Goal: Task Accomplishment & Management: Use online tool/utility

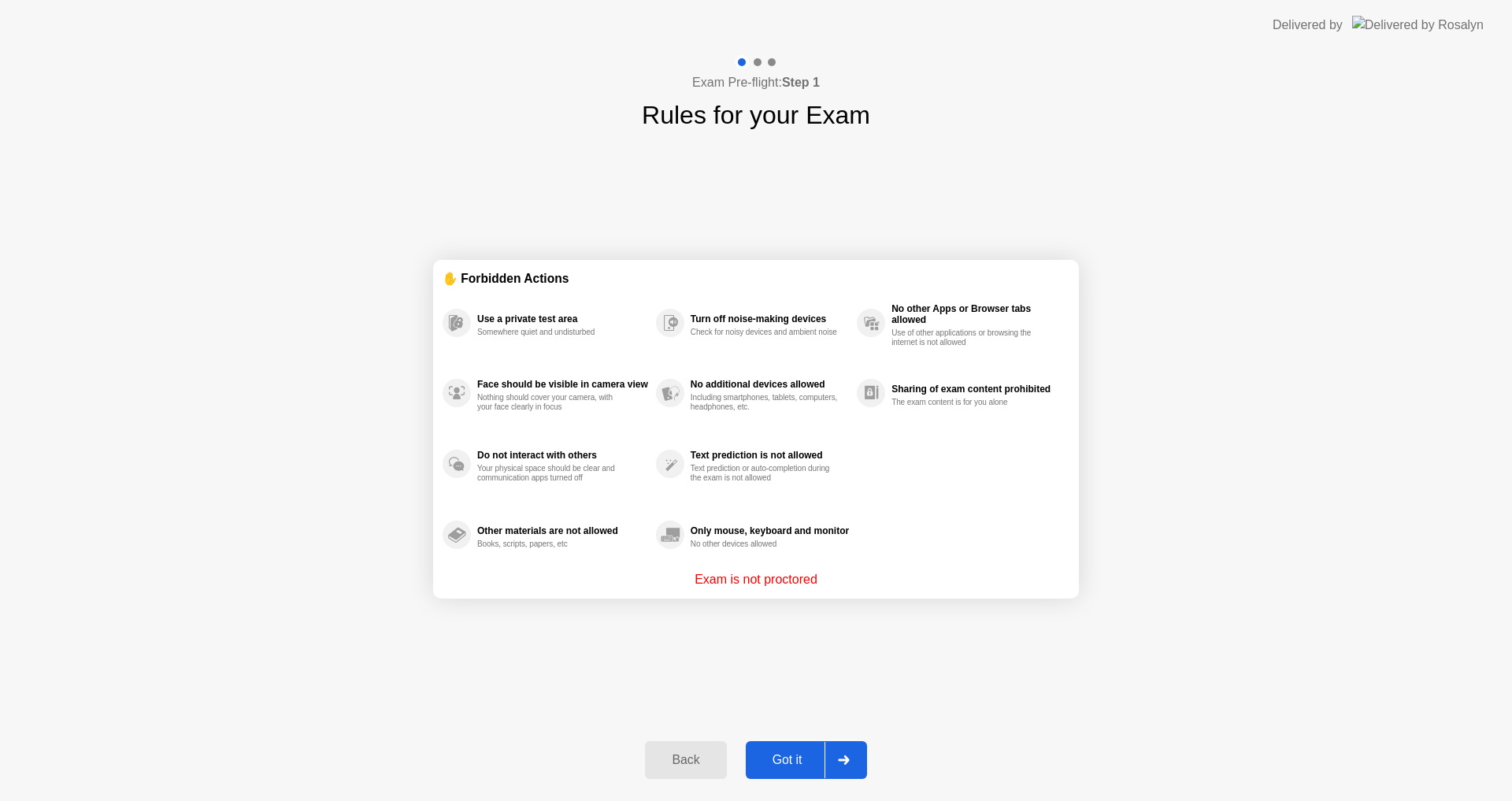
click at [806, 754] on div "Got it" at bounding box center [787, 759] width 74 height 15
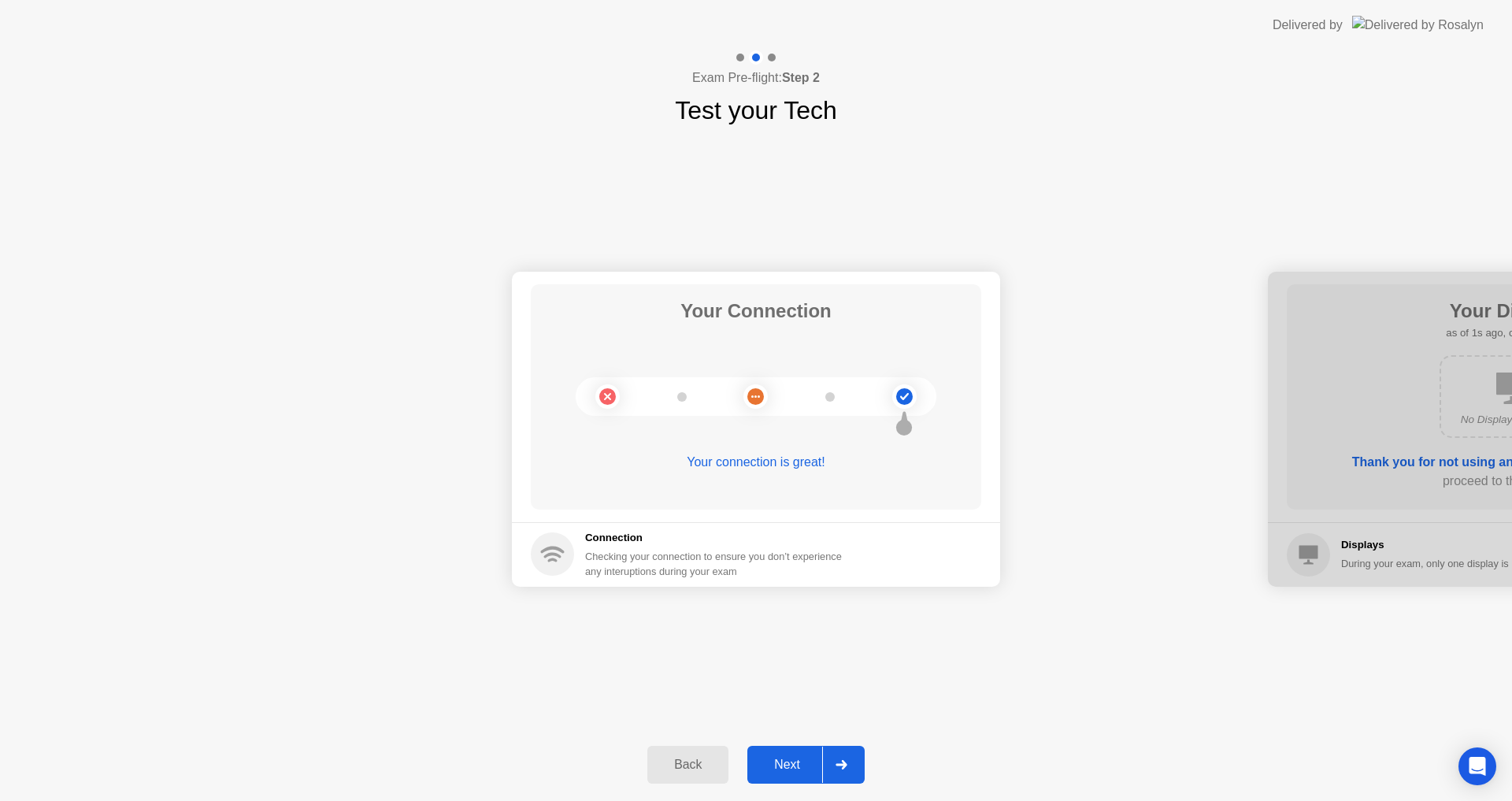
click at [793, 775] on button "Next" at bounding box center [806, 764] width 117 height 38
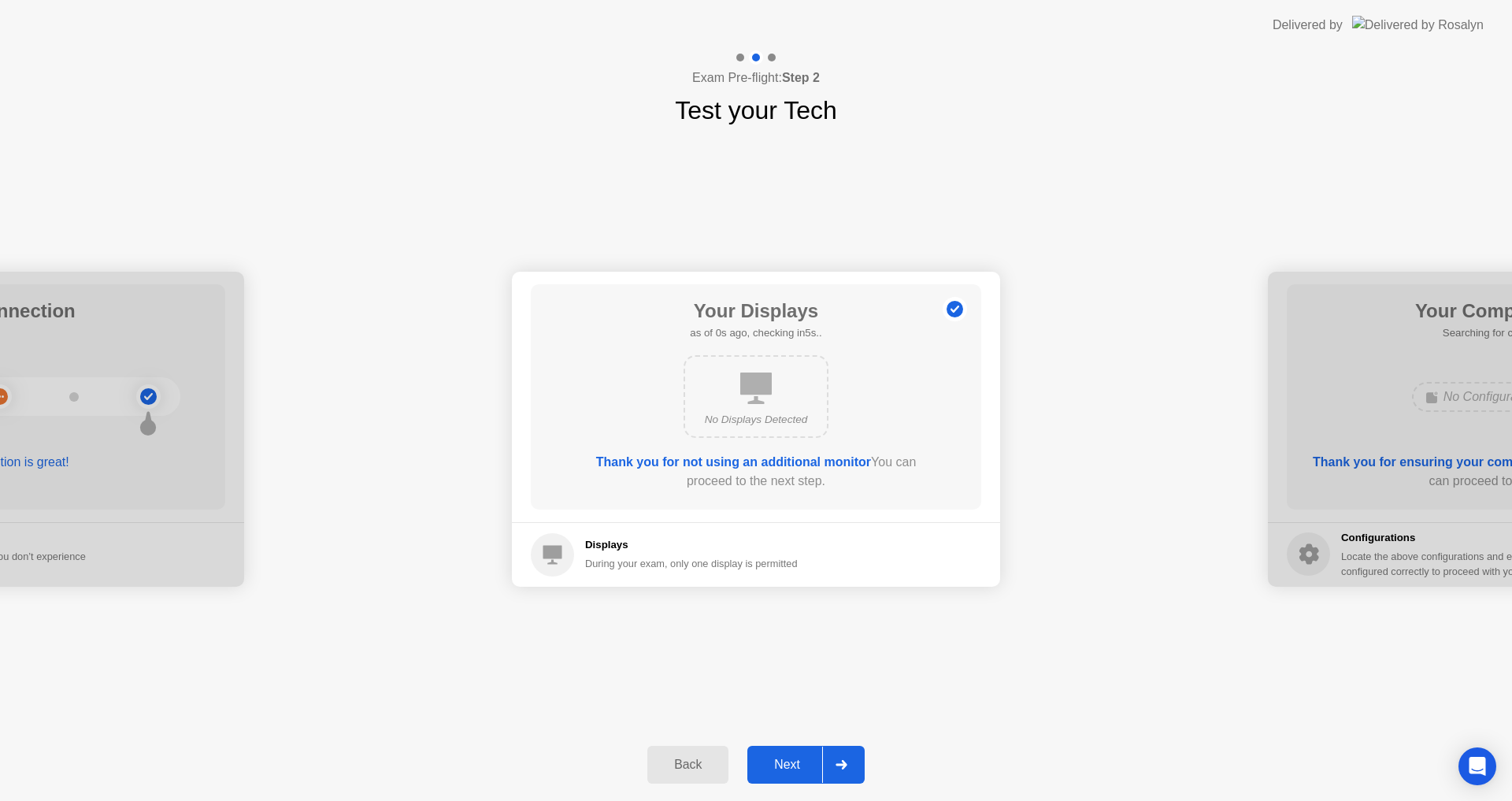
click at [794, 768] on div "Next" at bounding box center [786, 764] width 70 height 15
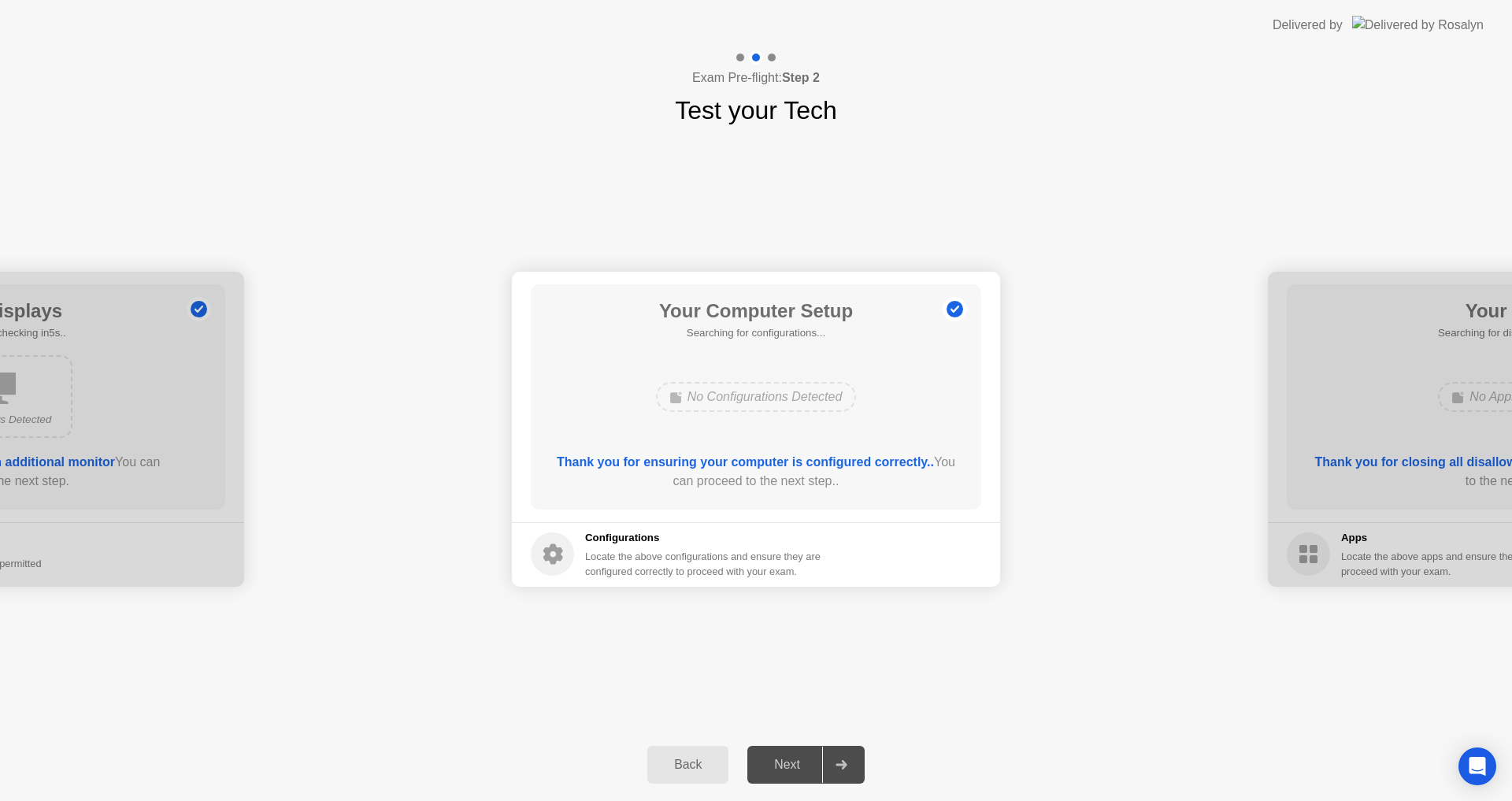
click at [794, 768] on div "Next" at bounding box center [786, 764] width 70 height 15
click at [705, 435] on div "Your Computer Setup 0 Configurations as of 2s ago, checking in3s.. No Configura…" at bounding box center [756, 397] width 451 height 225
click at [711, 451] on div "Your Computer Setup 0 Configurations as of 2s ago, checking in3s.. No Configura…" at bounding box center [756, 397] width 451 height 225
drag, startPoint x: 716, startPoint y: 454, endPoint x: 722, endPoint y: 460, distance: 8.5
click at [718, 456] on b "Thank you for ensuring your computer is configured correctly.." at bounding box center [746, 462] width 377 height 14
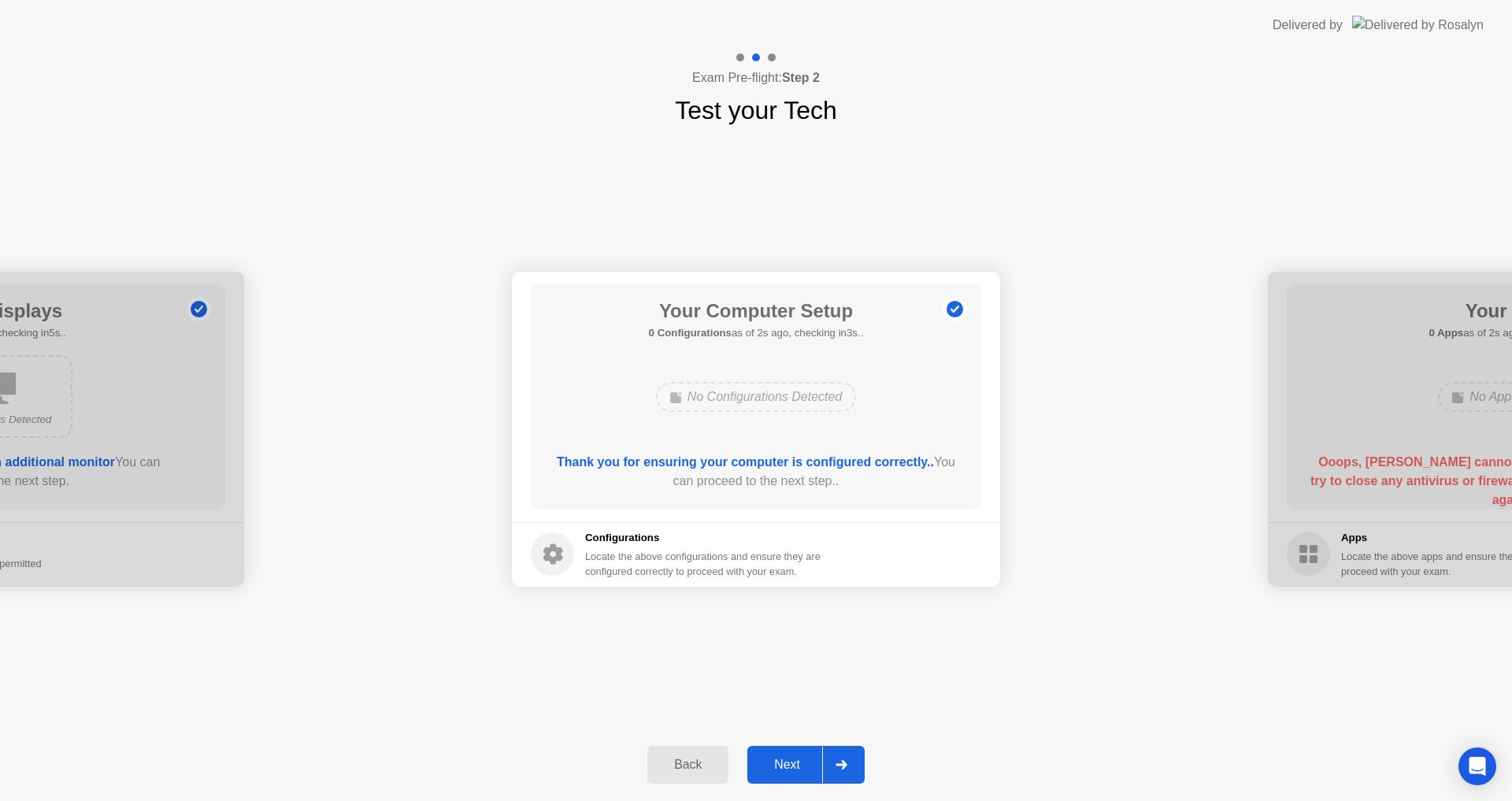
drag, startPoint x: 722, startPoint y: 460, endPoint x: 723, endPoint y: 475, distance: 15.0
click at [722, 462] on b "Thank you for ensuring your computer is configured correctly.." at bounding box center [746, 462] width 377 height 14
click at [730, 494] on div "Thank you for ensuring your computer is configured correctly.. You can proceed …" at bounding box center [756, 475] width 405 height 44
click at [804, 763] on div "Next" at bounding box center [786, 764] width 70 height 15
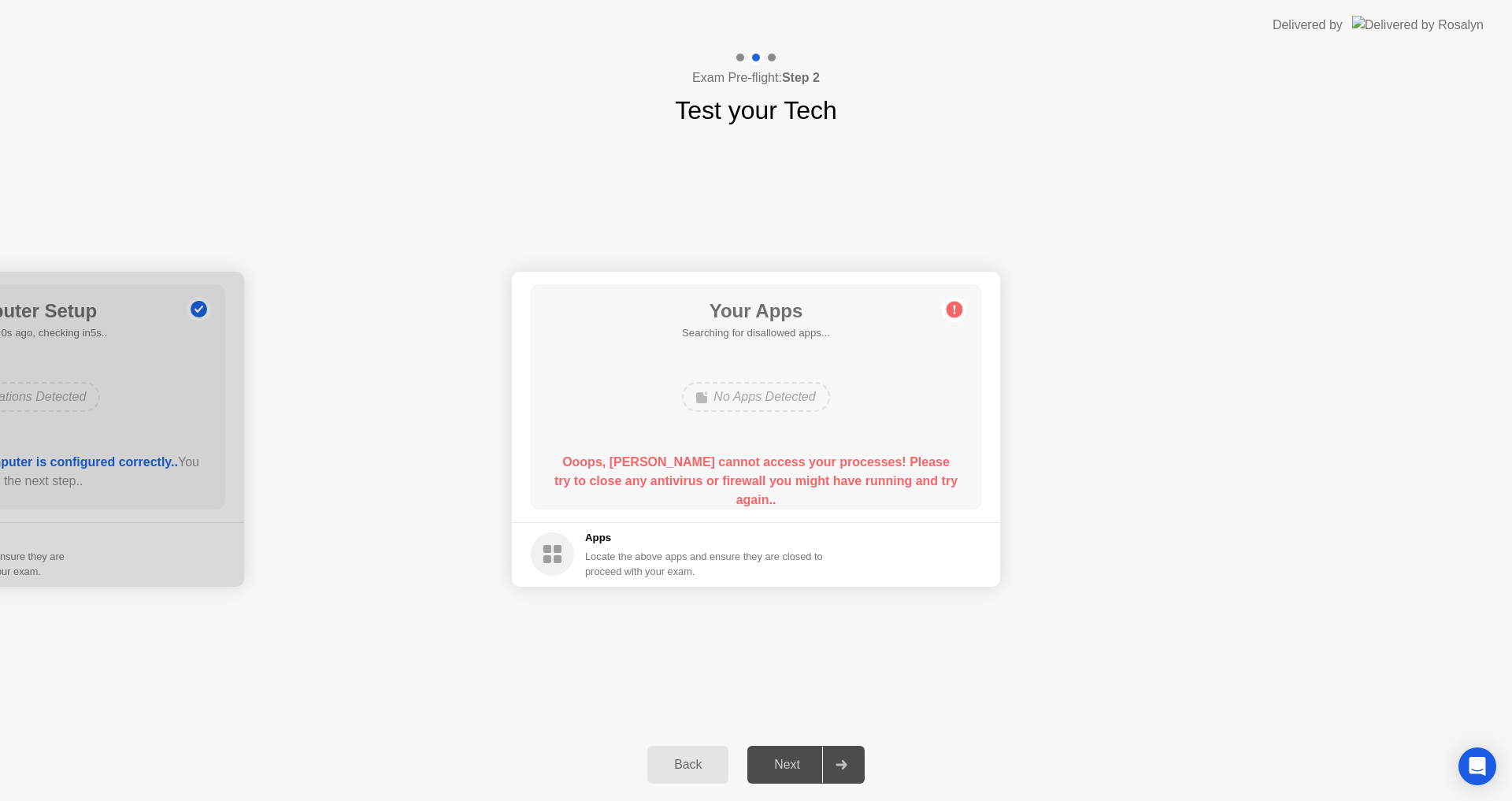
click at [814, 466] on b "Ooops, [PERSON_NAME] cannot access your processes! Please try to close any anti…" at bounding box center [756, 481] width 403 height 51
drag, startPoint x: 814, startPoint y: 466, endPoint x: 805, endPoint y: 472, distance: 10.8
click at [811, 468] on b "Ooops, [PERSON_NAME] cannot access your processes! Please try to close any anti…" at bounding box center [756, 481] width 403 height 51
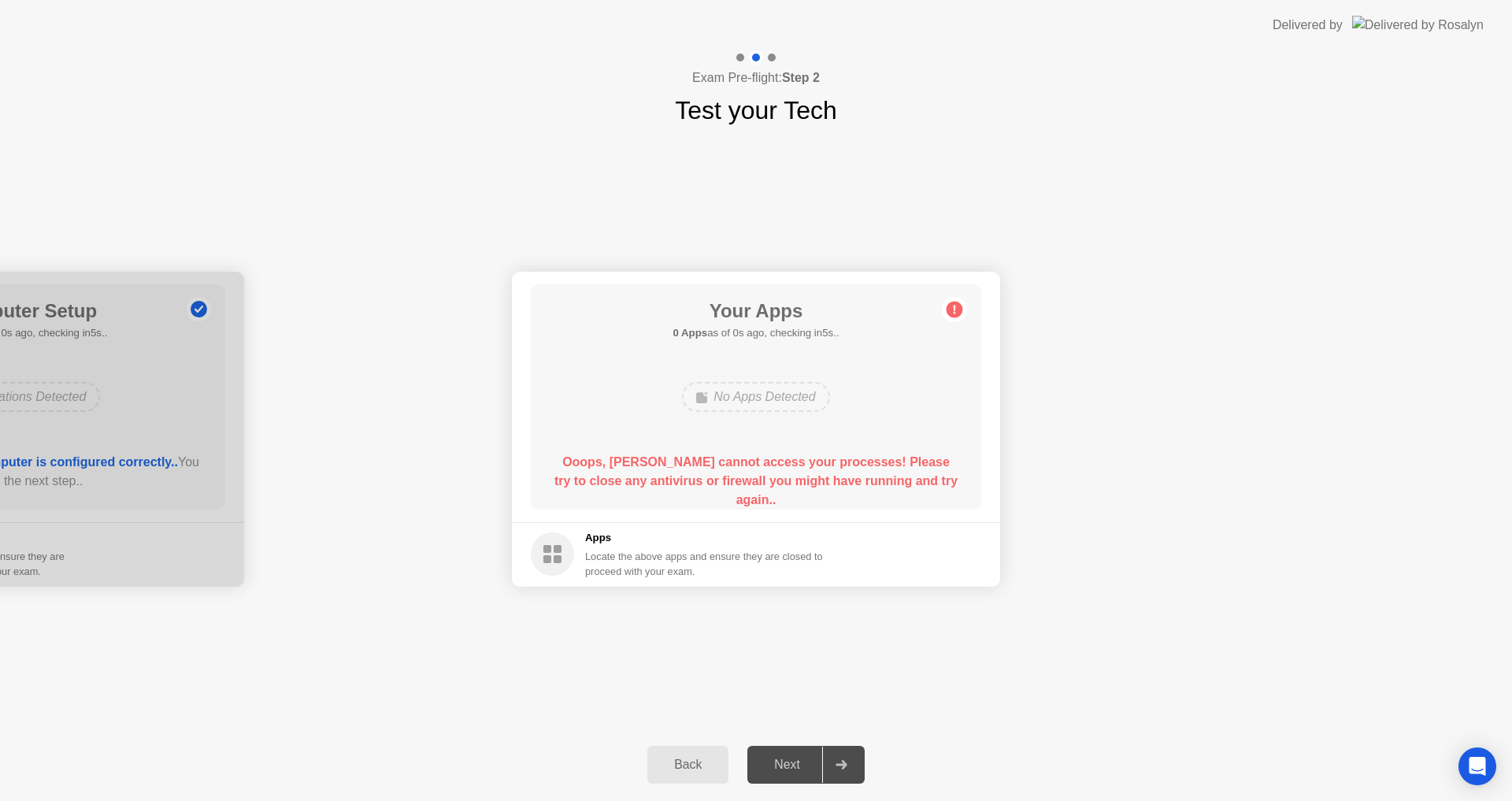
click at [805, 472] on div "Ooops, [PERSON_NAME] cannot access your processes! Please try to close any anti…" at bounding box center [756, 481] width 405 height 57
drag, startPoint x: 709, startPoint y: 456, endPoint x: 699, endPoint y: 450, distance: 11.7
click at [709, 456] on b "Ooops, [PERSON_NAME] cannot access your processes! Please try to close any anti…" at bounding box center [756, 481] width 403 height 51
click at [698, 449] on div "Your Apps 0 Apps as of 2s ago, checking in3s.. No Apps Detected Ooops, [PERSON_…" at bounding box center [756, 397] width 451 height 225
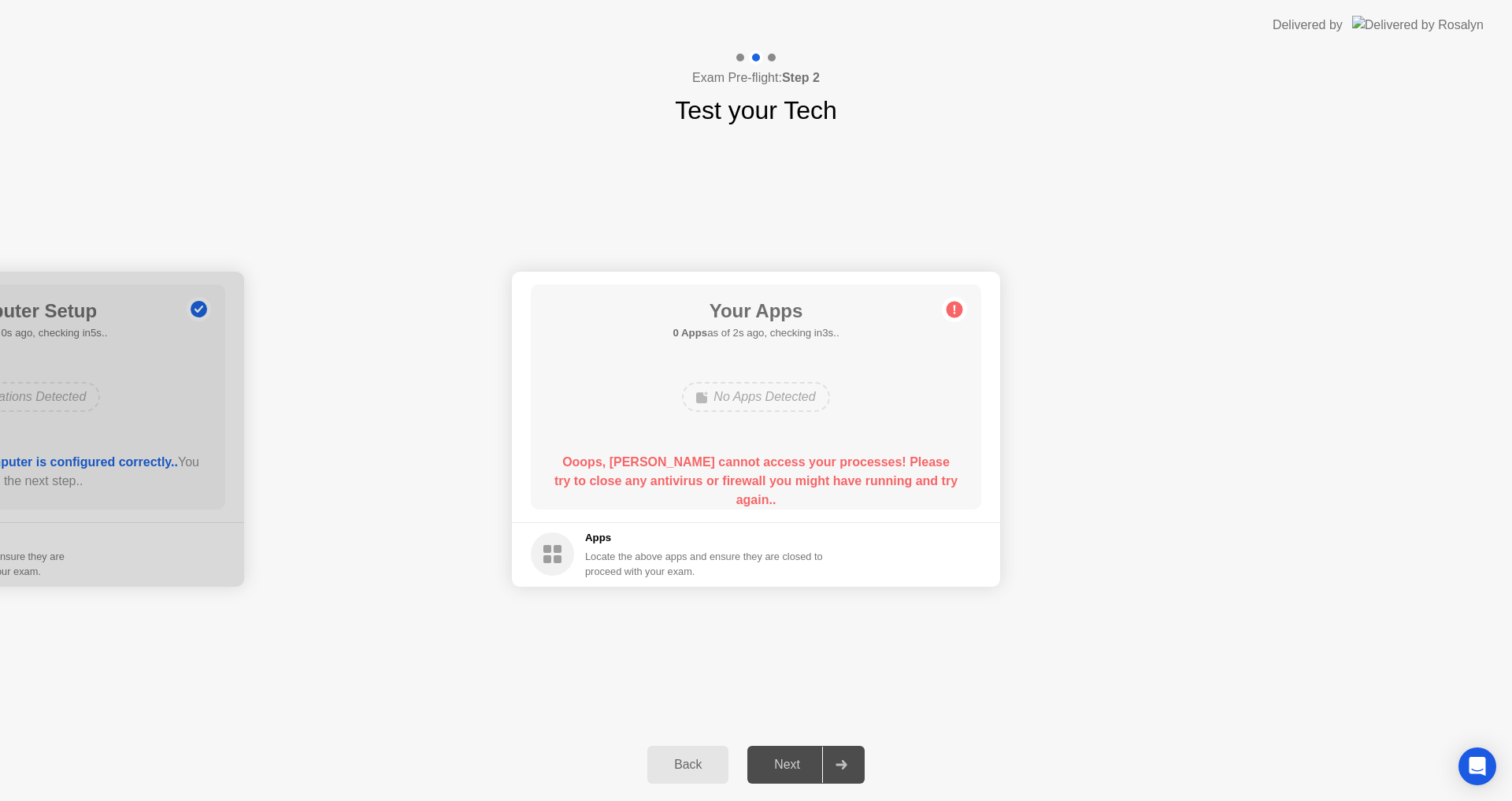
click at [698, 449] on div "Your Apps 0 Apps as of 2s ago, checking in3s.. No Apps Detected Ooops, [PERSON_…" at bounding box center [756, 397] width 451 height 225
click at [798, 462] on b "Ooops, [PERSON_NAME] cannot access your processes! Please try to close any anti…" at bounding box center [756, 481] width 403 height 51
click at [794, 467] on b "Ooops, [PERSON_NAME] cannot access your processes! Please try to close any anti…" at bounding box center [756, 481] width 403 height 51
click at [797, 469] on div "Ooops, [PERSON_NAME] cannot access your processes! Please try to close any anti…" at bounding box center [756, 481] width 405 height 57
click at [802, 472] on div "Ooops, [PERSON_NAME] cannot access your processes! Please try to close any anti…" at bounding box center [756, 481] width 405 height 57
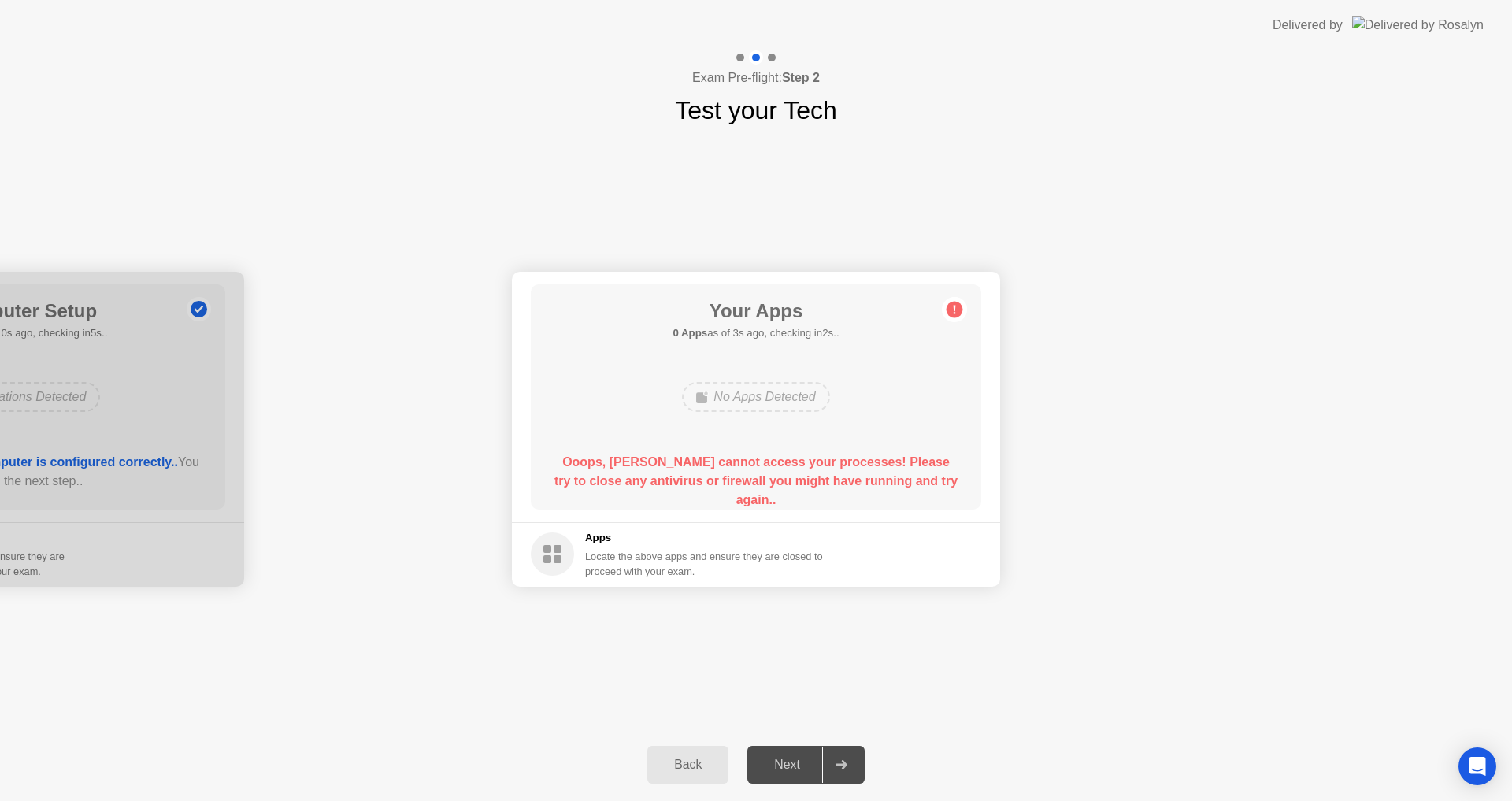
click at [807, 472] on b "Ooops, [PERSON_NAME] cannot access your processes! Please try to close any anti…" at bounding box center [756, 481] width 403 height 51
click at [813, 476] on b "Ooops, [PERSON_NAME] cannot access your processes! Please try to close any anti…" at bounding box center [756, 481] width 403 height 51
click at [820, 476] on b "Ooops, [PERSON_NAME] cannot access your processes! Please try to close any anti…" at bounding box center [756, 481] width 403 height 51
drag, startPoint x: 882, startPoint y: 475, endPoint x: 892, endPoint y: 476, distance: 10.0
click at [883, 475] on b "Ooops, [PERSON_NAME] cannot access your processes! Please try to close any anti…" at bounding box center [756, 481] width 403 height 51
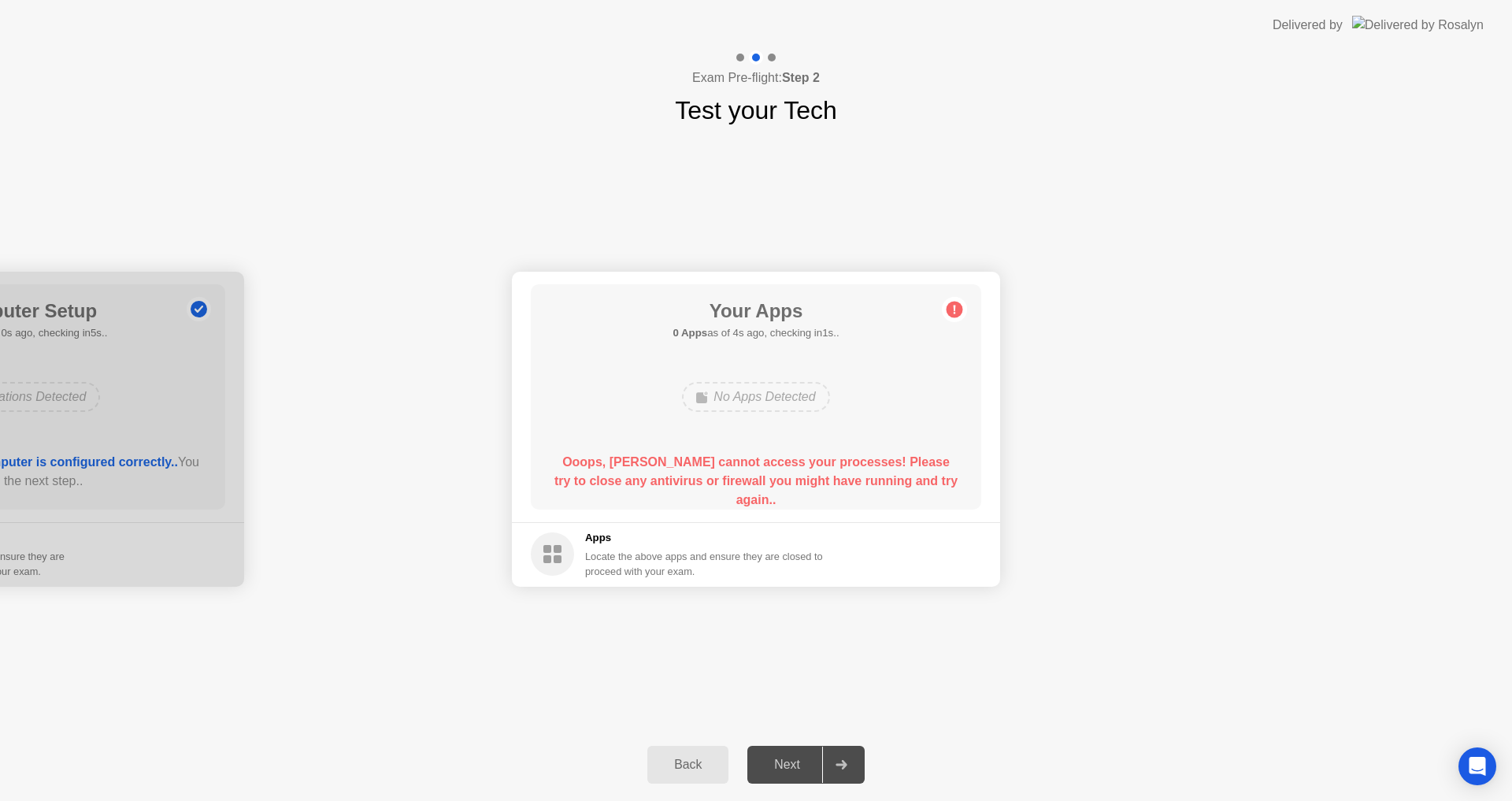
drag, startPoint x: 892, startPoint y: 476, endPoint x: 909, endPoint y: 479, distance: 17.3
click at [905, 478] on b "Ooops, [PERSON_NAME] cannot access your processes! Please try to close any anti…" at bounding box center [756, 481] width 403 height 51
click at [913, 480] on b "Ooops, [PERSON_NAME] cannot access your processes! Please try to close any anti…" at bounding box center [756, 481] width 403 height 51
click at [924, 484] on b "Ooops, [PERSON_NAME] cannot access your processes! Please try to close any anti…" at bounding box center [756, 481] width 403 height 51
click at [935, 485] on b "Ooops, [PERSON_NAME] cannot access your processes! Please try to close any anti…" at bounding box center [756, 481] width 403 height 51
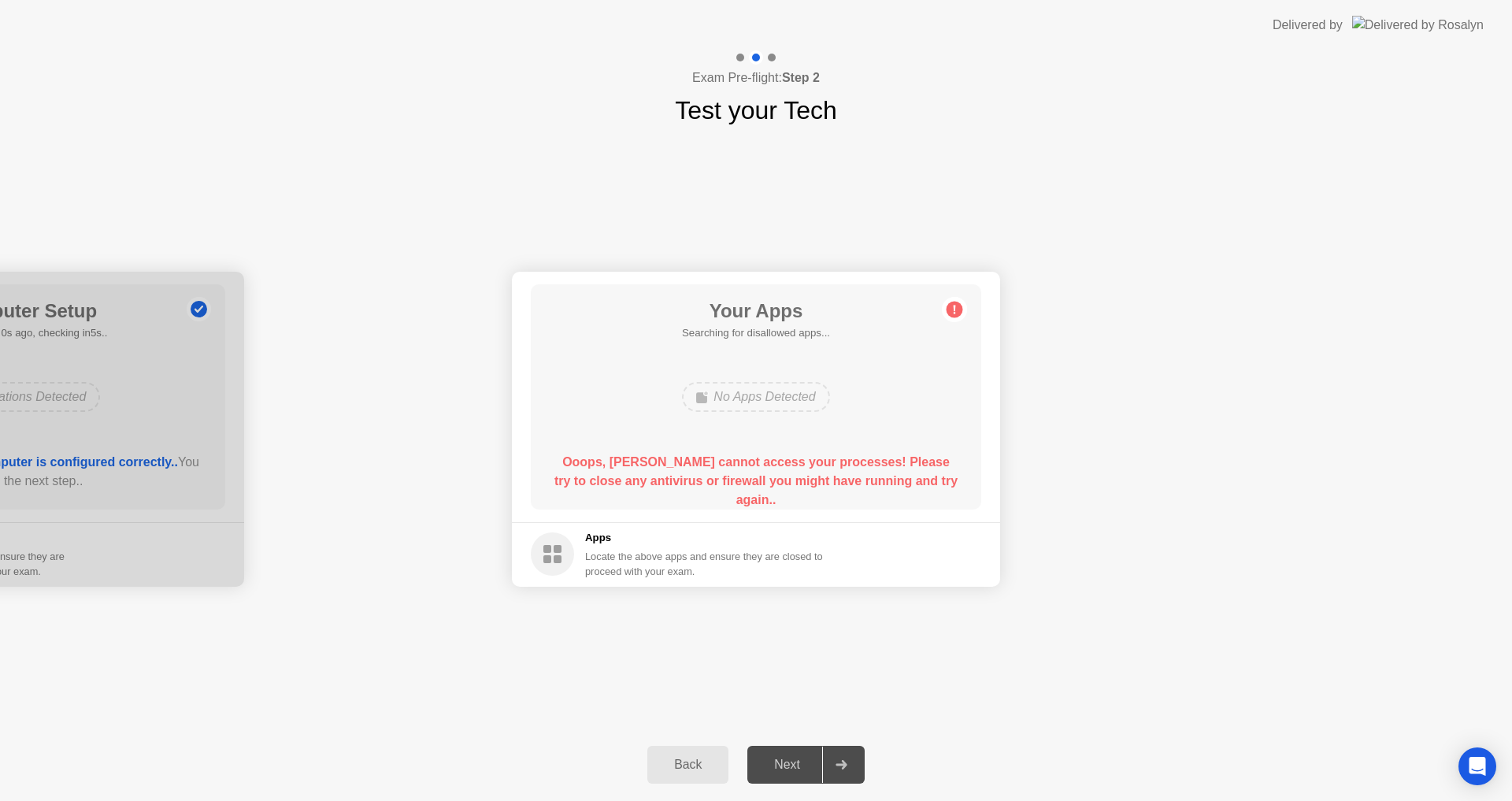
click at [944, 489] on div "Ooops, [PERSON_NAME] cannot access your processes! Please try to close any anti…" at bounding box center [756, 481] width 405 height 57
click at [944, 488] on div "Ooops, [PERSON_NAME] cannot access your processes! Please try to close any anti…" at bounding box center [756, 481] width 405 height 57
click at [944, 485] on div "Ooops, [PERSON_NAME] cannot access your processes! Please try to close any anti…" at bounding box center [756, 481] width 405 height 57
click at [942, 484] on div "Ooops, [PERSON_NAME] cannot access your processes! Please try to close any anti…" at bounding box center [756, 481] width 405 height 57
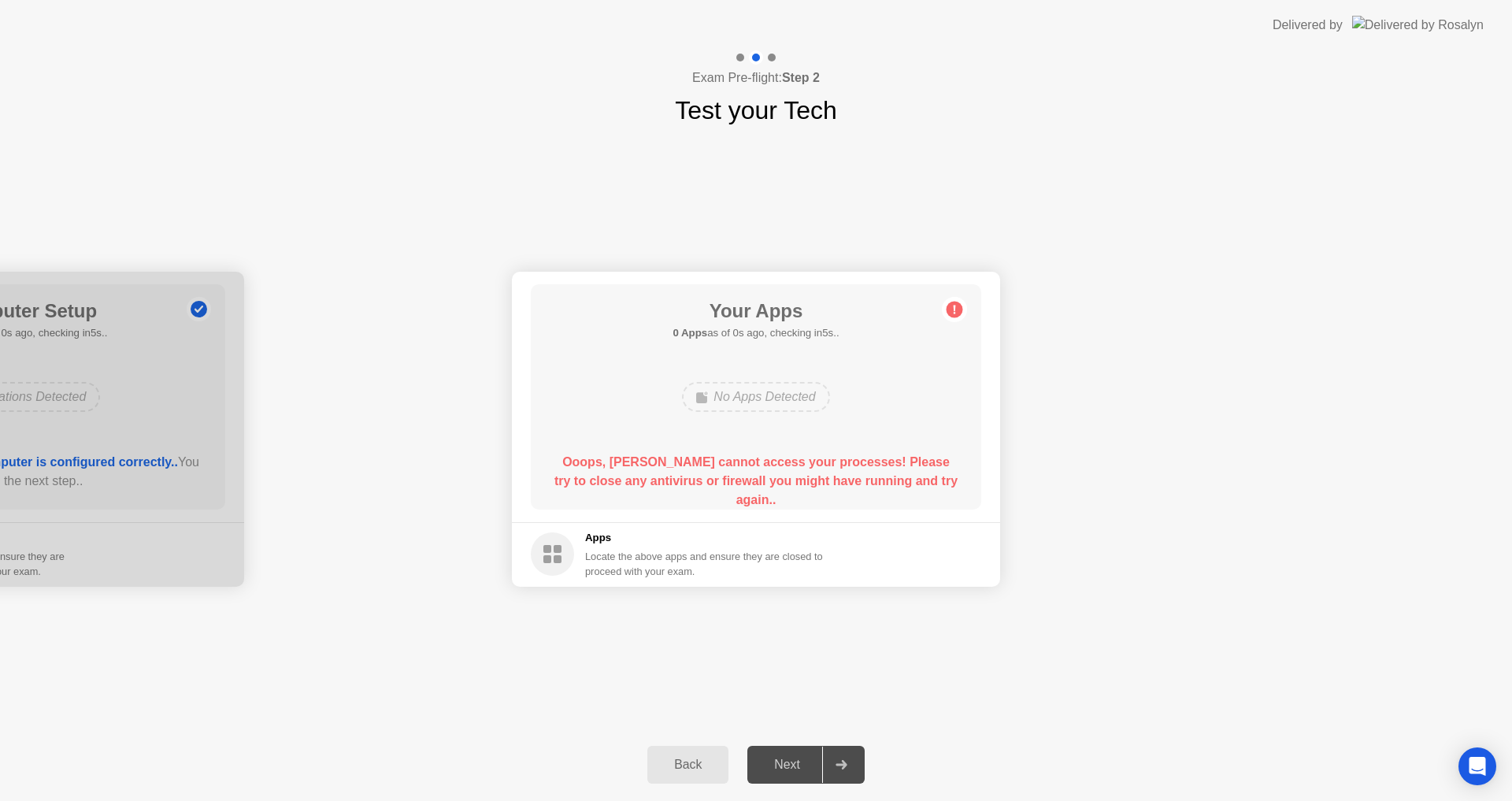
drag, startPoint x: 942, startPoint y: 482, endPoint x: 934, endPoint y: 470, distance: 14.4
click at [941, 480] on div "Ooops, [PERSON_NAME] cannot access your processes! Please try to close any anti…" at bounding box center [756, 481] width 405 height 57
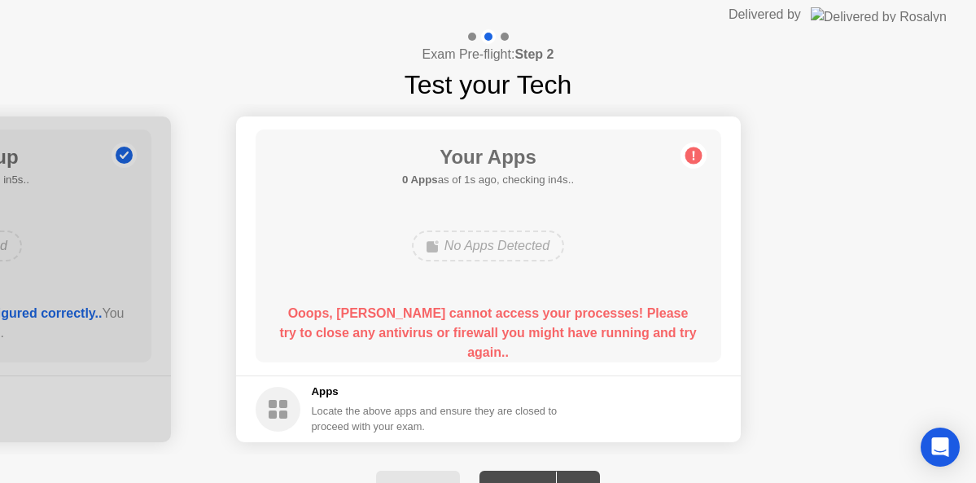
click at [249, 97] on div "Exam Pre-flight: Step 2 Test your Tech" at bounding box center [488, 66] width 976 height 75
click at [588, 322] on div "Ooops, [PERSON_NAME] cannot access your processes! Please try to close any anti…" at bounding box center [487, 333] width 419 height 59
drag, startPoint x: 644, startPoint y: 392, endPoint x: 620, endPoint y: 391, distance: 23.7
click at [641, 392] on footer "Apps Locate the above apps and ensure they are closed to proceed with your exam." at bounding box center [488, 408] width 505 height 67
drag, startPoint x: 620, startPoint y: 391, endPoint x: 632, endPoint y: 396, distance: 13.5
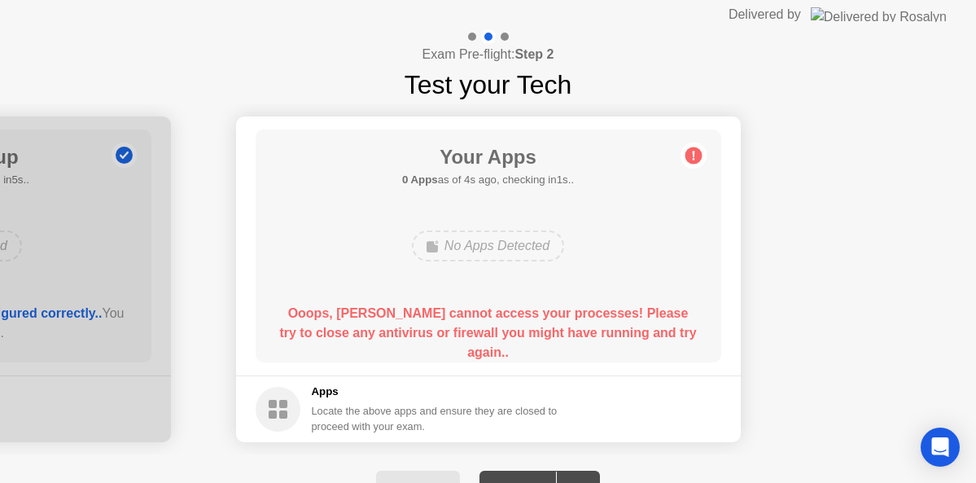
click at [626, 396] on footer "Apps Locate the above apps and ensure they are closed to proceed with your exam." at bounding box center [488, 408] width 505 height 67
drag, startPoint x: 632, startPoint y: 396, endPoint x: 628, endPoint y: 348, distance: 49.1
click at [633, 396] on footer "Apps Locate the above apps and ensure they are closed to proceed with your exam." at bounding box center [488, 408] width 505 height 67
click at [621, 271] on div "Your Apps 0 Apps as of 4s ago, checking in1s.. No Apps Detected Ooops, [PERSON_…" at bounding box center [489, 245] width 466 height 233
click at [619, 271] on div "Your Apps 0 Apps as of 4s ago, checking in1s.. No Apps Detected Ooops, [PERSON_…" at bounding box center [489, 245] width 466 height 233
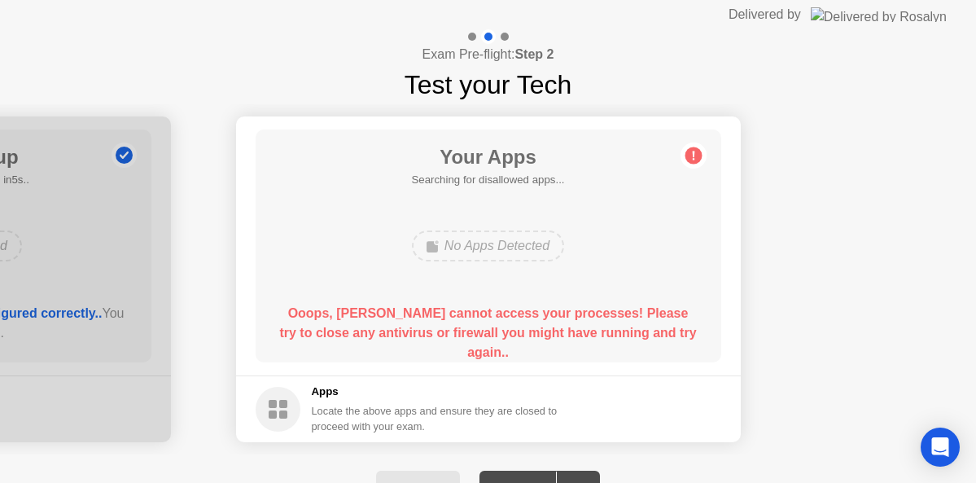
drag, startPoint x: 593, startPoint y: 317, endPoint x: 591, endPoint y: 329, distance: 11.5
click at [591, 329] on b "Ooops, [PERSON_NAME] cannot access your processes! Please try to close any anti…" at bounding box center [487, 332] width 417 height 53
click at [591, 330] on b "Ooops, [PERSON_NAME] cannot access your processes! Please try to close any anti…" at bounding box center [487, 332] width 417 height 53
click at [592, 332] on b "Ooops, [PERSON_NAME] cannot access your processes! Please try to close any anti…" at bounding box center [487, 332] width 417 height 53
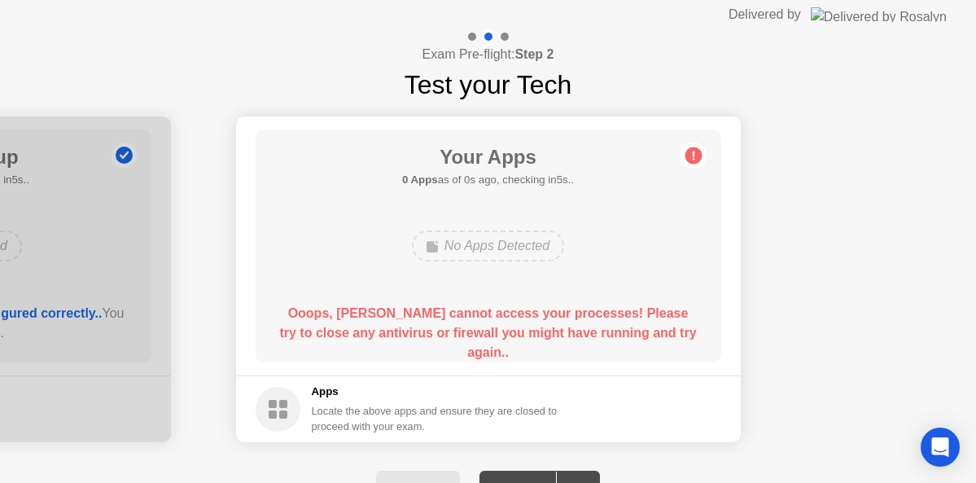
click at [592, 332] on b "Ooops, [PERSON_NAME] cannot access your processes! Please try to close any anti…" at bounding box center [487, 332] width 417 height 53
click at [580, 317] on b "Ooops, [PERSON_NAME] cannot access your processes! Please try to close any anti…" at bounding box center [487, 332] width 417 height 53
drag, startPoint x: 567, startPoint y: 276, endPoint x: 933, endPoint y: 409, distance: 389.6
click at [647, 313] on div "Your Apps 0 Apps as of 0s ago, checking in5s.. No Apps Detected Ooops, [PERSON_…" at bounding box center [489, 245] width 466 height 233
click at [522, 469] on div "Back Next" at bounding box center [488, 490] width 976 height 72
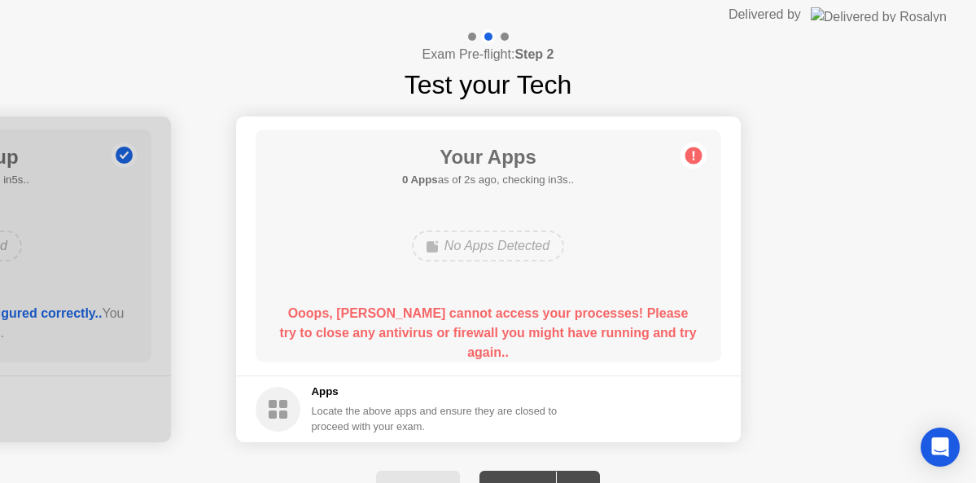
click at [602, 141] on main "Your Apps 0 Apps as of 2s ago, checking in3s.. No Apps Detected Ooops, [PERSON_…" at bounding box center [488, 245] width 505 height 259
click at [632, 160] on div "Your Apps 0 Apps as of 2s ago, checking in3s.. No Apps Detected Ooops, [PERSON_…" at bounding box center [489, 245] width 466 height 233
click at [659, 163] on div "Your Apps 0 Apps as of 3s ago, checking in2s.. No Apps Detected Ooops, [PERSON_…" at bounding box center [489, 245] width 466 height 233
drag, startPoint x: 659, startPoint y: 163, endPoint x: 552, endPoint y: 175, distance: 108.1
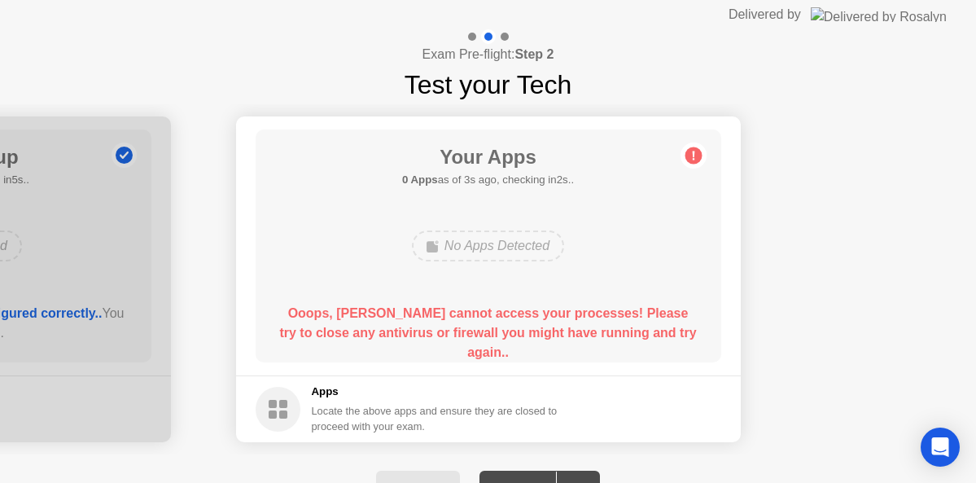
click at [635, 173] on div "Your Apps 0 Apps as of 3s ago, checking in2s.. No Apps Detected Ooops, [PERSON_…" at bounding box center [489, 245] width 466 height 233
drag, startPoint x: 501, startPoint y: 164, endPoint x: 355, endPoint y: 164, distance: 146.5
click at [580, 266] on div "No Apps Detected" at bounding box center [488, 246] width 373 height 44
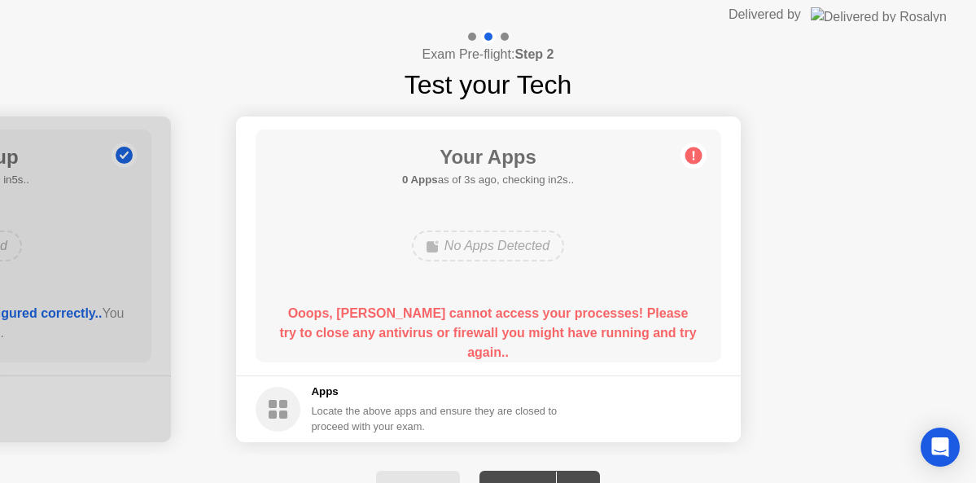
click at [580, 266] on div "No Apps Detected" at bounding box center [488, 246] width 373 height 44
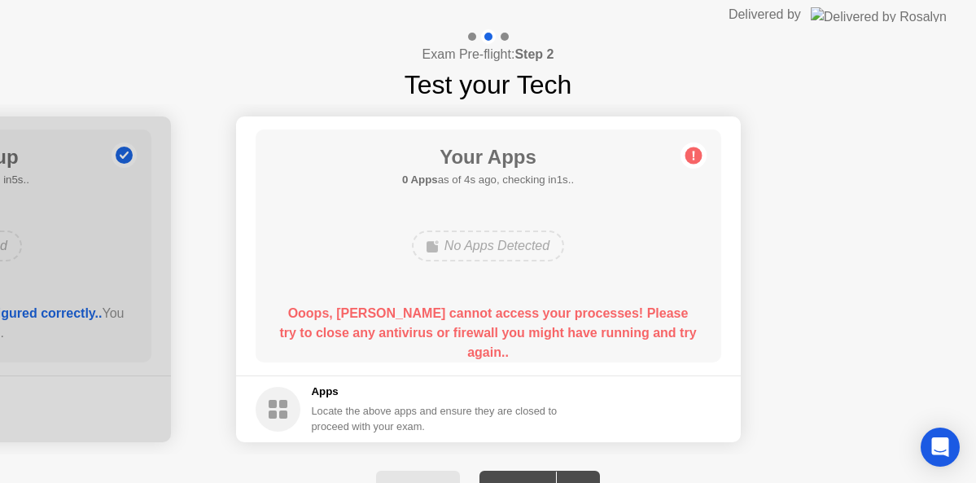
click at [586, 266] on div "No Apps Detected" at bounding box center [488, 246] width 373 height 44
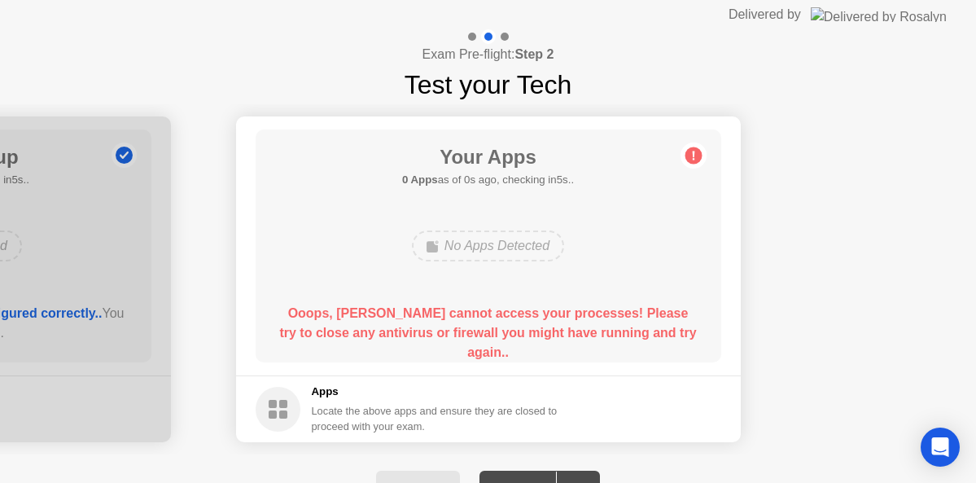
click at [586, 266] on div "No Apps Detected" at bounding box center [488, 246] width 373 height 44
click at [588, 205] on div "Your Apps Searching for disallowed apps... No Apps Detected Ooops, [PERSON_NAME…" at bounding box center [489, 245] width 466 height 233
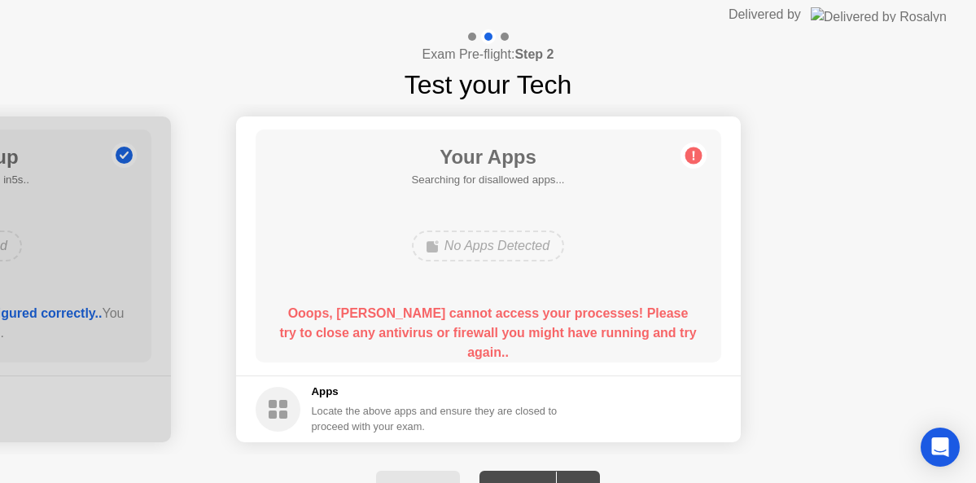
click at [603, 216] on div "Your Apps Searching for disallowed apps... No Apps Detected Ooops, [PERSON_NAME…" at bounding box center [489, 245] width 466 height 233
click at [290, 309] on b "Ooops, [PERSON_NAME] cannot access your processes! Please try to close any anti…" at bounding box center [487, 332] width 417 height 53
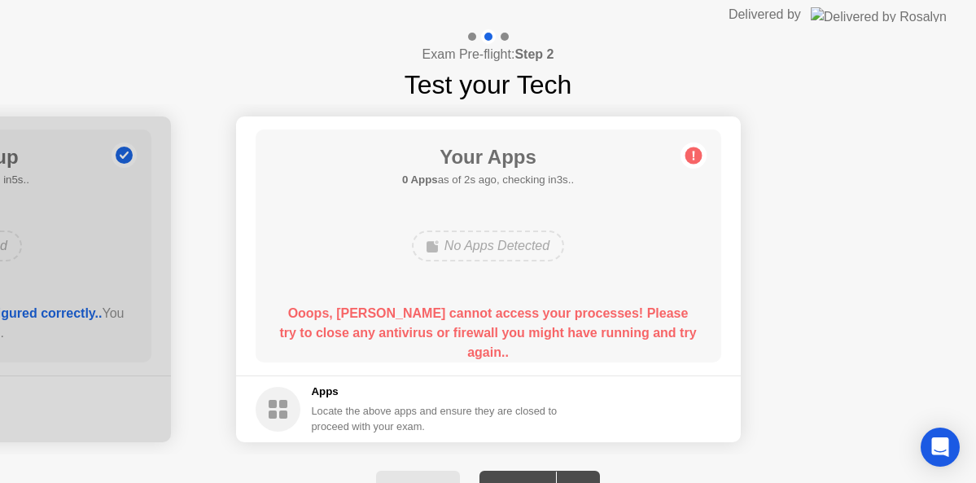
click at [295, 313] on b "Ooops, [PERSON_NAME] cannot access your processes! Please try to close any anti…" at bounding box center [487, 332] width 417 height 53
click at [641, 289] on div "Your Apps 0 Apps as of 4s ago, checking in1s.. No Apps Detected Ooops, [PERSON_…" at bounding box center [489, 245] width 466 height 233
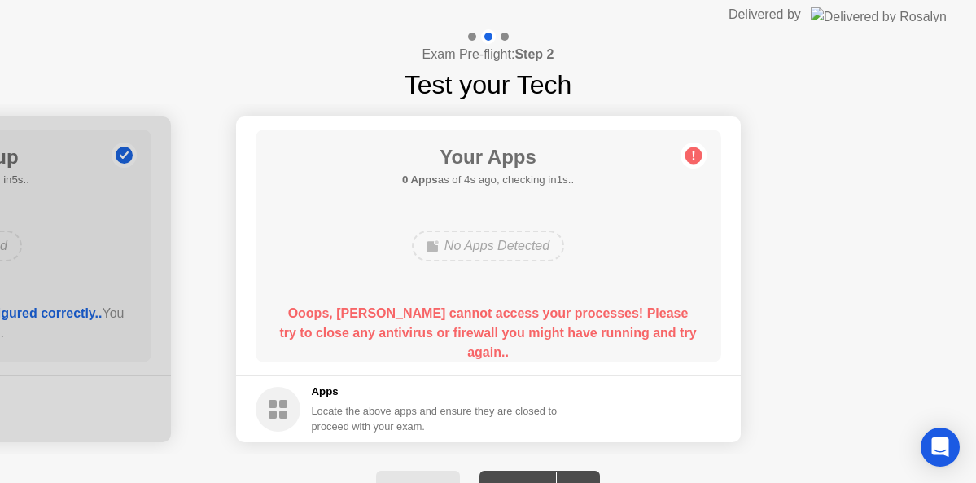
click at [641, 289] on div "Your Apps 0 Apps as of 4s ago, checking in1s.. No Apps Detected Ooops, [PERSON_…" at bounding box center [489, 245] width 466 height 233
click at [637, 287] on div "Your Apps 0 Apps as of 4s ago, checking in1s.. No Apps Detected Ooops, [PERSON_…" at bounding box center [489, 245] width 466 height 233
click at [633, 287] on div "Your Apps 0 Apps as of 0s ago, checking in5s.. No Apps Detected Ooops, [PERSON_…" at bounding box center [489, 245] width 466 height 233
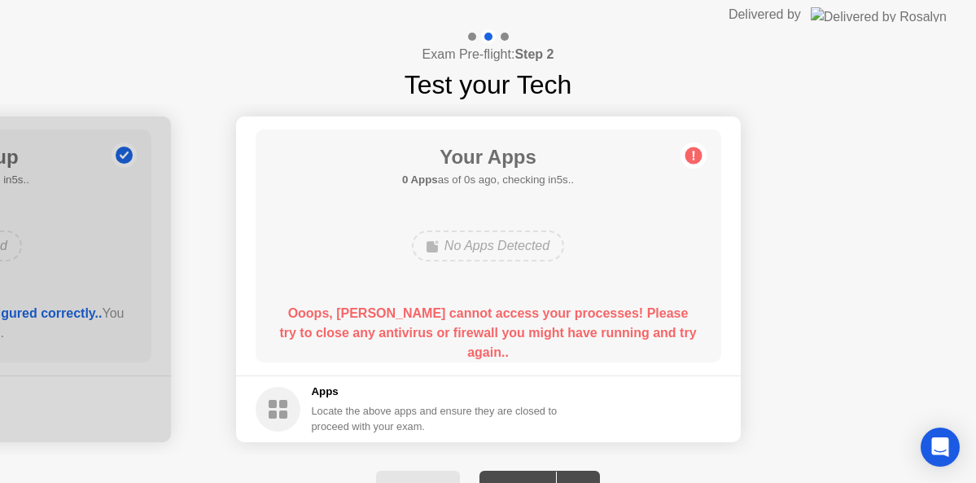
drag, startPoint x: 632, startPoint y: 294, endPoint x: 583, endPoint y: 309, distance: 51.8
click at [619, 302] on div "Your Apps 0 Apps as of 0s ago, checking in5s.. No Apps Detected Ooops, [PERSON_…" at bounding box center [489, 245] width 466 height 233
click at [473, 333] on b "Ooops, [PERSON_NAME] cannot access your processes! Please try to close any anti…" at bounding box center [487, 332] width 417 height 53
click at [465, 341] on div "Ooops, [PERSON_NAME] cannot access your processes! Please try to close any anti…" at bounding box center [487, 333] width 419 height 59
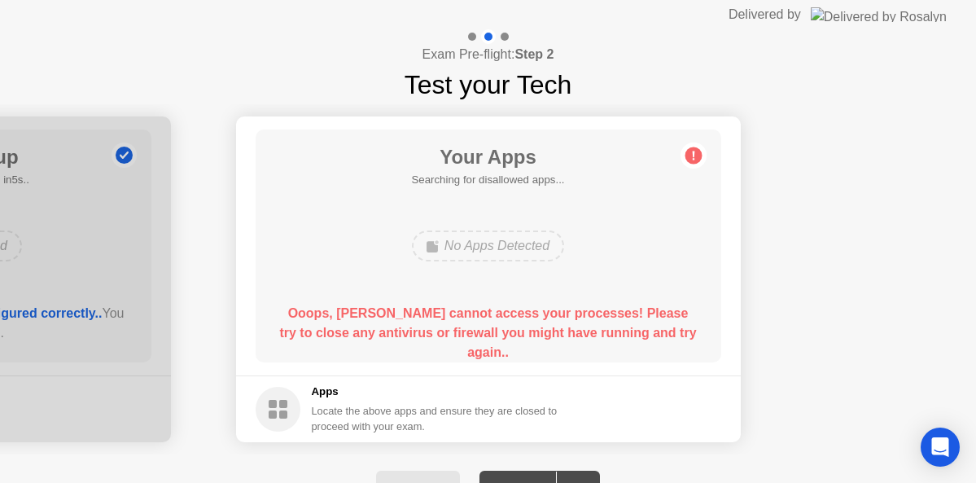
click at [640, 204] on div "Your Apps Searching for disallowed apps... No Apps Detected Ooops, [PERSON_NAME…" at bounding box center [489, 245] width 466 height 233
click at [640, 209] on div "Your Apps 0 Apps as of 0s ago, checking in5s.. No Apps Detected Ooops, [PERSON_…" at bounding box center [489, 245] width 466 height 233
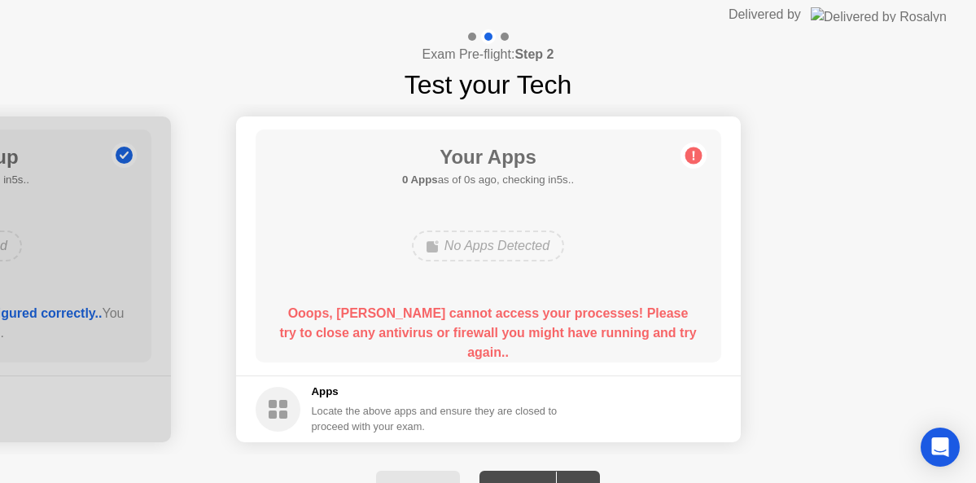
click at [640, 209] on div "Your Apps 0 Apps as of 0s ago, checking in5s.. No Apps Detected Ooops, [PERSON_…" at bounding box center [489, 245] width 466 height 233
click at [640, 209] on div "Your Apps 0 Apps as of 1s ago, checking in4s.. No Apps Detected Ooops, [PERSON_…" at bounding box center [489, 245] width 466 height 233
click at [554, 336] on b "Ooops, [PERSON_NAME] cannot access your processes! Please try to close any anti…" at bounding box center [487, 332] width 417 height 53
drag, startPoint x: 542, startPoint y: 398, endPoint x: 528, endPoint y: 408, distance: 16.9
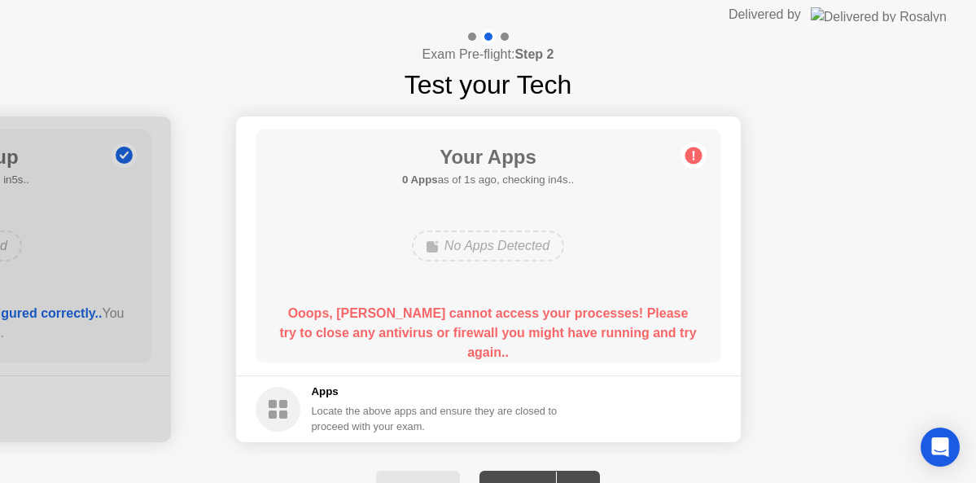
click at [528, 408] on app-apps "Your Apps 0 Apps as of 1s ago, checking in4s.. No Apps Detected Ooops, [PERSON_…" at bounding box center [488, 279] width 505 height 326
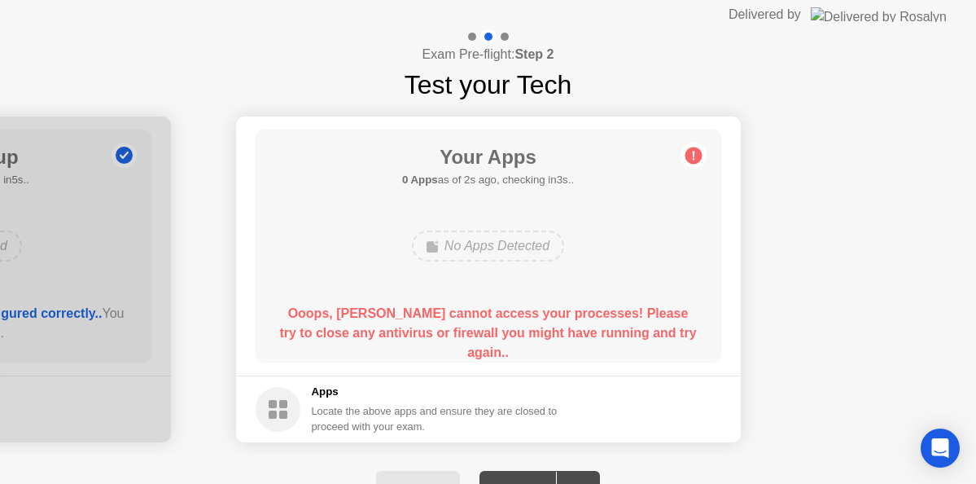
click at [431, 478] on button "Back" at bounding box center [418, 490] width 84 height 39
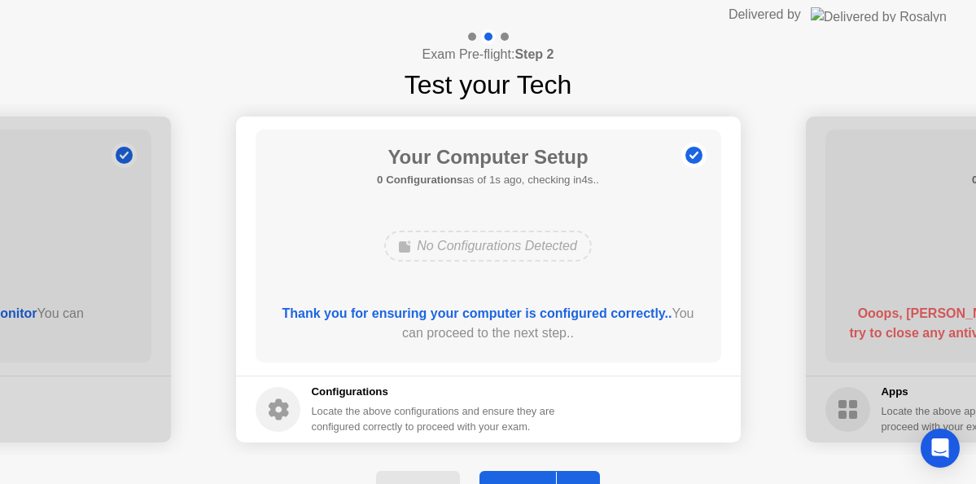
click at [543, 475] on button "Next" at bounding box center [539, 490] width 121 height 39
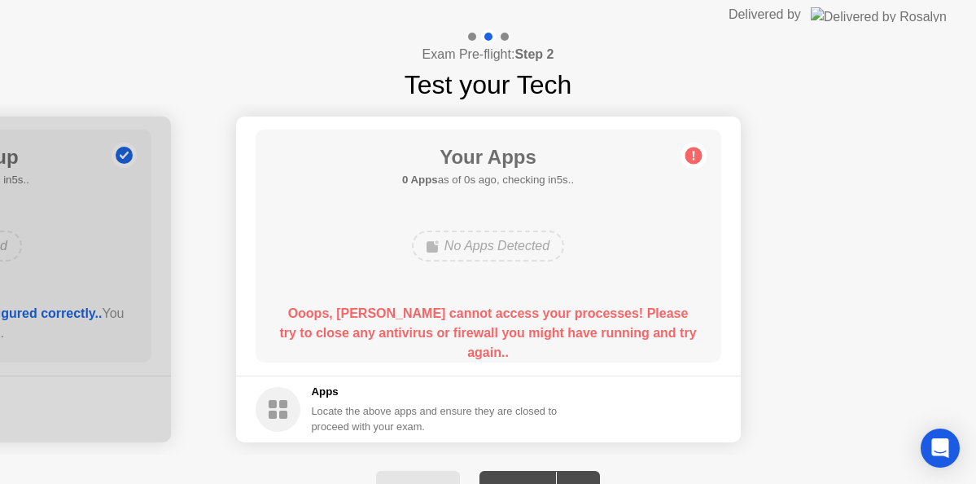
click at [571, 271] on div "Your Apps 0 Apps as of 0s ago, checking in5s.. No Apps Detected Ooops, [PERSON_…" at bounding box center [489, 245] width 466 height 233
click at [431, 477] on button "Back" at bounding box center [418, 490] width 84 height 39
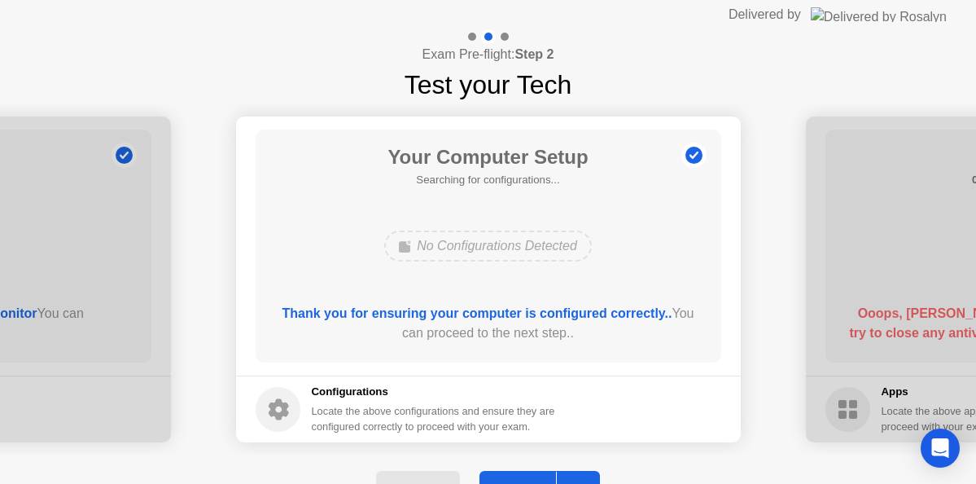
click at [431, 476] on button "Back" at bounding box center [418, 490] width 84 height 39
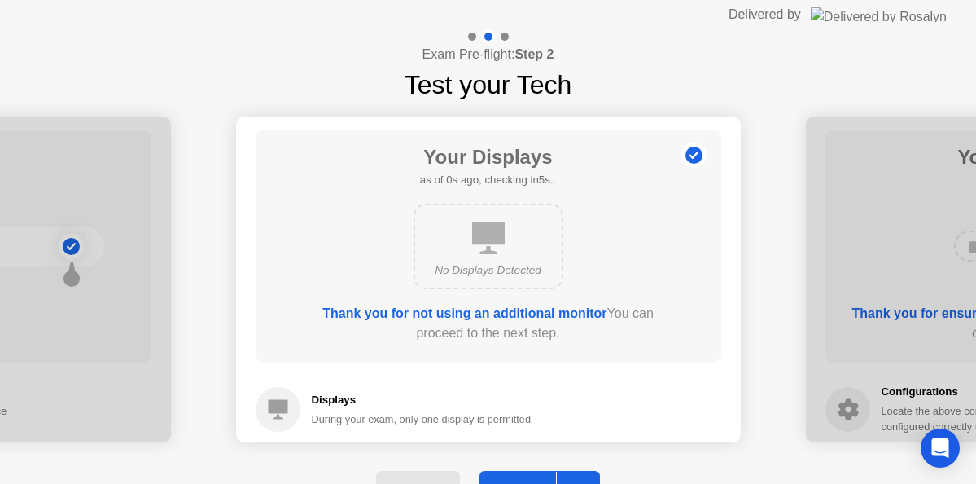
click at [432, 475] on button "Back" at bounding box center [418, 490] width 84 height 39
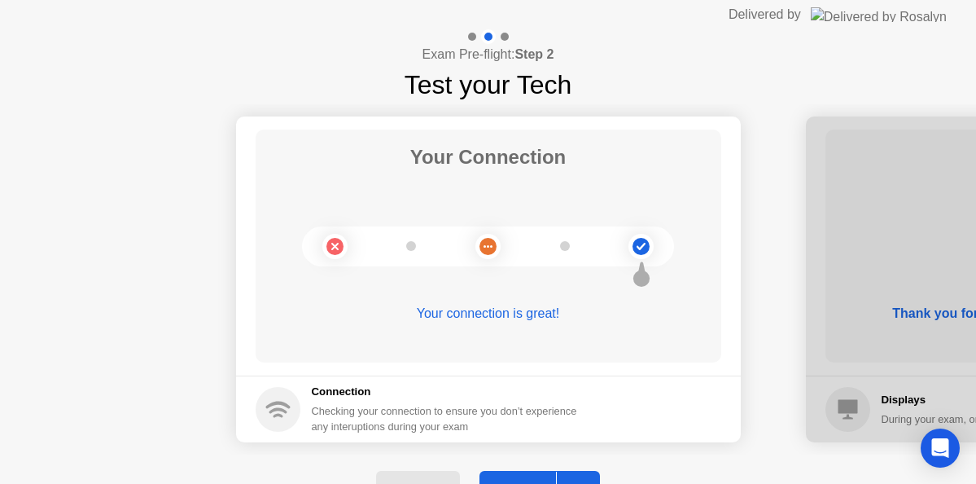
click at [432, 475] on button "Back" at bounding box center [418, 490] width 84 height 39
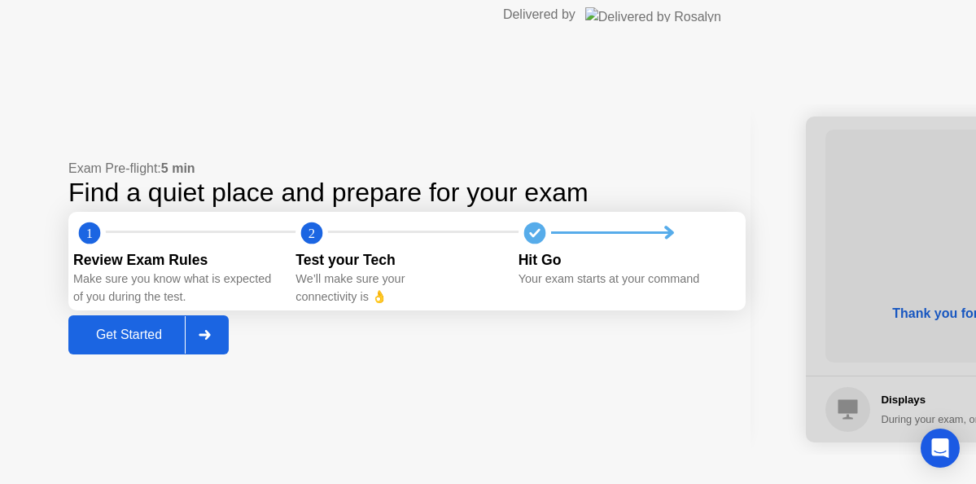
click at [432, 475] on div "Exam Pre-flight: 5 min Find a quiet place and prepare for your exam 1 2 Review …" at bounding box center [375, 256] width 751 height 454
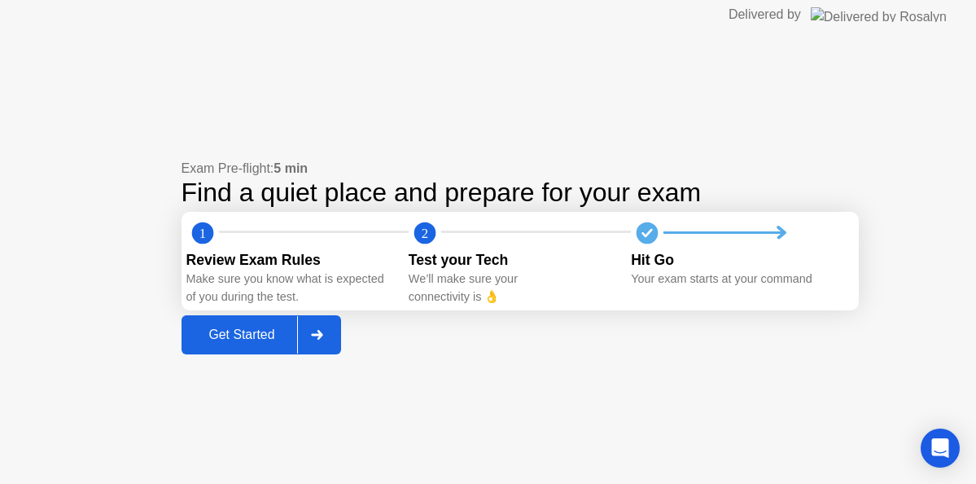
click at [275, 342] on div "Get Started" at bounding box center [242, 334] width 112 height 15
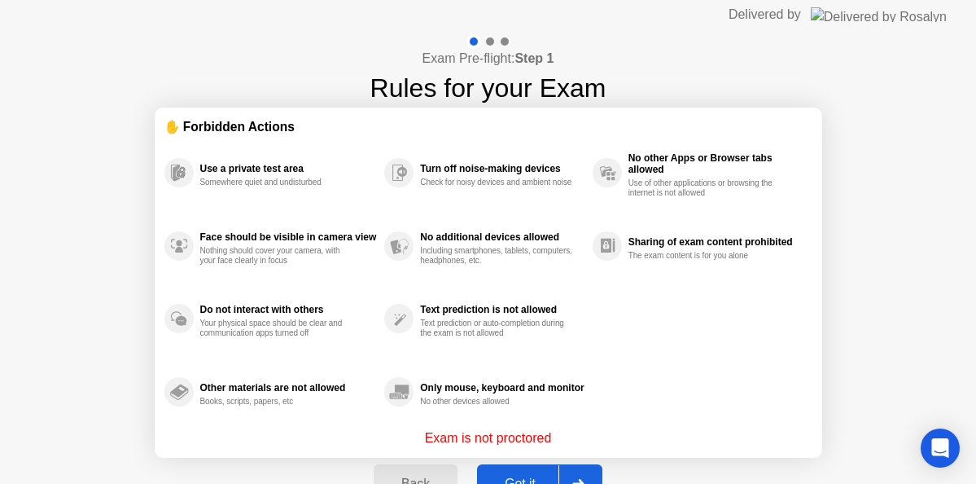
click at [527, 471] on button "Got it" at bounding box center [539, 483] width 125 height 39
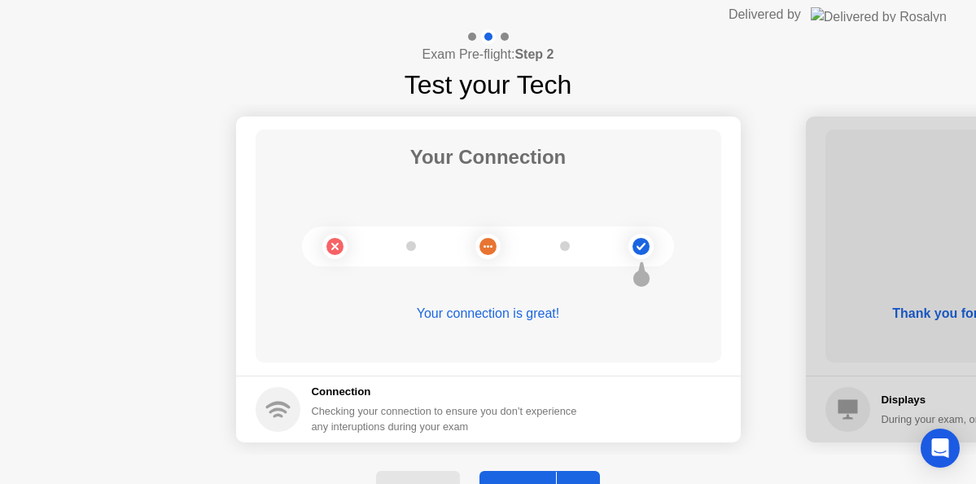
click at [528, 475] on button "Next" at bounding box center [539, 490] width 121 height 39
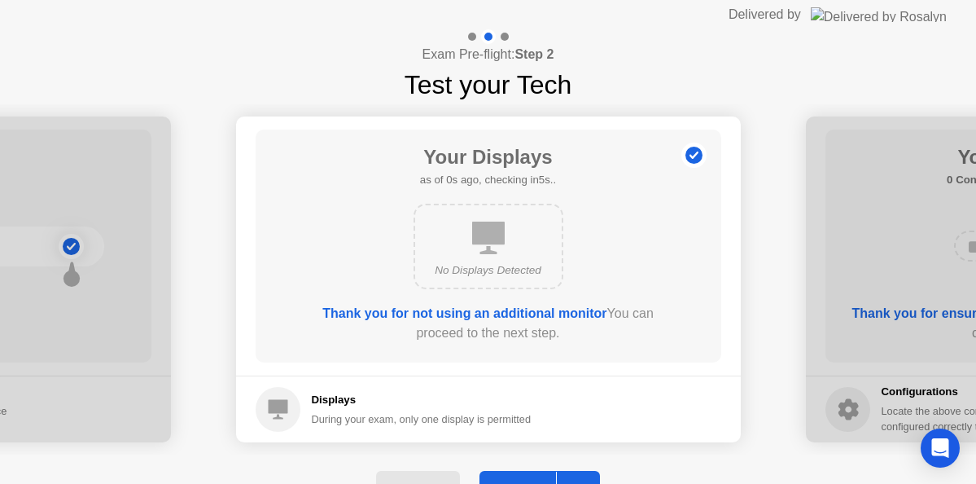
click at [531, 475] on button "Next" at bounding box center [539, 490] width 121 height 39
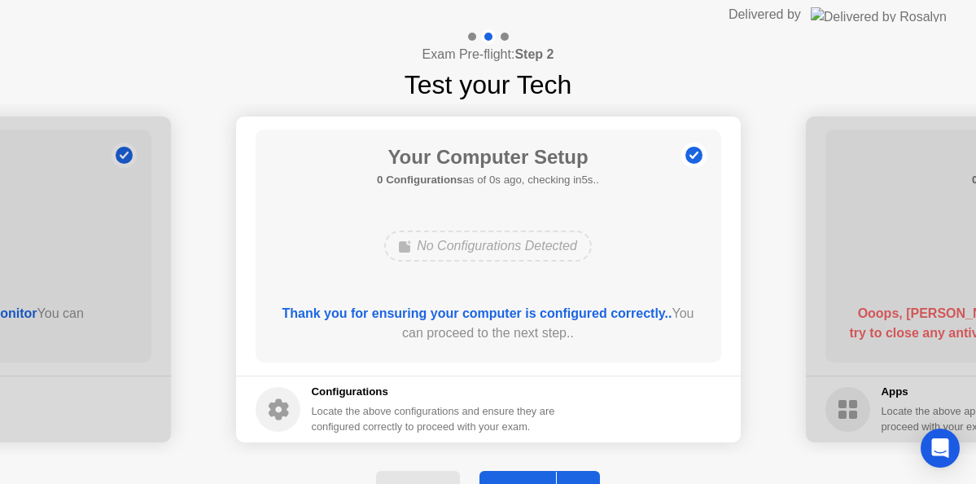
click at [531, 475] on button "Next" at bounding box center [539, 490] width 121 height 39
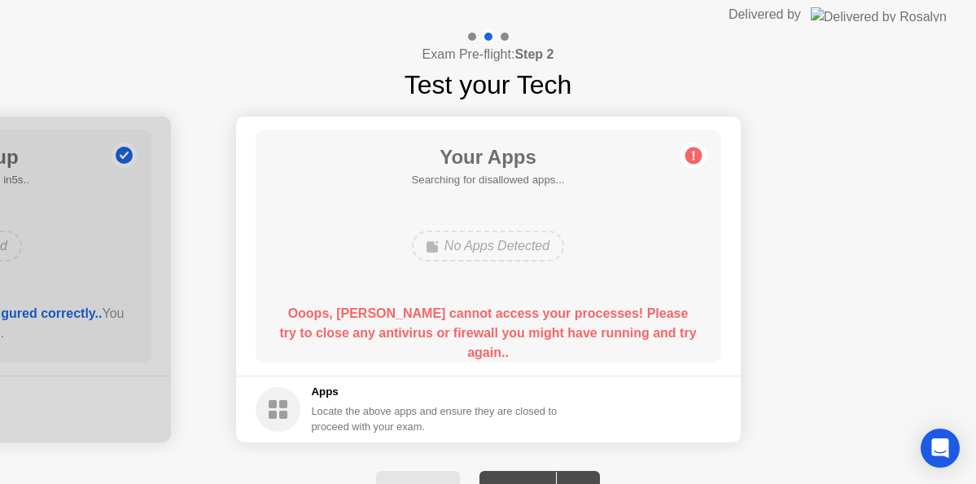
click at [597, 333] on b "Ooops, [PERSON_NAME] cannot access your processes! Please try to close any anti…" at bounding box center [487, 332] width 417 height 53
click at [572, 334] on b "Ooops, [PERSON_NAME] cannot access your processes! Please try to close any anti…" at bounding box center [487, 332] width 417 height 53
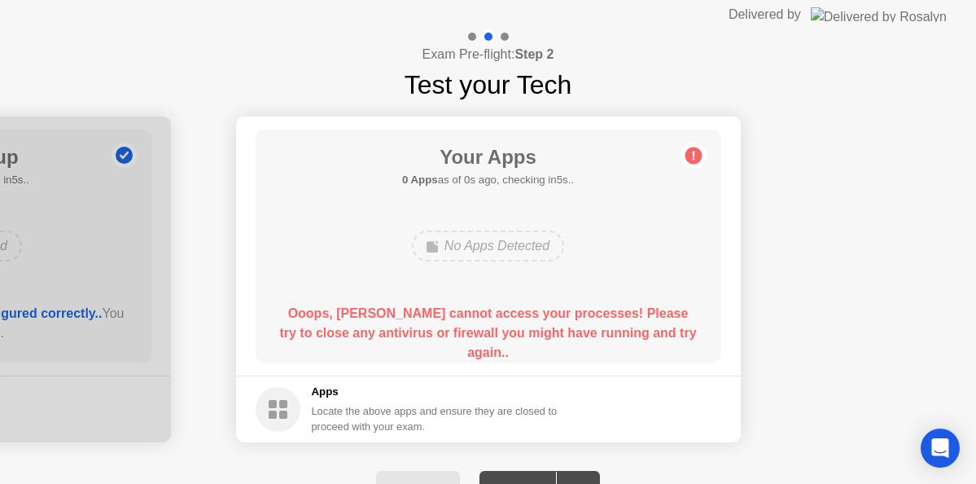
click at [572, 334] on b "Ooops, [PERSON_NAME] cannot access your processes! Please try to close any anti…" at bounding box center [487, 332] width 417 height 53
click at [564, 322] on div "Ooops, [PERSON_NAME] cannot access your processes! Please try to close any anti…" at bounding box center [487, 333] width 419 height 59
click at [563, 321] on div "Ooops, [PERSON_NAME] cannot access your processes! Please try to close any anti…" at bounding box center [487, 333] width 419 height 59
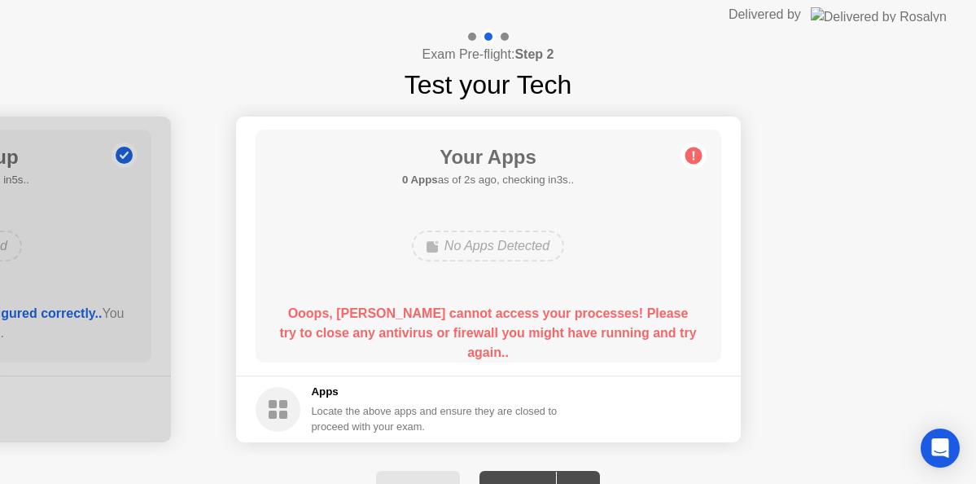
drag, startPoint x: 552, startPoint y: 308, endPoint x: 529, endPoint y: 313, distance: 23.3
click at [529, 313] on b "Ooops, [PERSON_NAME] cannot access your processes! Please try to close any anti…" at bounding box center [487, 332] width 417 height 53
click at [470, 260] on div "No Apps Detected" at bounding box center [488, 245] width 152 height 31
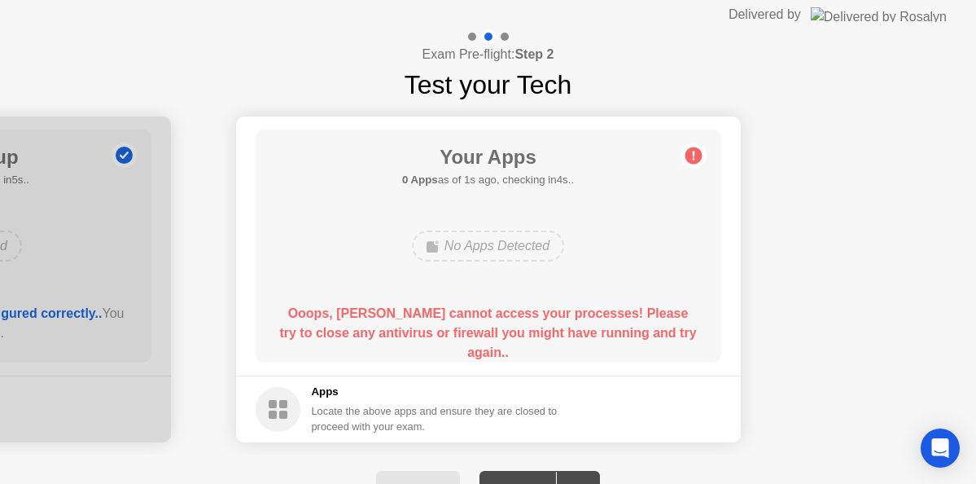
click at [427, 472] on button "Back" at bounding box center [418, 490] width 84 height 39
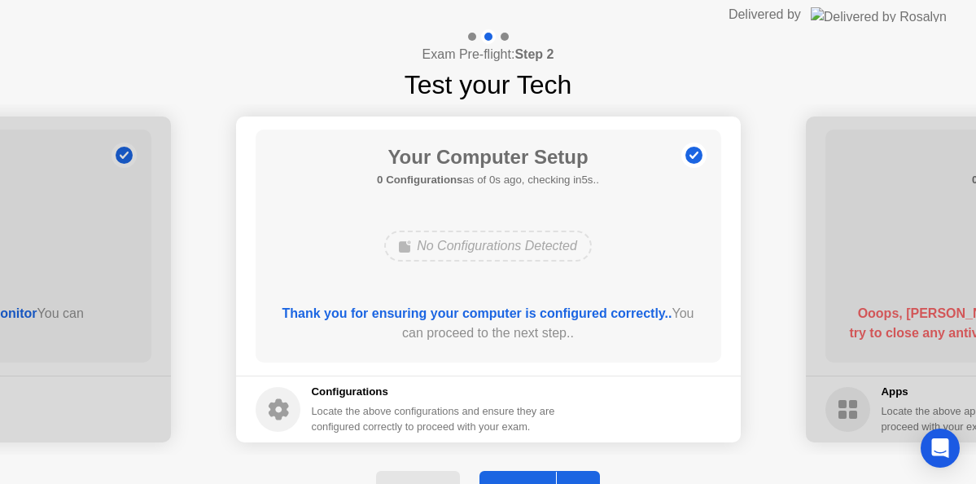
click at [559, 474] on div at bounding box center [575, 489] width 39 height 37
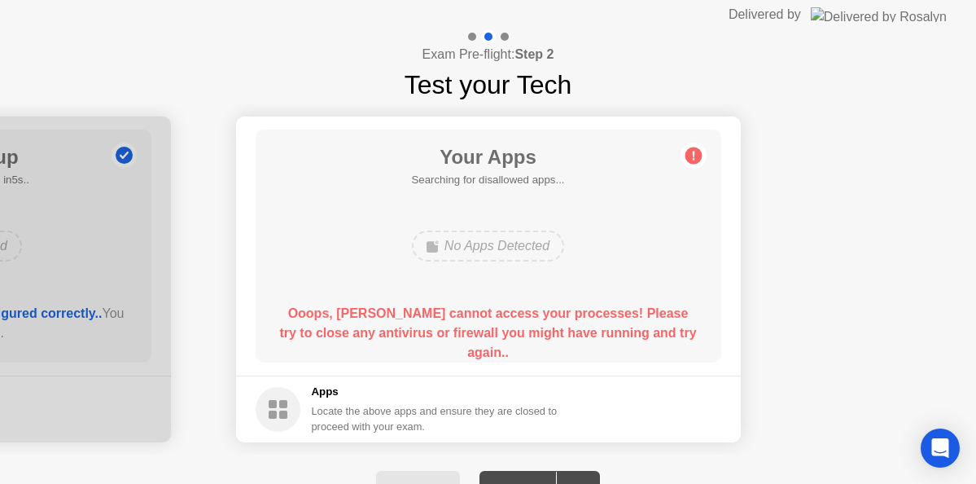
click at [559, 474] on div at bounding box center [575, 489] width 39 height 37
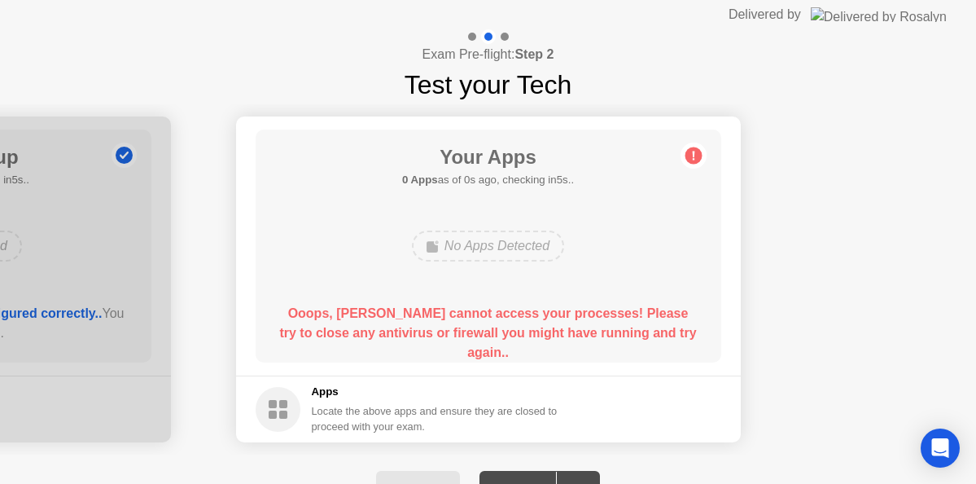
click at [559, 474] on div at bounding box center [575, 489] width 39 height 37
click at [414, 483] on div "Back" at bounding box center [418, 490] width 74 height 15
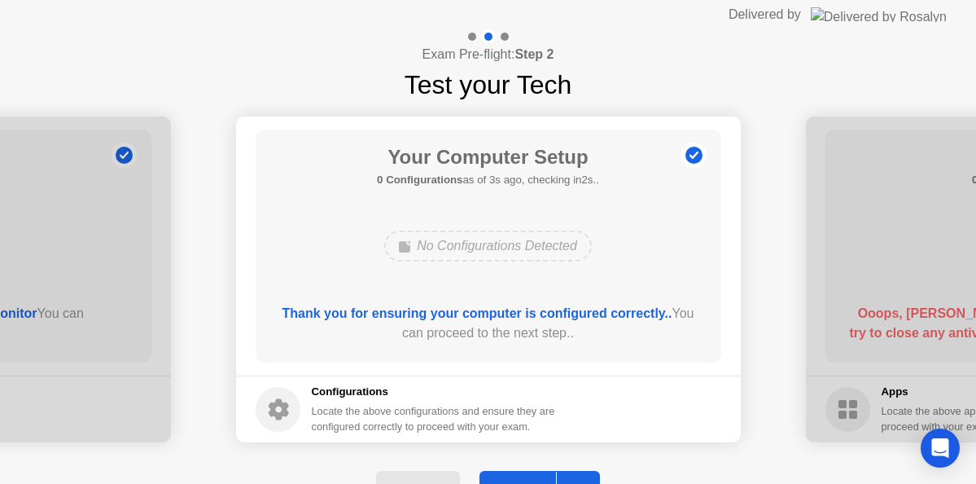
click at [671, 225] on div "No Configurations Detected" at bounding box center [488, 246] width 373 height 44
click at [519, 472] on button "Next" at bounding box center [539, 490] width 121 height 39
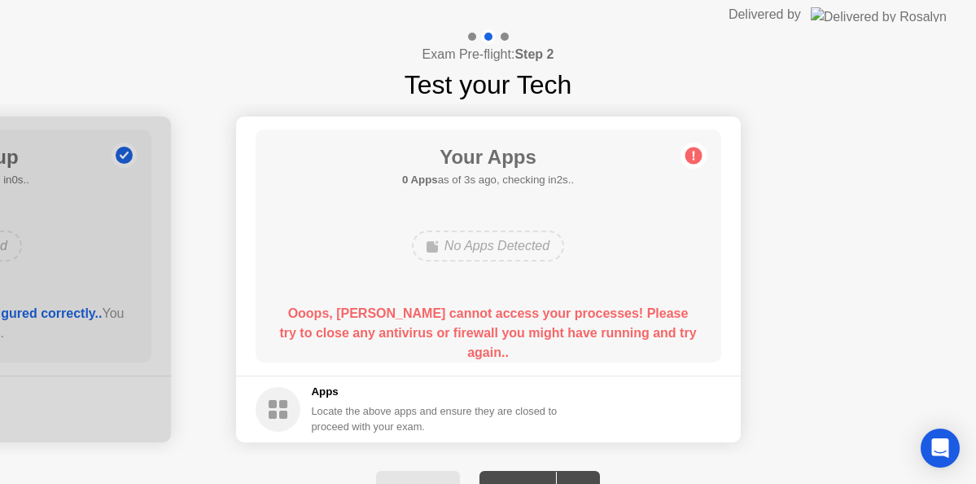
click at [523, 428] on div "Locate the above apps and ensure they are closed to proceed with your exam." at bounding box center [435, 418] width 247 height 31
drag, startPoint x: 517, startPoint y: 453, endPoint x: 517, endPoint y: 464, distance: 11.4
click at [517, 457] on div "Exam Pre-flight: Step 2 Test your Tech Your Connection Your connection is great…" at bounding box center [488, 277] width 976 height 497
click at [517, 466] on div "Back Next" at bounding box center [488, 490] width 976 height 72
click at [518, 469] on div "Back Next" at bounding box center [488, 490] width 976 height 72
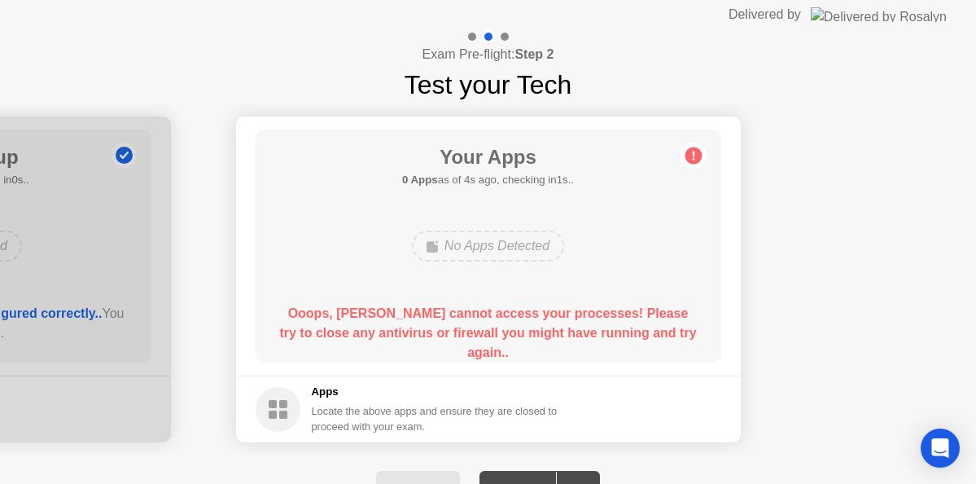
click at [519, 470] on div "Back Next" at bounding box center [488, 490] width 976 height 72
click at [423, 475] on button "Back" at bounding box center [418, 490] width 84 height 39
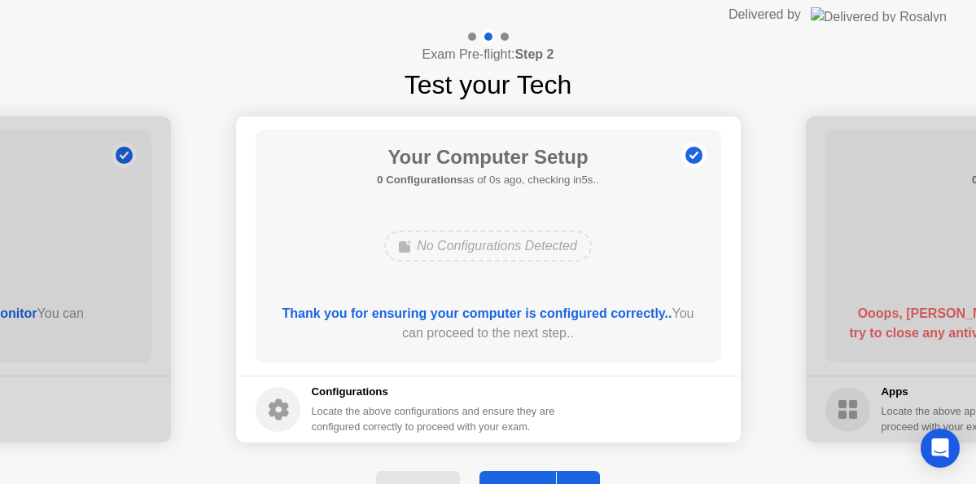
click at [527, 478] on button "Next" at bounding box center [539, 490] width 121 height 39
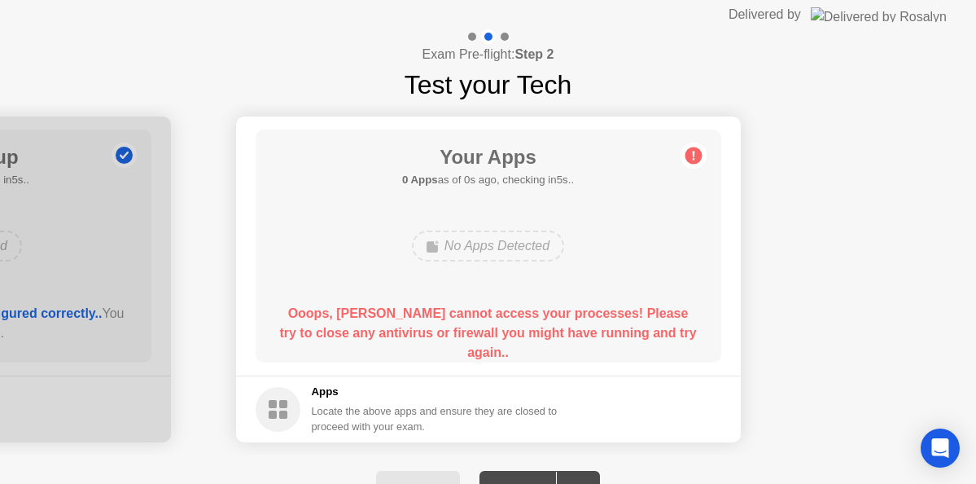
click at [510, 295] on div "Your Apps 0 Apps as of 0s ago, checking in5s.. No Apps Detected Ooops, [PERSON_…" at bounding box center [489, 245] width 466 height 233
drag, startPoint x: 510, startPoint y: 295, endPoint x: 506, endPoint y: 129, distance: 166.1
click at [510, 238] on div "Your Apps 0 Apps as of 0s ago, checking in5s.. No Apps Detected Ooops, [PERSON_…" at bounding box center [489, 245] width 466 height 233
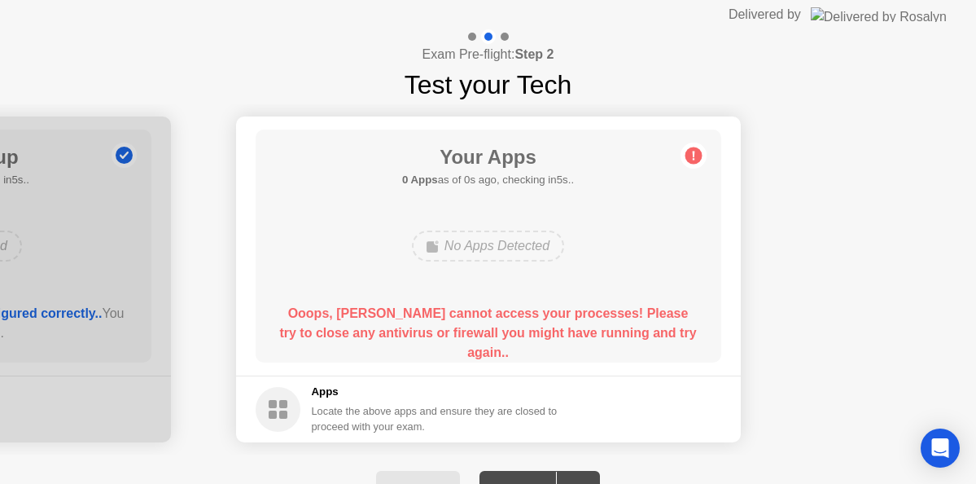
drag, startPoint x: 502, startPoint y: 114, endPoint x: 585, endPoint y: 136, distance: 85.9
drag, startPoint x: 585, startPoint y: 136, endPoint x: 879, endPoint y: 69, distance: 301.3
click at [645, 129] on main "Your Apps 0 Apps as of 1s ago, checking in4s.. No Apps Detected Ooops, [PERSON_…" at bounding box center [488, 245] width 505 height 259
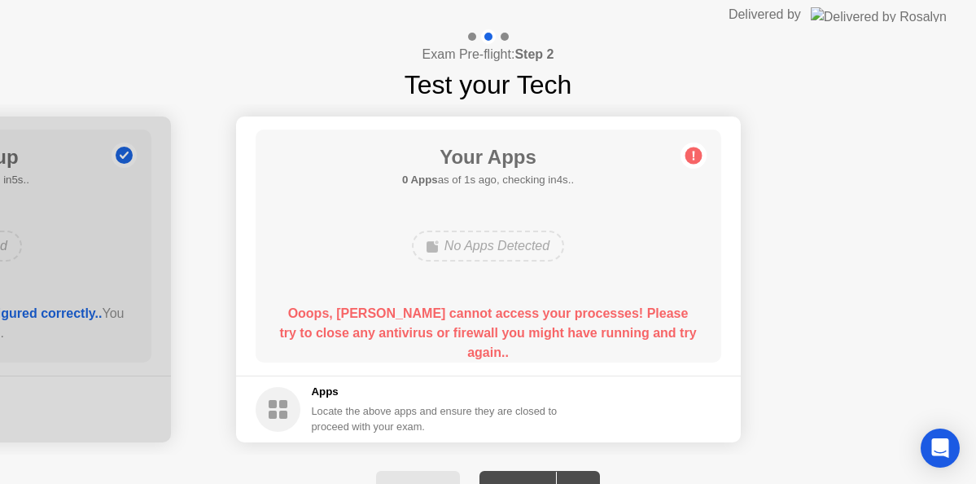
click at [904, 29] on div "Exam Pre-flight: Step 2 Test your Tech" at bounding box center [488, 66] width 976 height 75
click at [910, 14] on img at bounding box center [879, 14] width 136 height 15
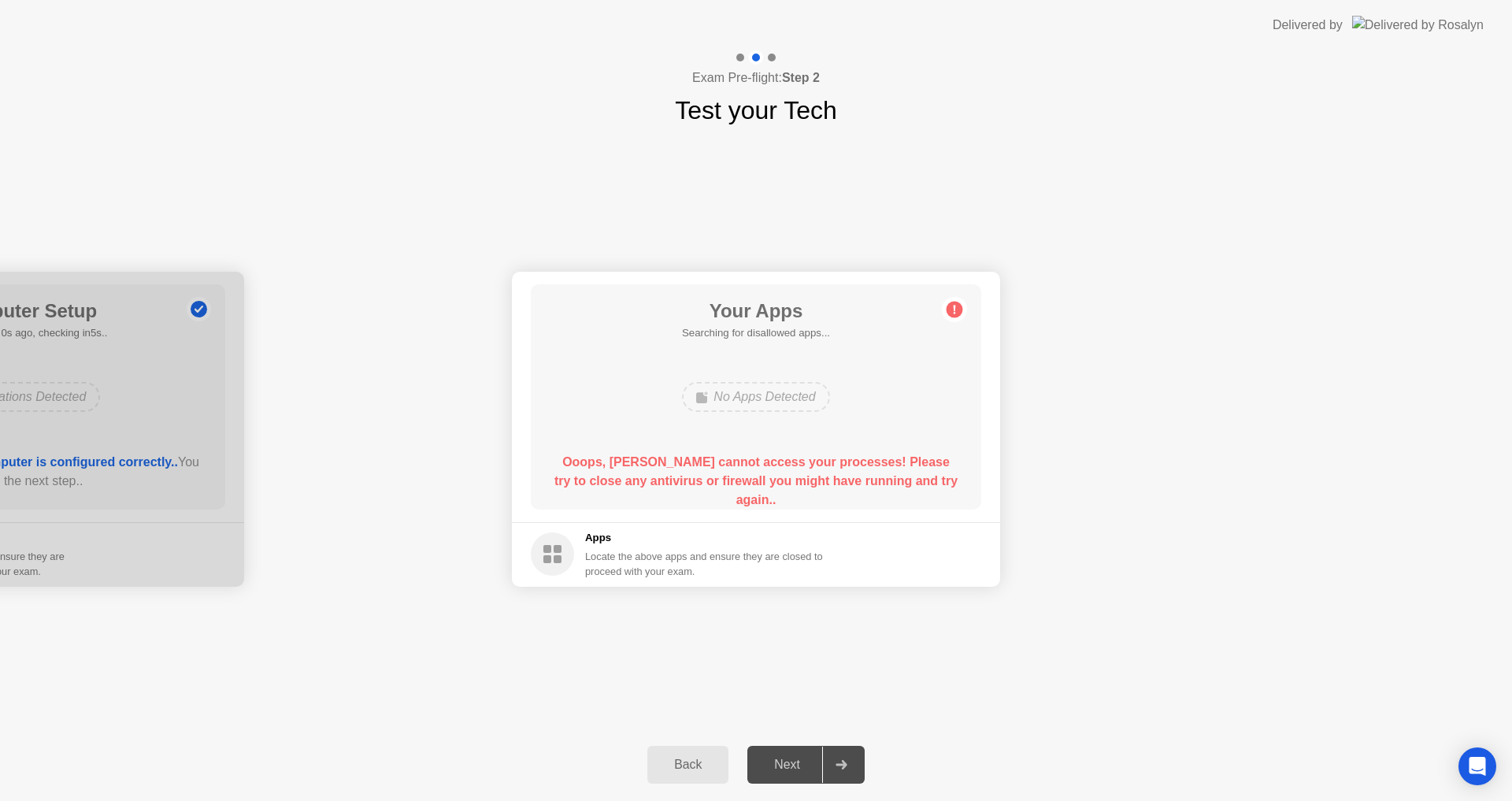
click at [805, 359] on div "Your Apps Searching for disallowed apps... No Apps Detected Ooops, [PERSON_NAME…" at bounding box center [756, 397] width 451 height 225
click at [813, 359] on div "Your Apps 0 Apps as of 0s ago, checking in5s.. No Apps Detected Ooops, [PERSON_…" at bounding box center [756, 397] width 451 height 225
click at [835, 396] on div "Your Apps 0 Apps as of 0s ago, checking in5s.. No Apps Detected Ooops, [PERSON_…" at bounding box center [756, 397] width 451 height 225
click at [811, 424] on div "Your Apps 0 Apps as of 0s ago, checking in5s.. No Apps Detected Ooops, [PERSON_…" at bounding box center [756, 397] width 451 height 225
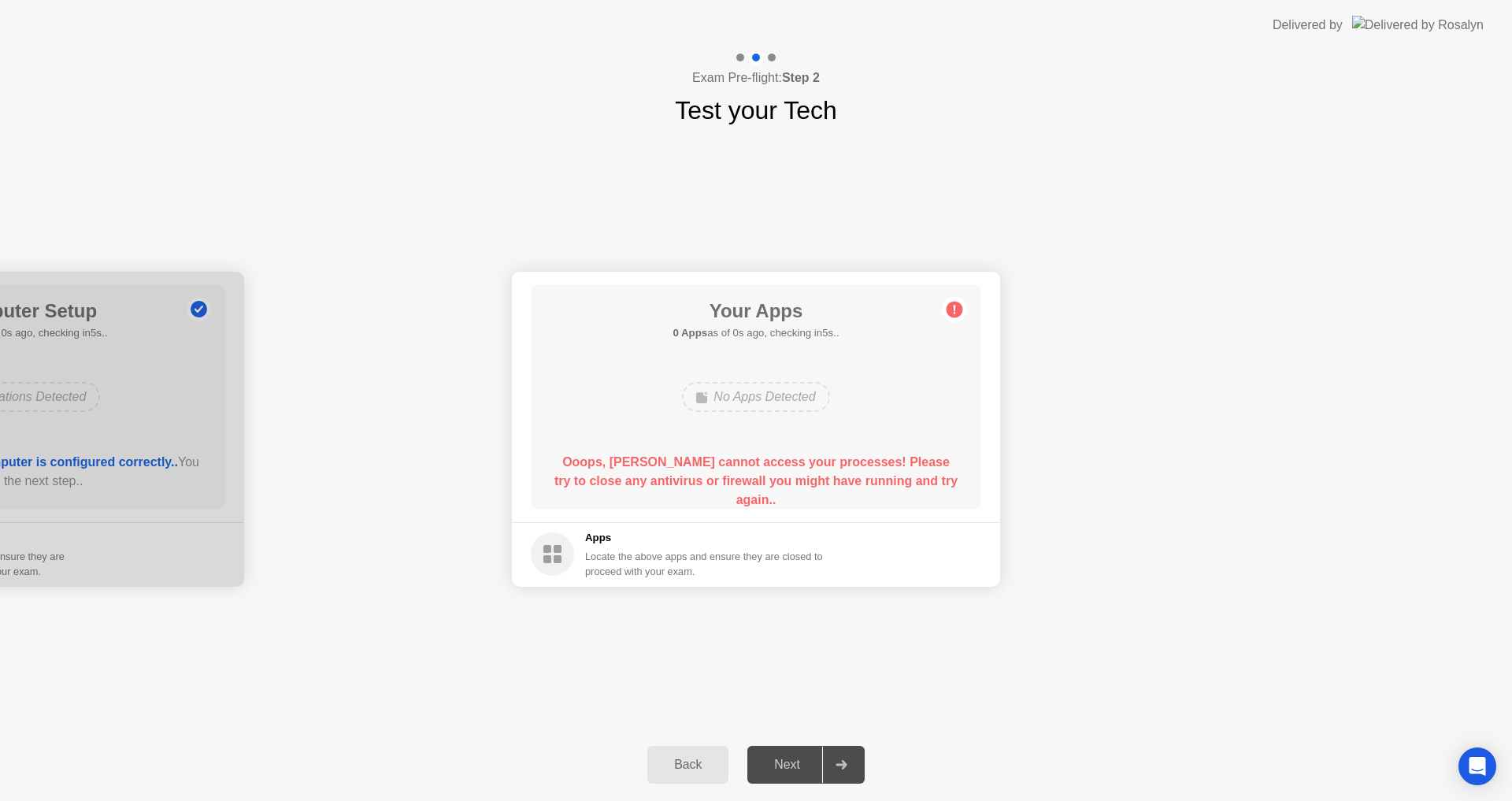
click at [811, 424] on div "Your Apps 0 Apps as of 0s ago, checking in5s.. No Apps Detected Ooops, [PERSON_…" at bounding box center [756, 397] width 451 height 225
drag, startPoint x: 811, startPoint y: 424, endPoint x: 964, endPoint y: 289, distance: 204.0
click at [816, 419] on div "Your Apps 0 Apps as of 0s ago, checking in5s.. No Apps Detected Ooops, [PERSON_…" at bounding box center [756, 397] width 451 height 225
click at [960, 315] on circle at bounding box center [954, 309] width 16 height 16
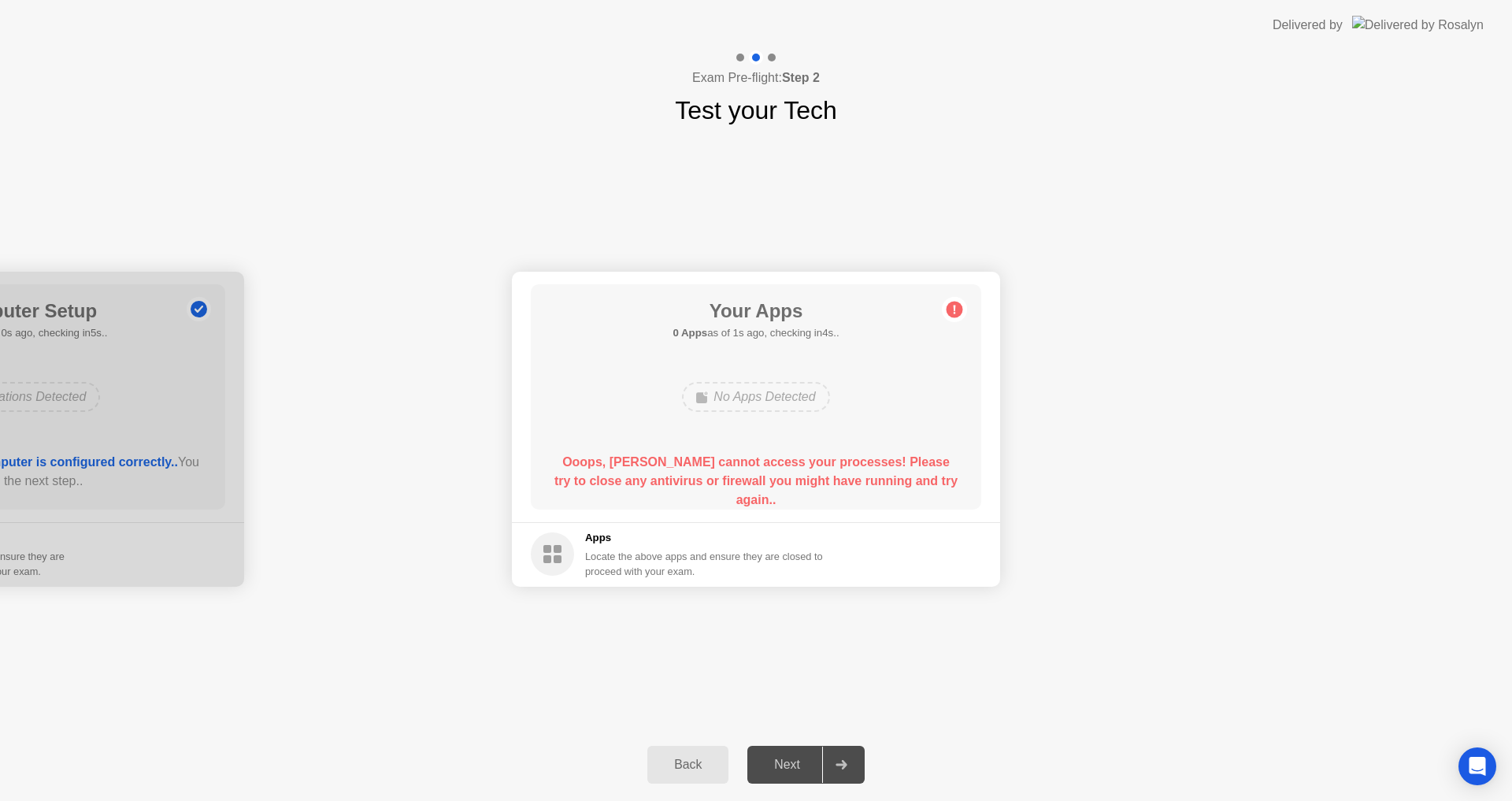
click at [960, 315] on circle at bounding box center [954, 309] width 16 height 16
click at [791, 311] on h1 "Your Apps" at bounding box center [756, 311] width 166 height 28
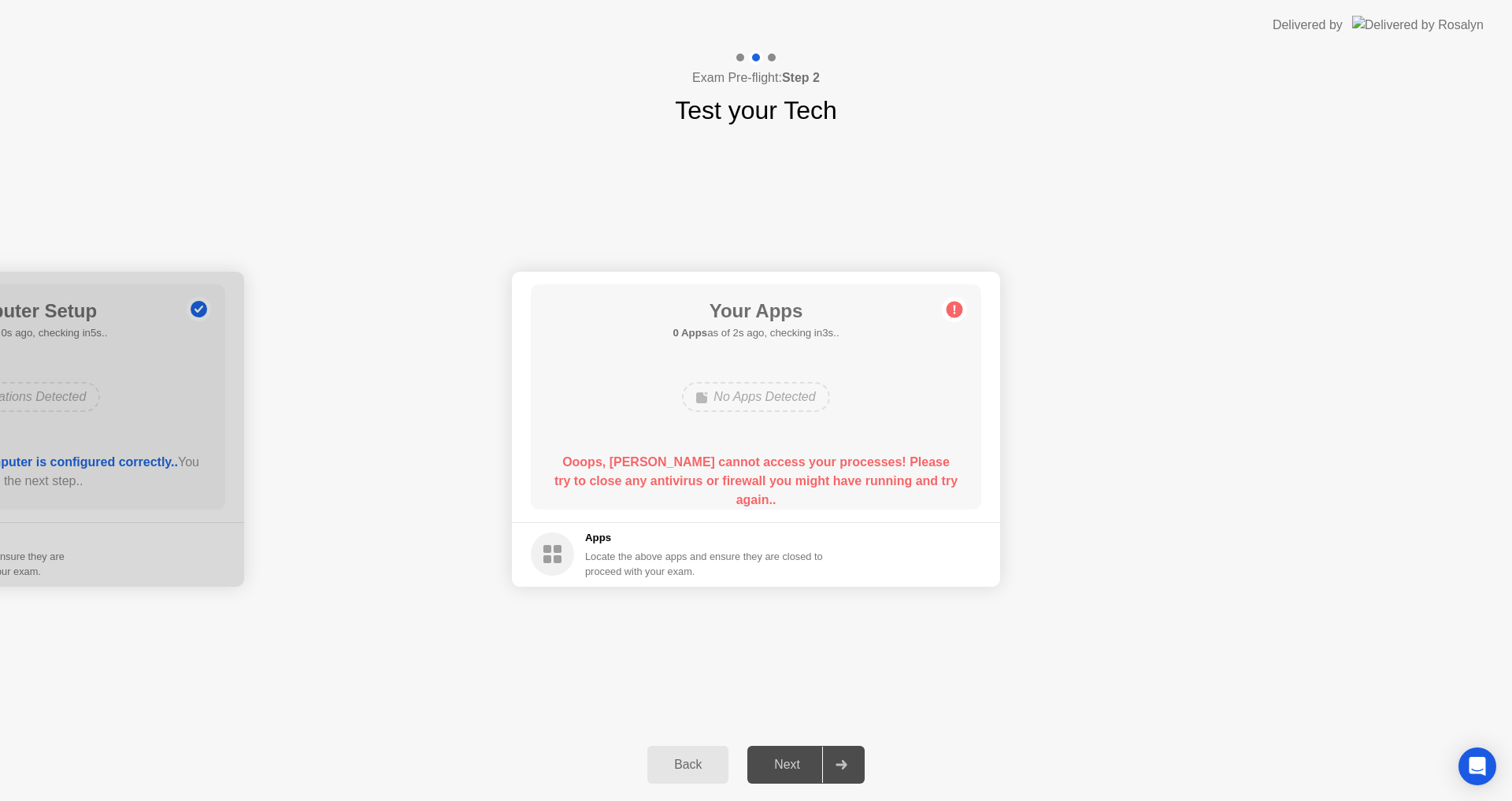
click at [791, 311] on h1 "Your Apps" at bounding box center [756, 311] width 166 height 28
click at [773, 319] on h1 "Your Apps" at bounding box center [756, 311] width 166 height 28
click at [786, 400] on div "No Apps Detected" at bounding box center [756, 397] width 147 height 30
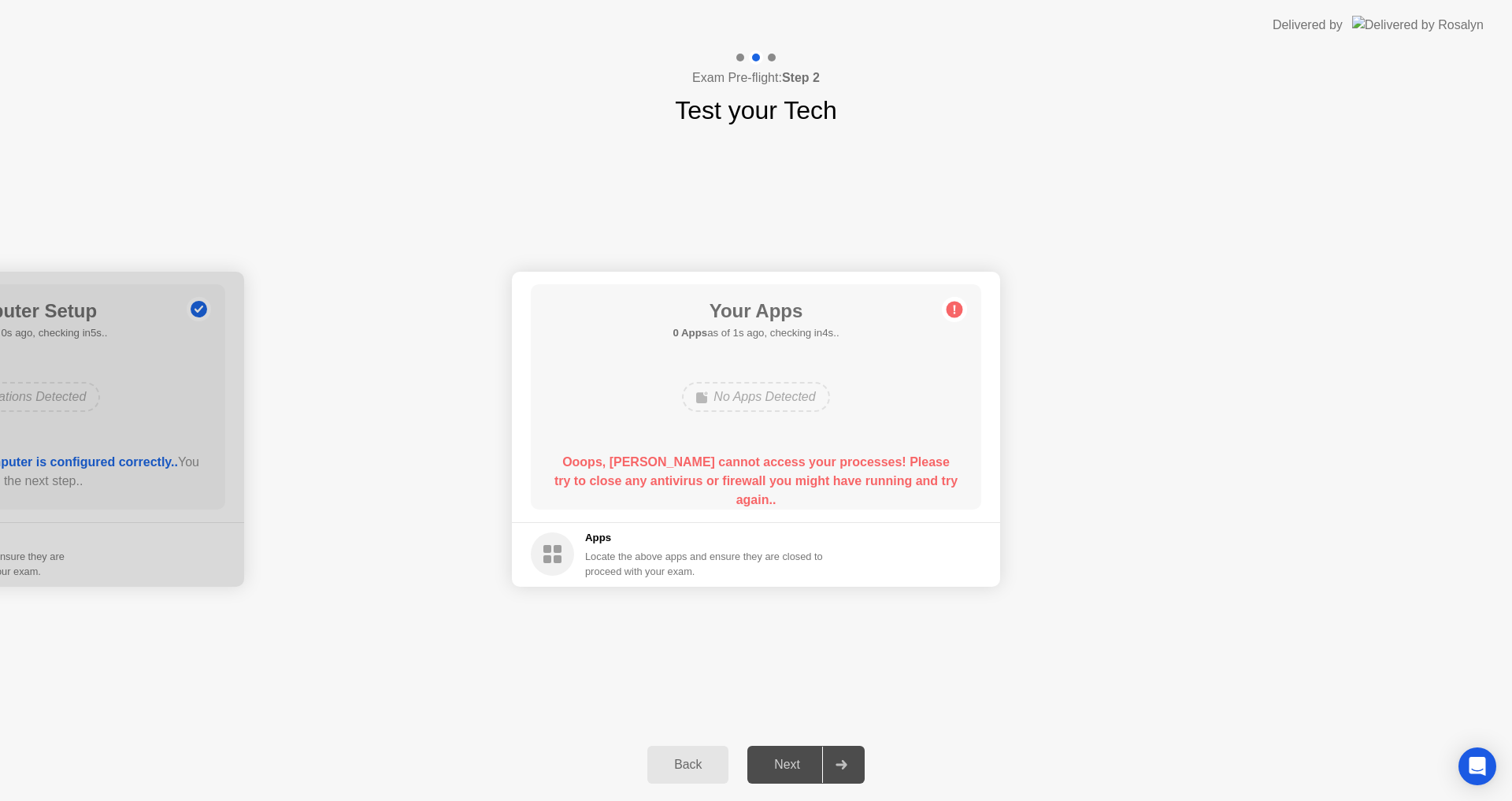
click at [786, 400] on div "No Apps Detected" at bounding box center [756, 397] width 147 height 30
click at [1367, 39] on div "Delivered by" at bounding box center [1378, 25] width 211 height 50
drag, startPoint x: 1397, startPoint y: 19, endPoint x: 1437, endPoint y: 20, distance: 40.0
click at [1405, 19] on div "Delivered by" at bounding box center [1378, 25] width 211 height 50
click at [1437, 20] on img at bounding box center [1418, 24] width 132 height 18
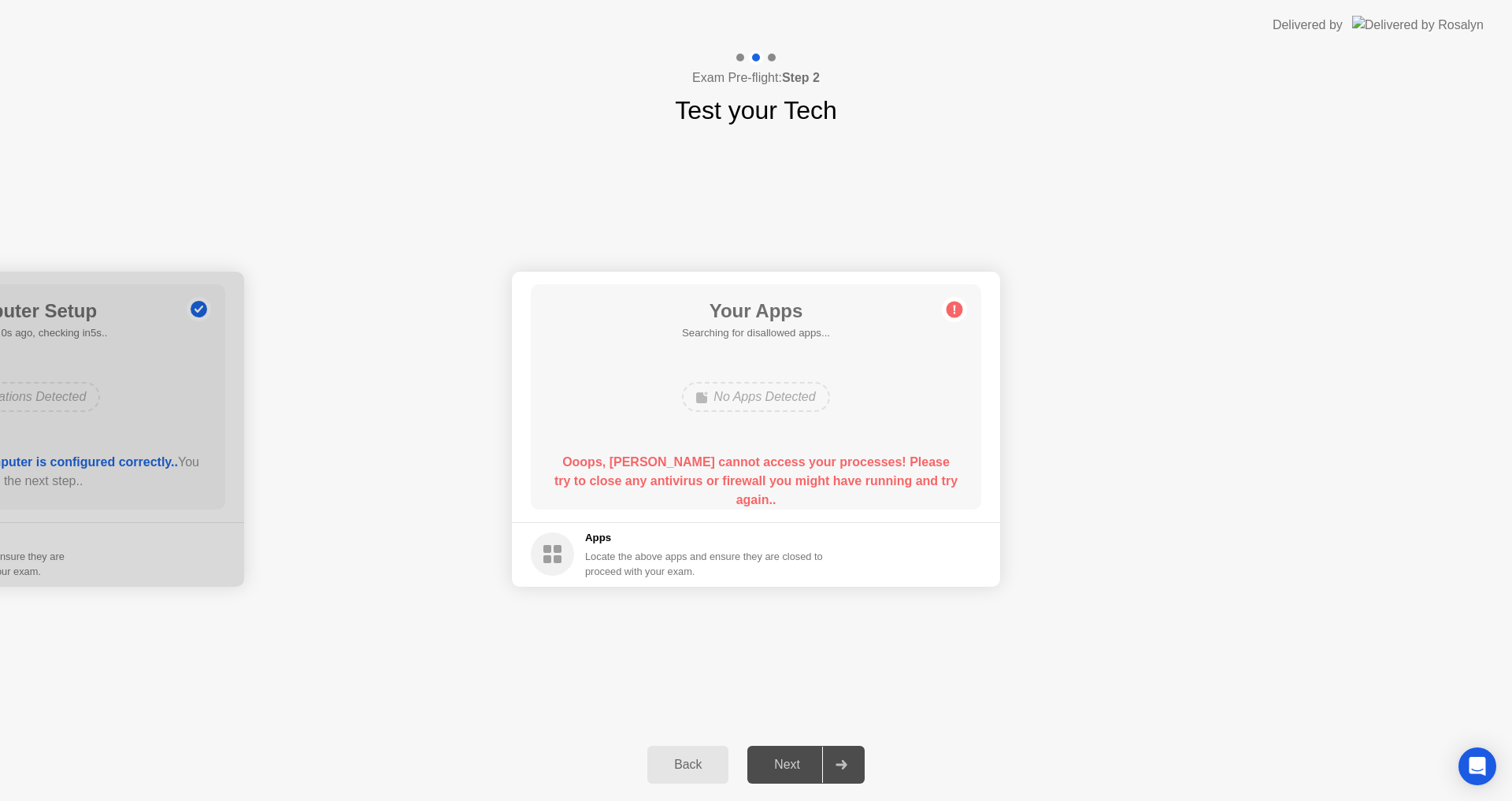
click at [1437, 20] on img at bounding box center [1418, 24] width 132 height 18
click at [1328, 20] on div "Delivered by" at bounding box center [1307, 25] width 70 height 19
drag, startPoint x: 1229, startPoint y: 89, endPoint x: 909, endPoint y: 426, distance: 464.7
click at [1174, 127] on app-layout-with-logo "Delivered by Exam Pre-flight: Step 2 Test your Tech Your Connection Your connec…" at bounding box center [756, 400] width 1512 height 801
drag, startPoint x: 743, startPoint y: 523, endPoint x: 753, endPoint y: 531, distance: 12.8
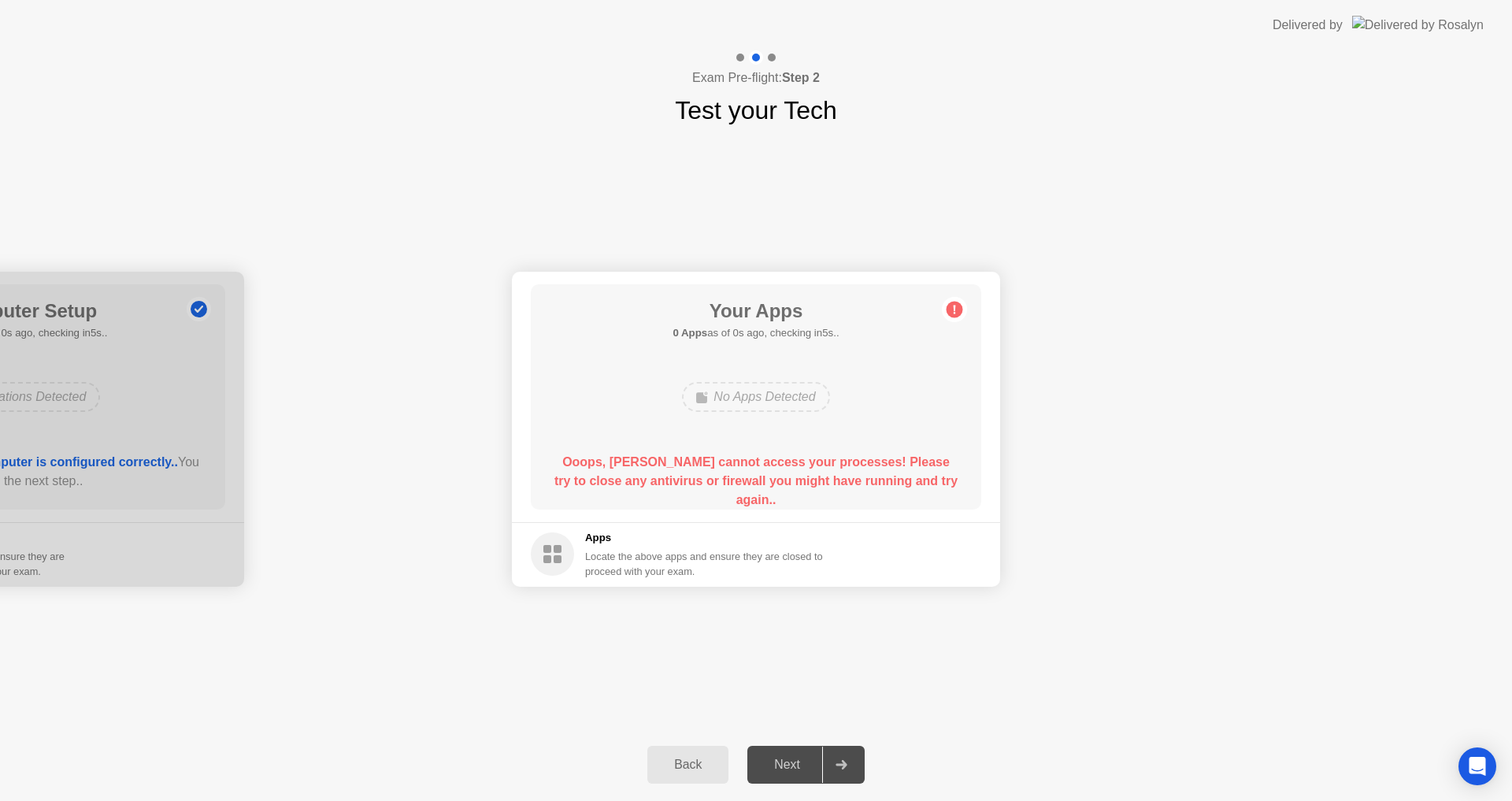
click at [745, 524] on footer "Apps Locate the above apps and ensure they are closed to proceed with your exam." at bounding box center [756, 554] width 489 height 65
click at [698, 764] on div "Back" at bounding box center [688, 764] width 72 height 15
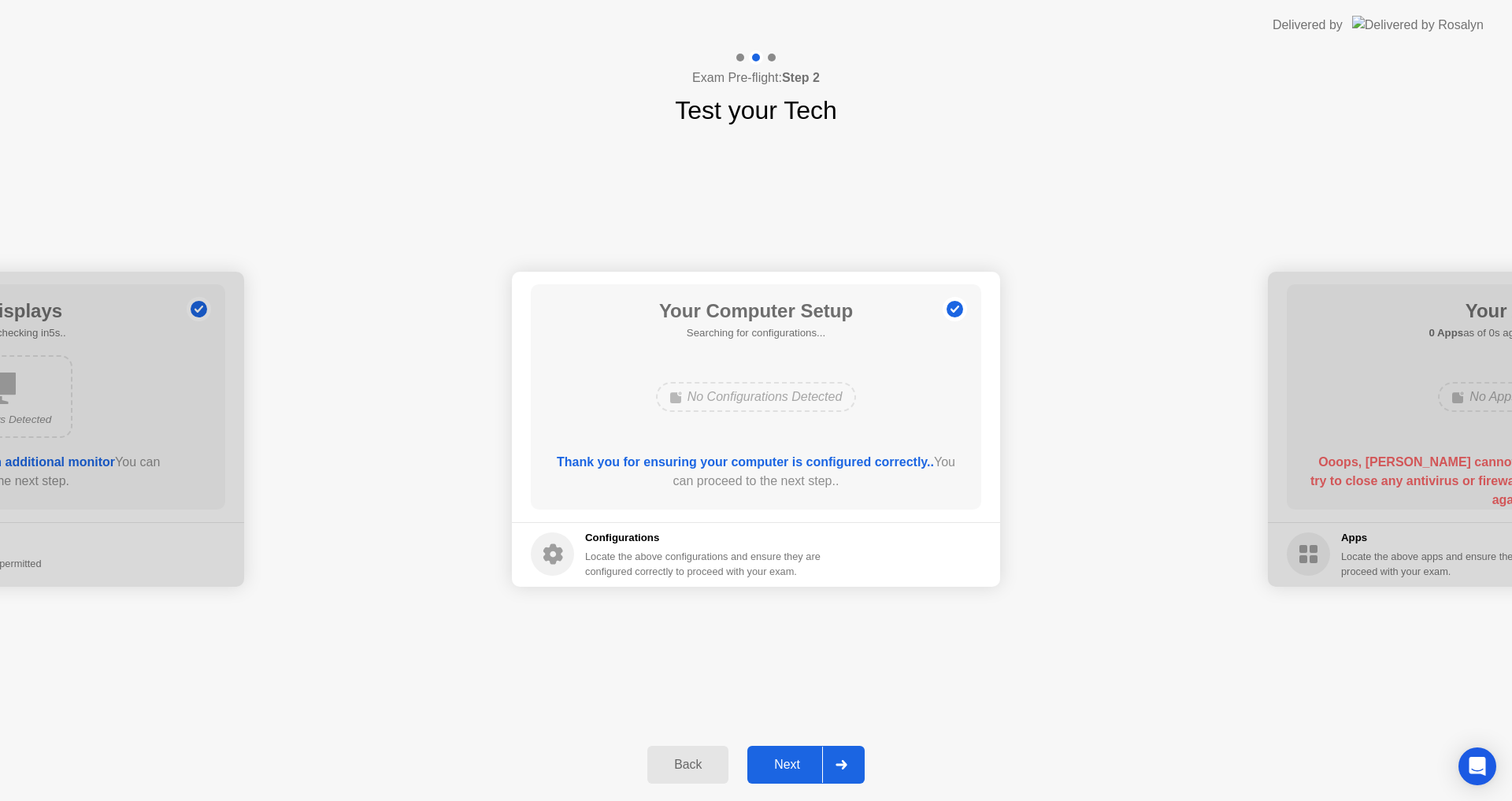
click at [699, 766] on div "Back" at bounding box center [688, 764] width 72 height 15
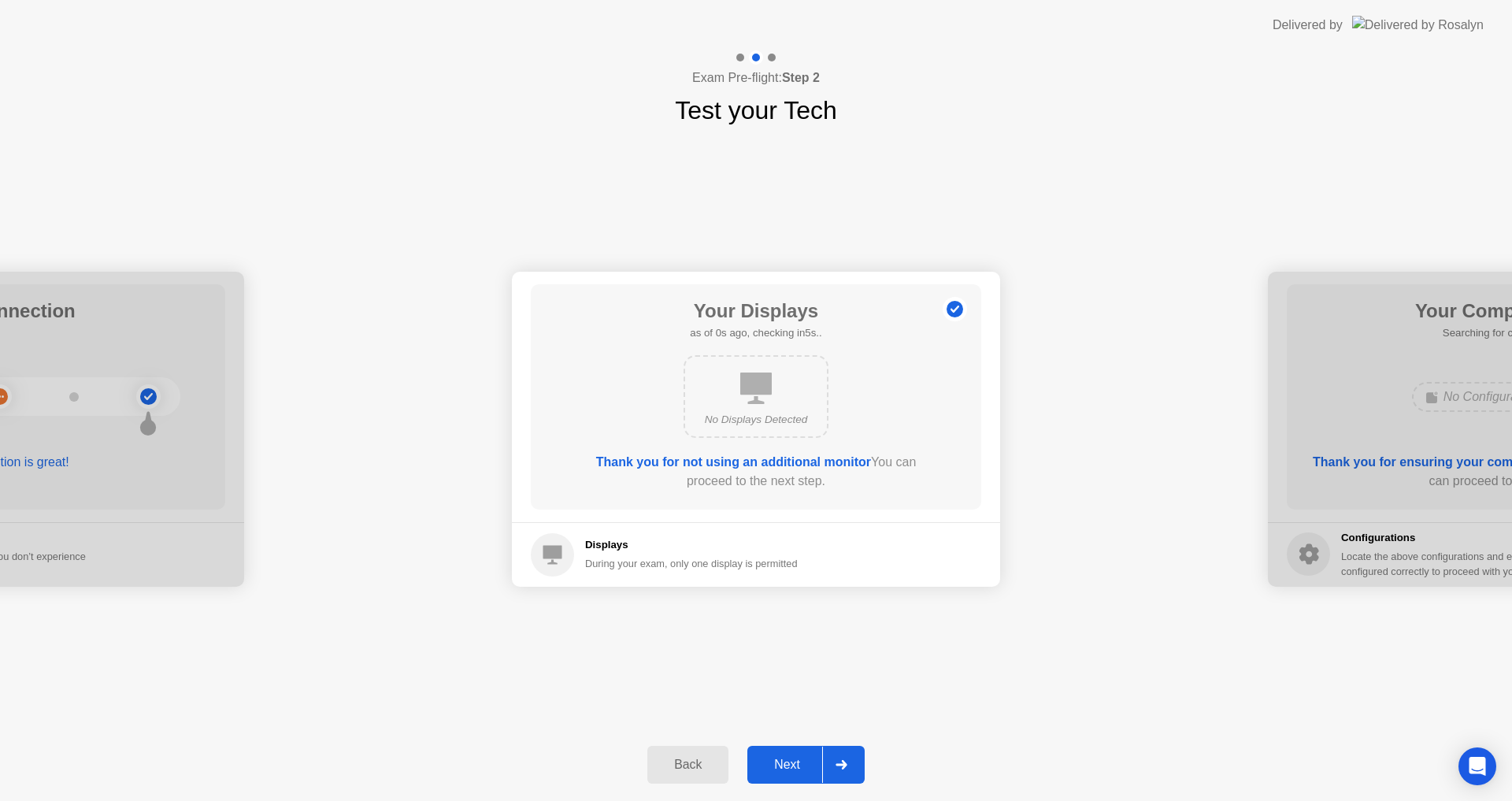
click at [699, 767] on div "Back" at bounding box center [688, 764] width 72 height 15
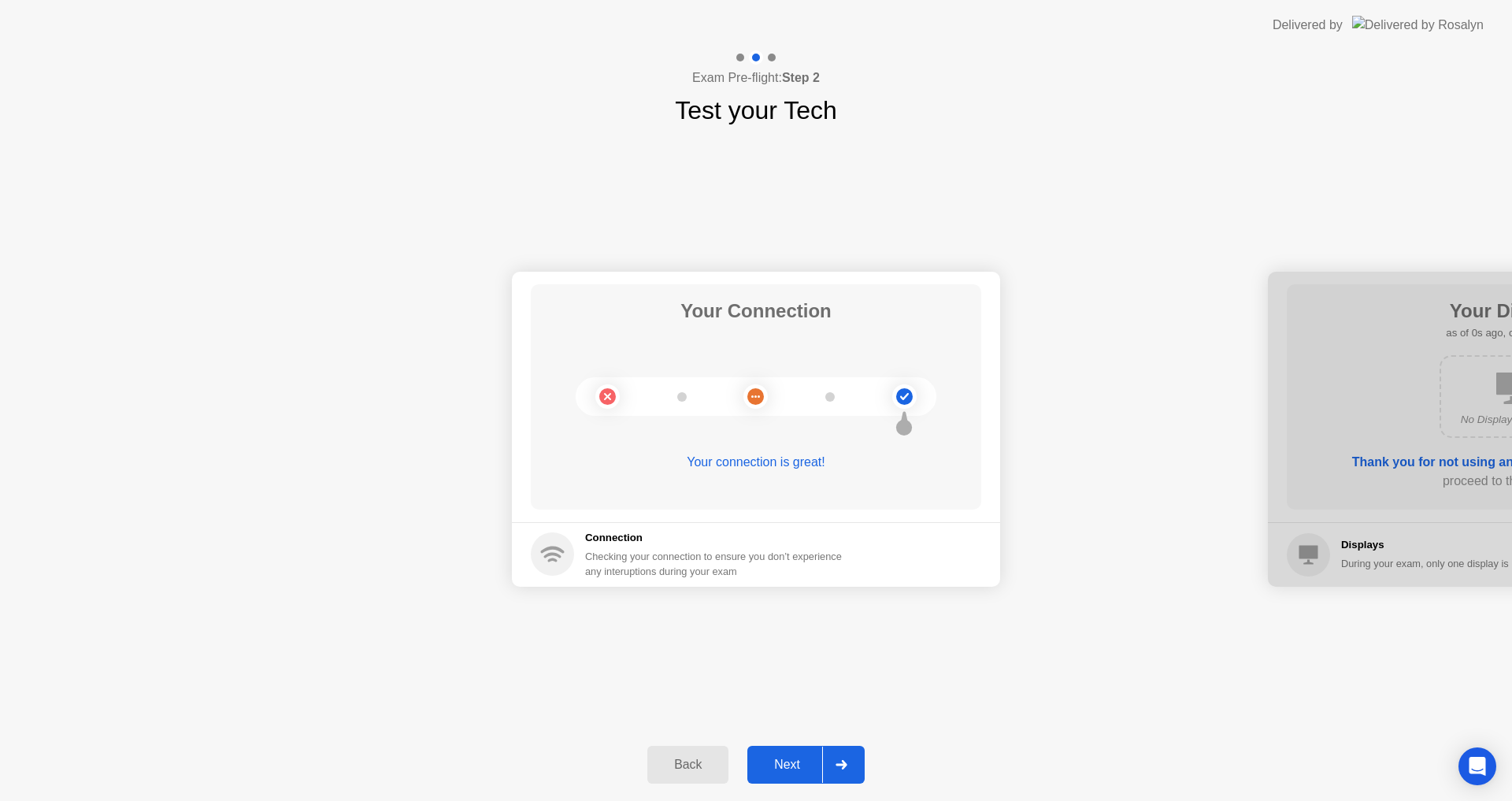
click at [699, 768] on div "Back" at bounding box center [688, 764] width 72 height 15
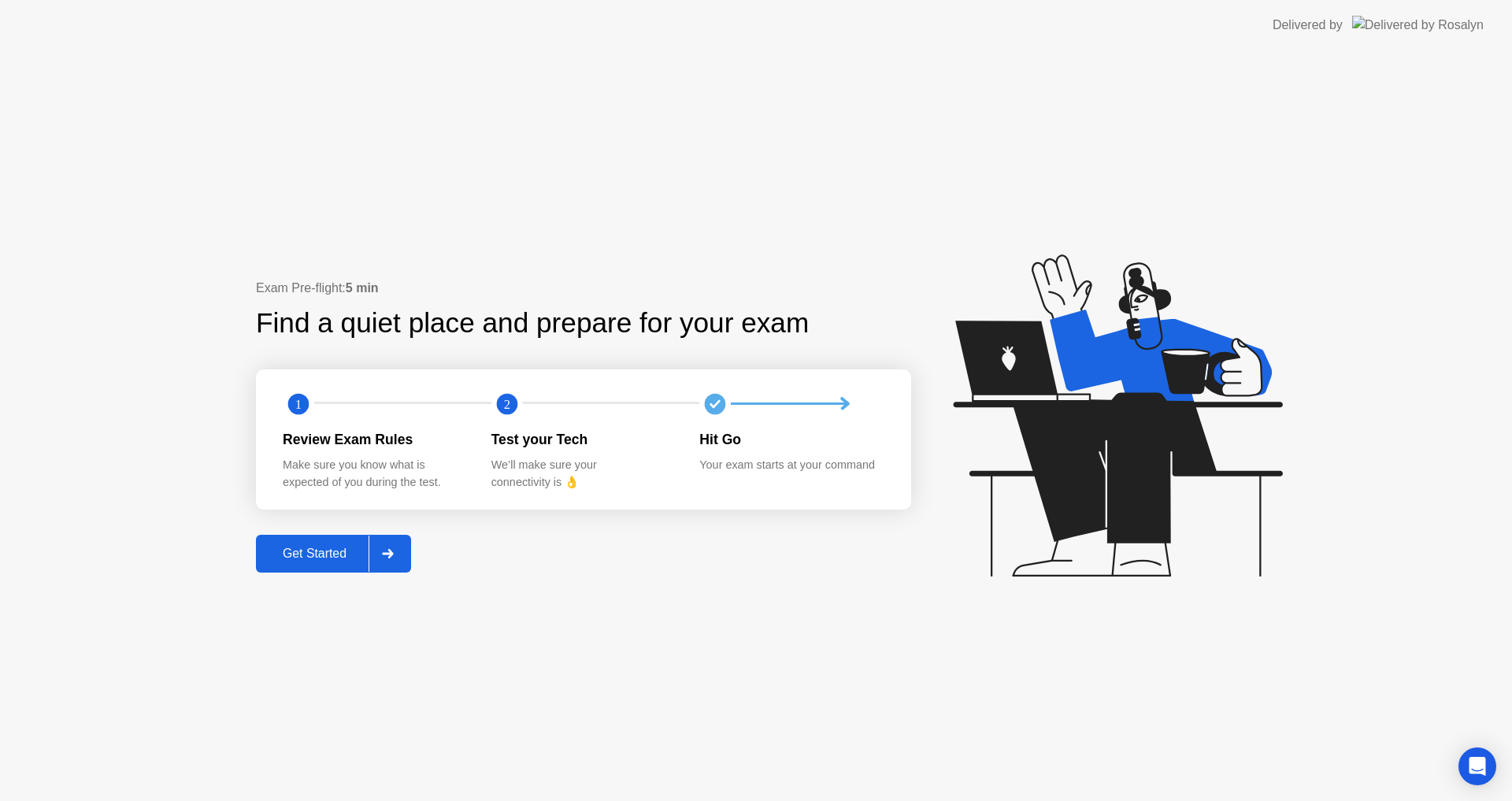
click at [1193, 53] on div "Exam Pre-flight: 5 min Find a quiet place and prepare for your exam 1 2 Review …" at bounding box center [756, 426] width 1512 height 751
click at [796, 421] on div "1 2 Review Exam Rules Make sure you know what is expected of you during the tes…" at bounding box center [583, 440] width 655 height 141
click at [808, 395] on div at bounding box center [804, 403] width 209 height 32
click at [406, 547] on div at bounding box center [387, 553] width 38 height 36
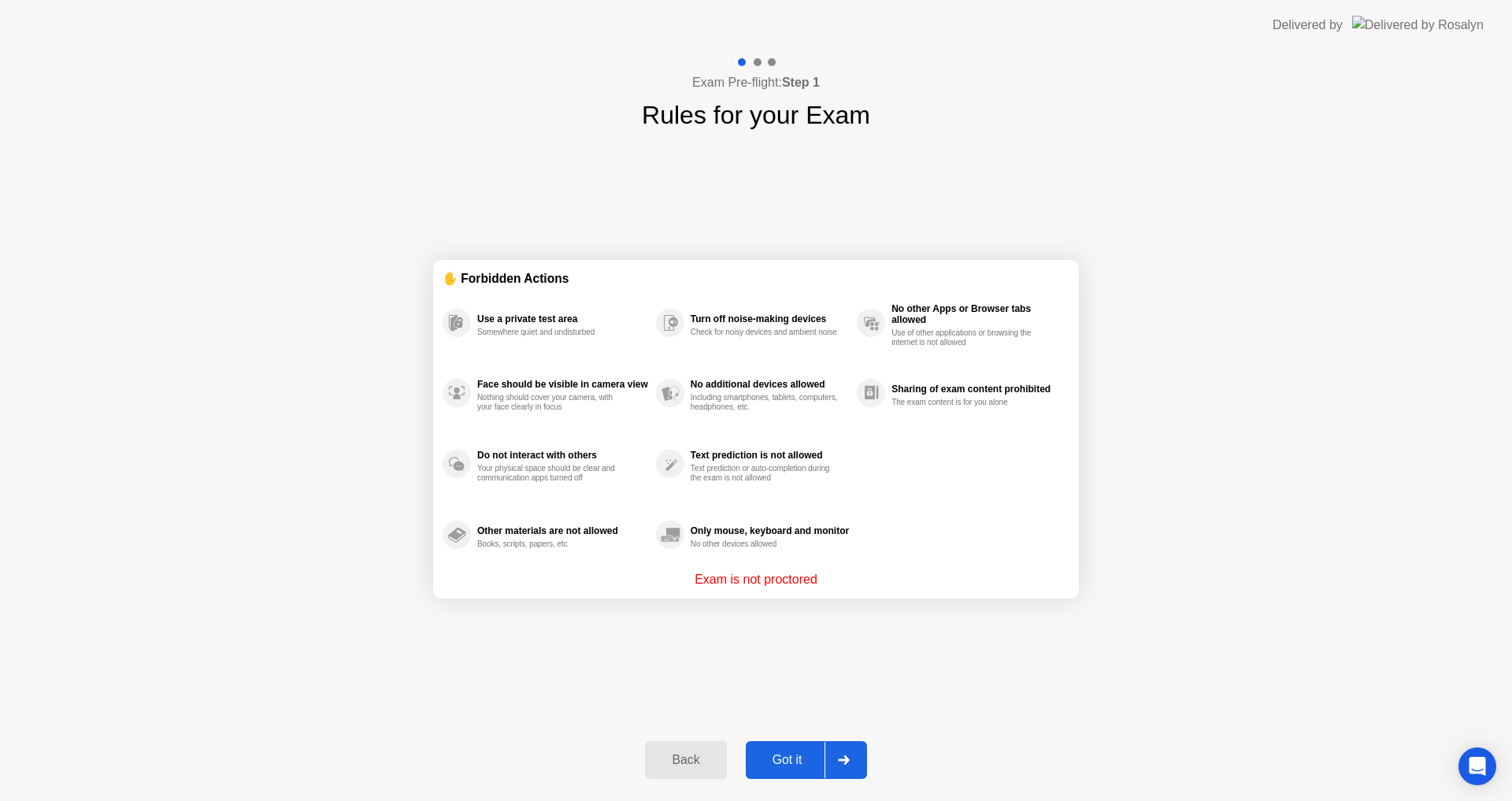
click at [785, 767] on div "Got it" at bounding box center [787, 759] width 74 height 15
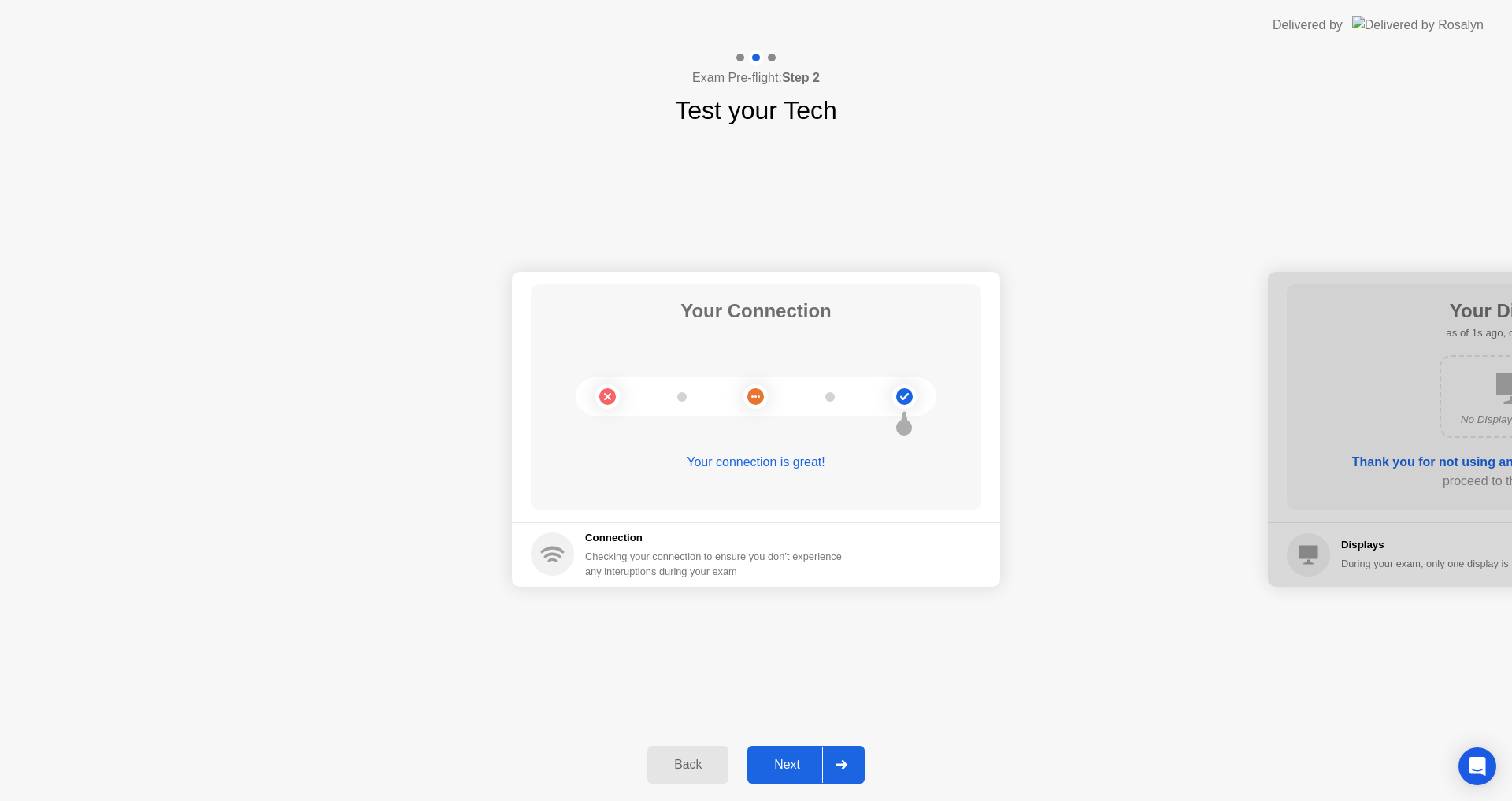
click at [786, 768] on div "Next" at bounding box center [786, 764] width 70 height 15
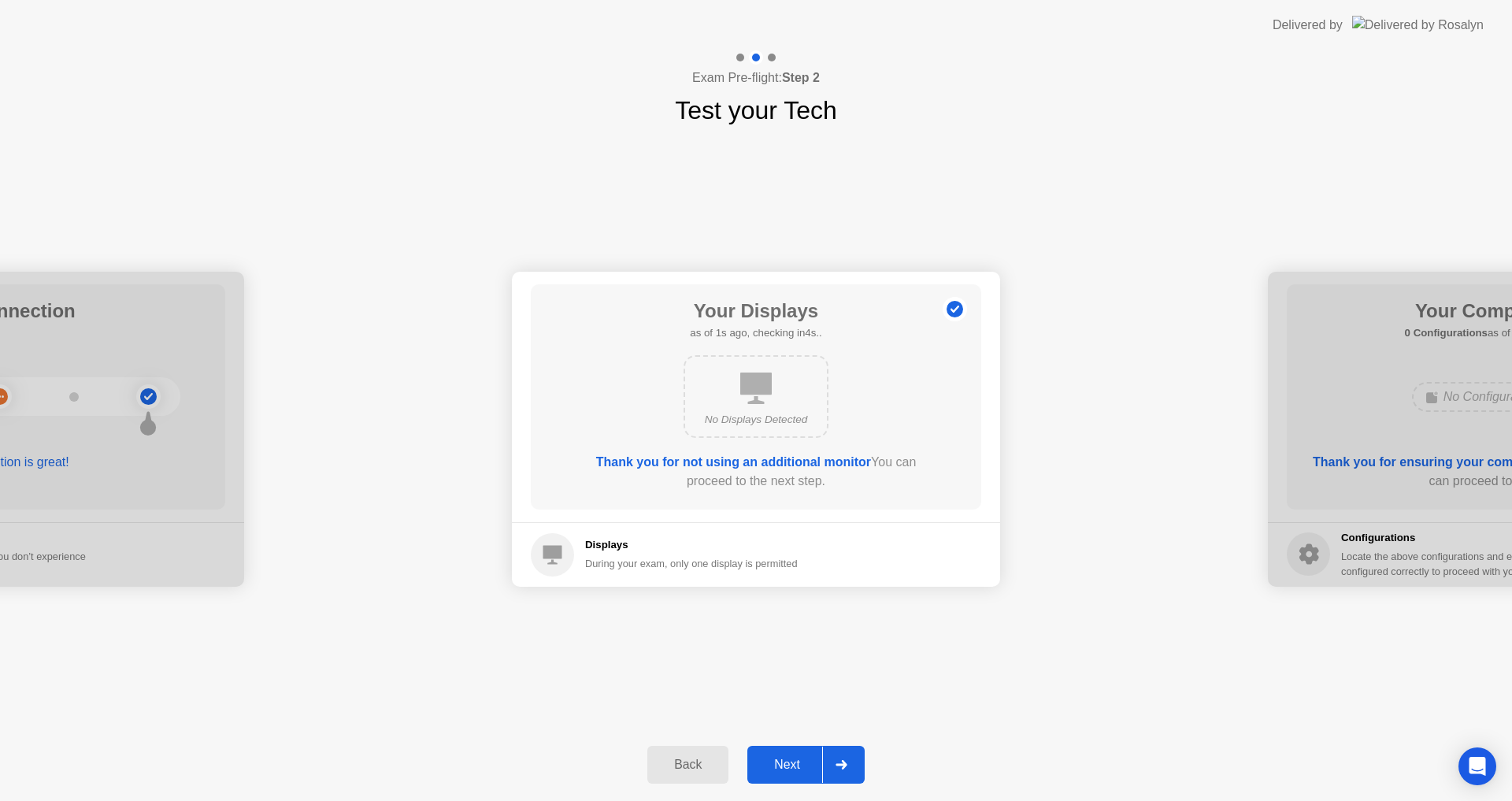
click at [810, 471] on div "Thank you for not using an additional monitor You can proceed to the next step." at bounding box center [756, 471] width 361 height 38
click at [808, 467] on b "Thank you for not using an additional monitor" at bounding box center [733, 462] width 275 height 14
click at [814, 467] on b "Thank you for not using an additional monitor" at bounding box center [733, 462] width 275 height 14
click at [800, 777] on button "Next" at bounding box center [806, 764] width 117 height 38
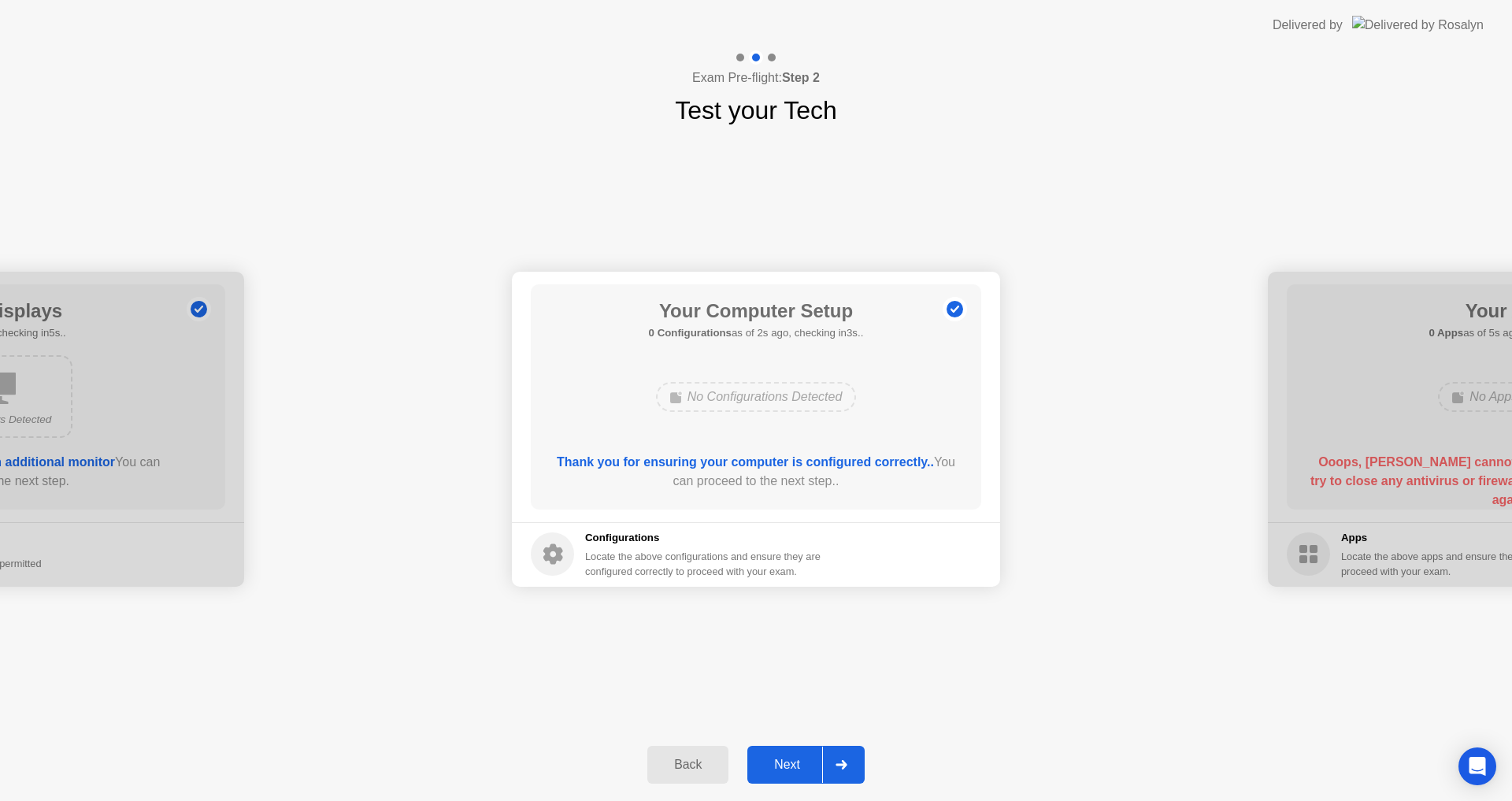
click at [796, 775] on button "Next" at bounding box center [806, 764] width 117 height 38
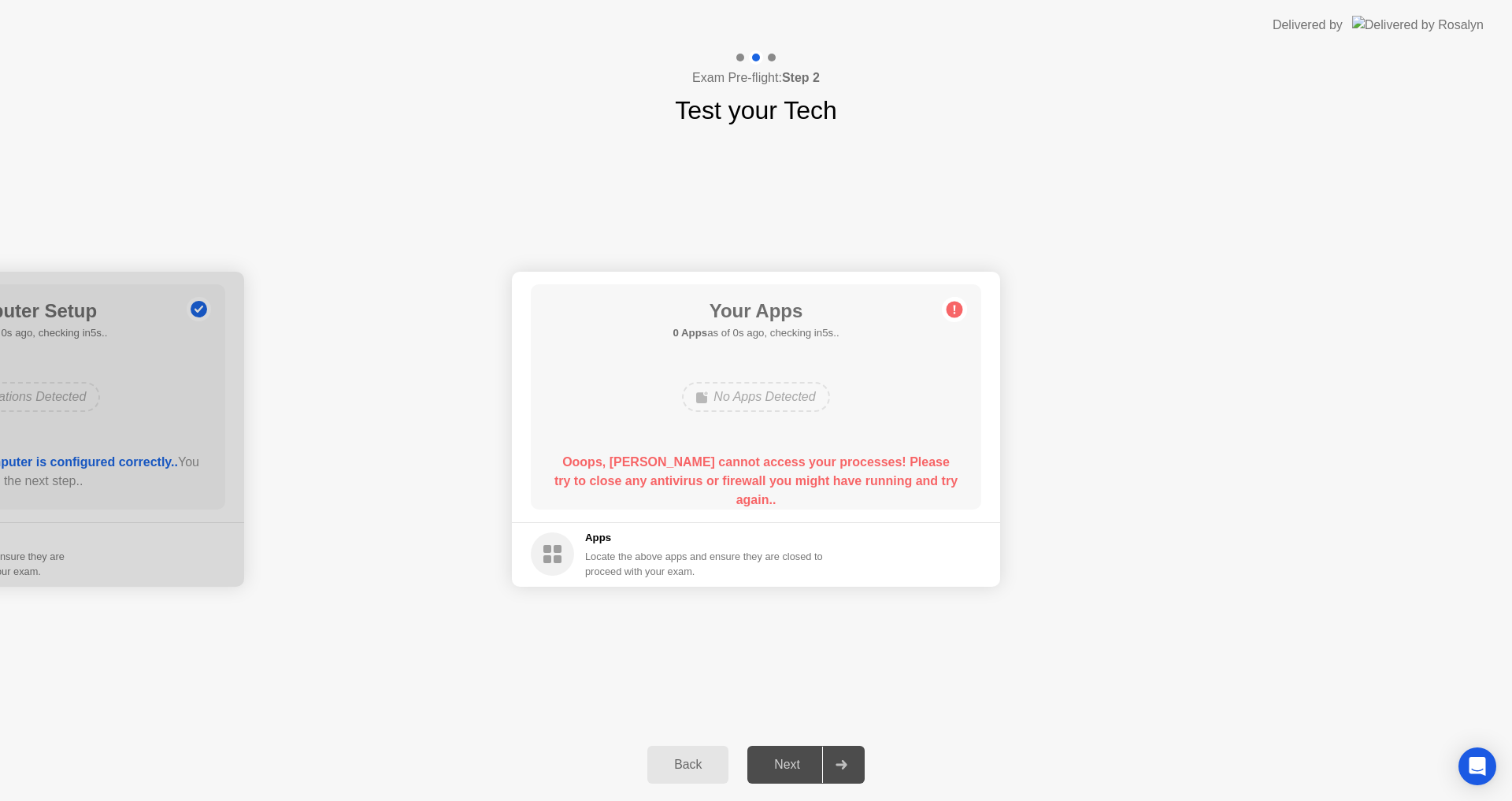
click at [751, 457] on b "Ooops, [PERSON_NAME] cannot access your processes! Please try to close any anti…" at bounding box center [756, 481] width 403 height 51
drag, startPoint x: 757, startPoint y: 417, endPoint x: 774, endPoint y: 400, distance: 24.0
click at [774, 400] on div "No Apps Detected" at bounding box center [756, 397] width 147 height 30
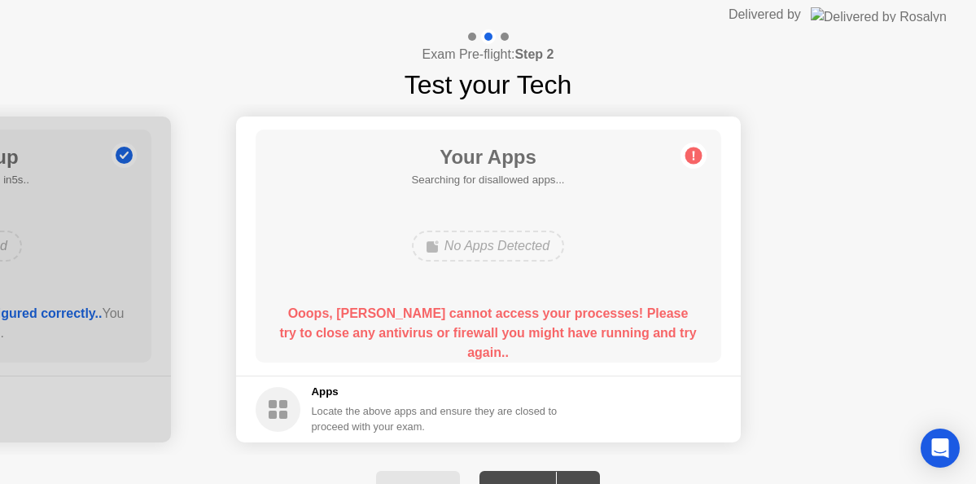
click at [820, 75] on div "Exam Pre-flight: Step 2 Test your Tech" at bounding box center [488, 66] width 976 height 75
click at [710, 81] on div "Exam Pre-flight: Step 2 Test your Tech" at bounding box center [488, 66] width 976 height 75
drag, startPoint x: 710, startPoint y: 81, endPoint x: 690, endPoint y: 106, distance: 31.3
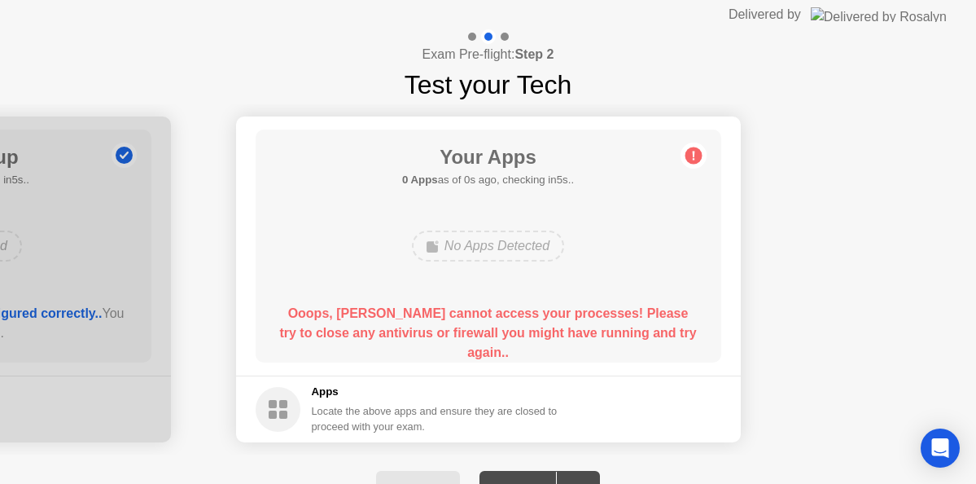
click at [707, 83] on div "Exam Pre-flight: Step 2 Test your Tech" at bounding box center [488, 66] width 976 height 75
click at [948, 447] on icon "Open Intercom Messenger" at bounding box center [939, 447] width 19 height 21
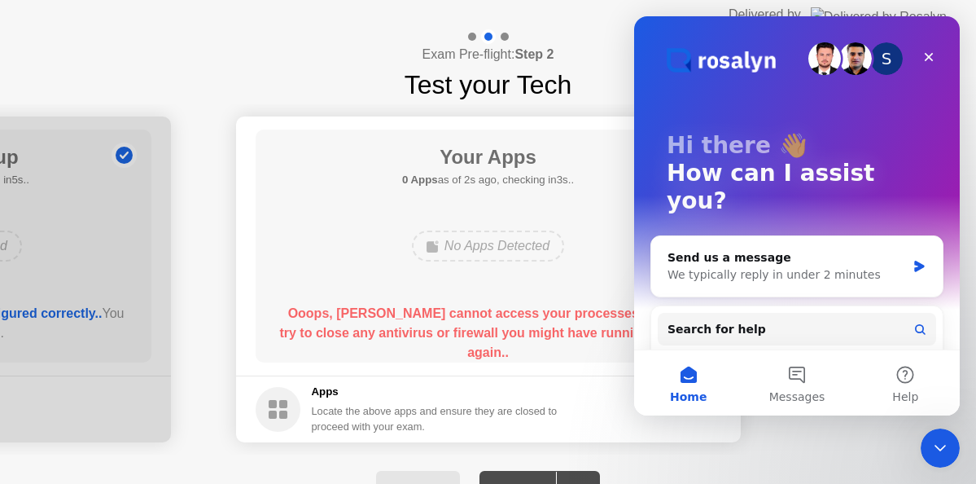
click at [948, 448] on icon "Close Intercom Messenger" at bounding box center [940, 448] width 20 height 20
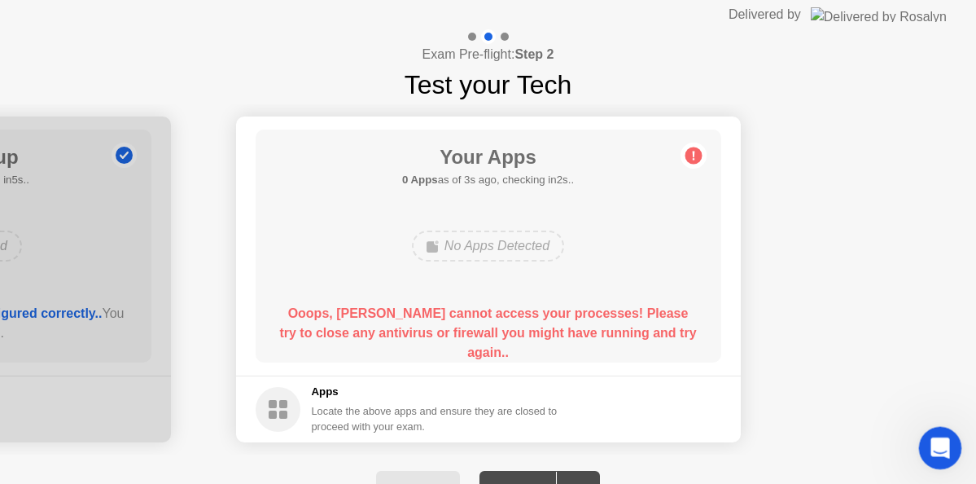
click at [948, 437] on div "Open Intercom Messenger" at bounding box center [938, 445] width 54 height 54
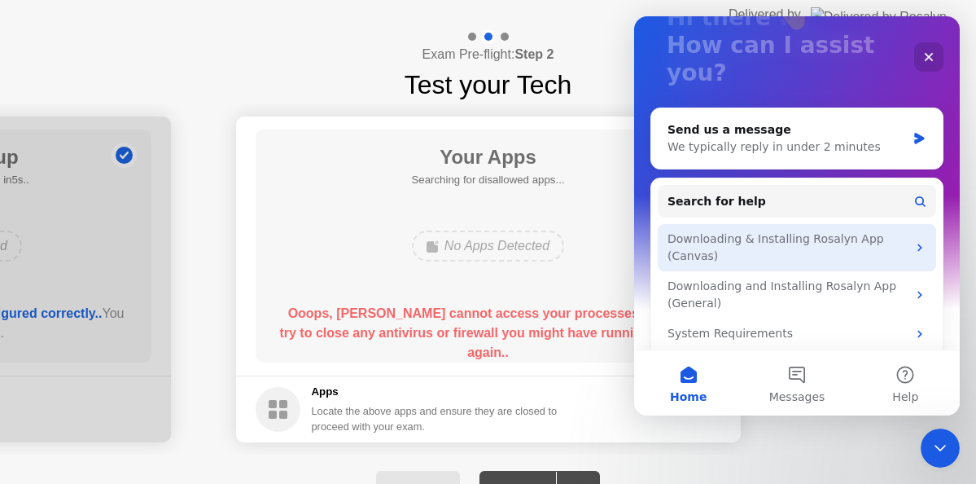
scroll to position [145, 0]
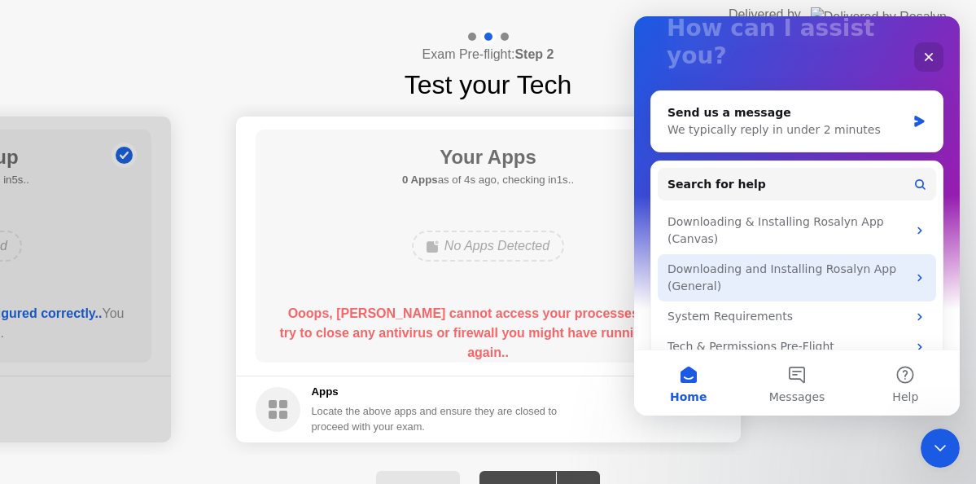
click at [882, 260] on div "Downloading and Installing Rosalyn App (General)" at bounding box center [786, 277] width 239 height 34
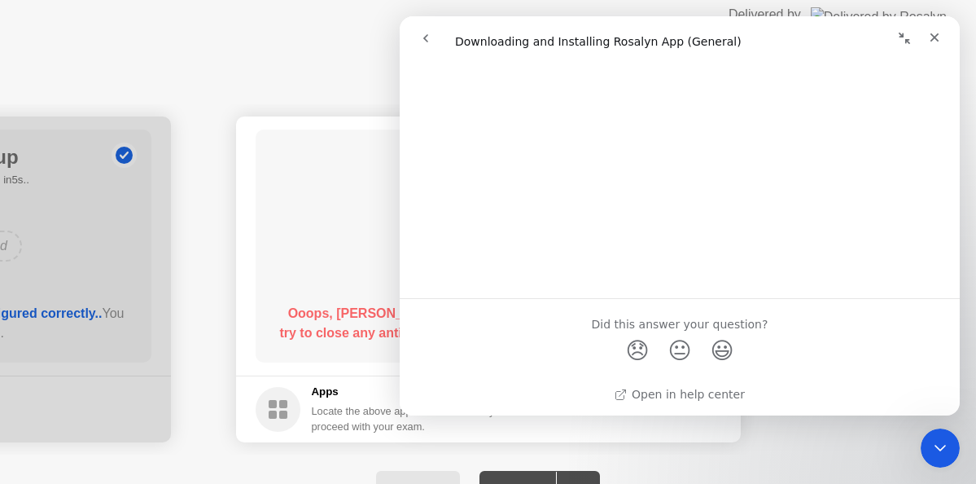
scroll to position [1330, 0]
click at [427, 29] on button "go back" at bounding box center [425, 38] width 31 height 31
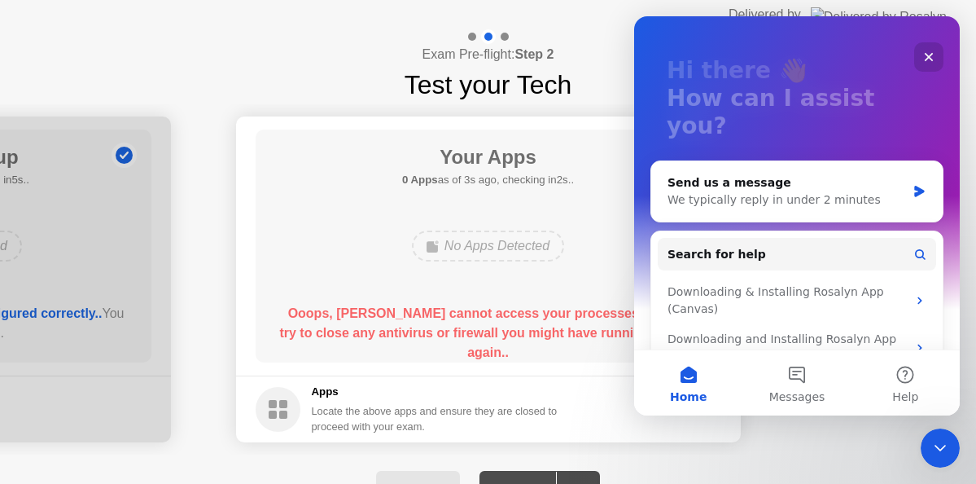
scroll to position [145, 0]
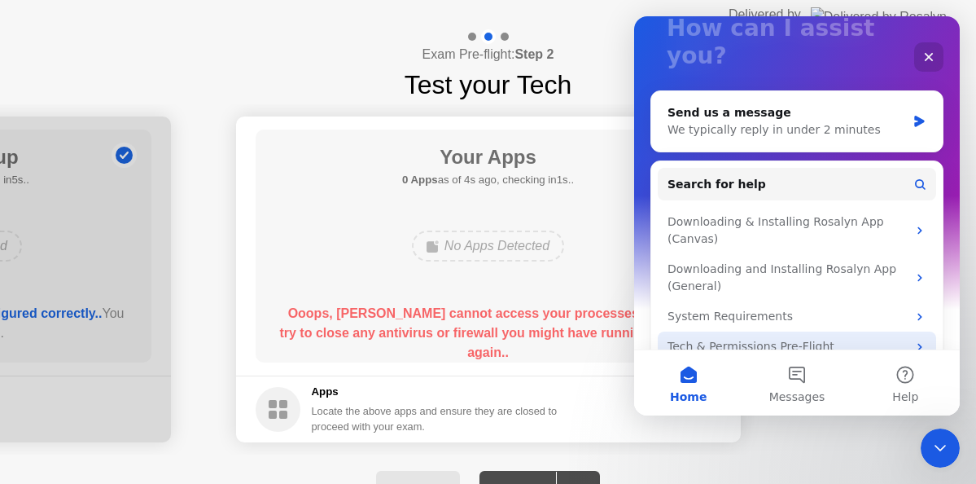
click at [816, 338] on div "Tech & Permissions Pre-Flight" at bounding box center [786, 346] width 239 height 17
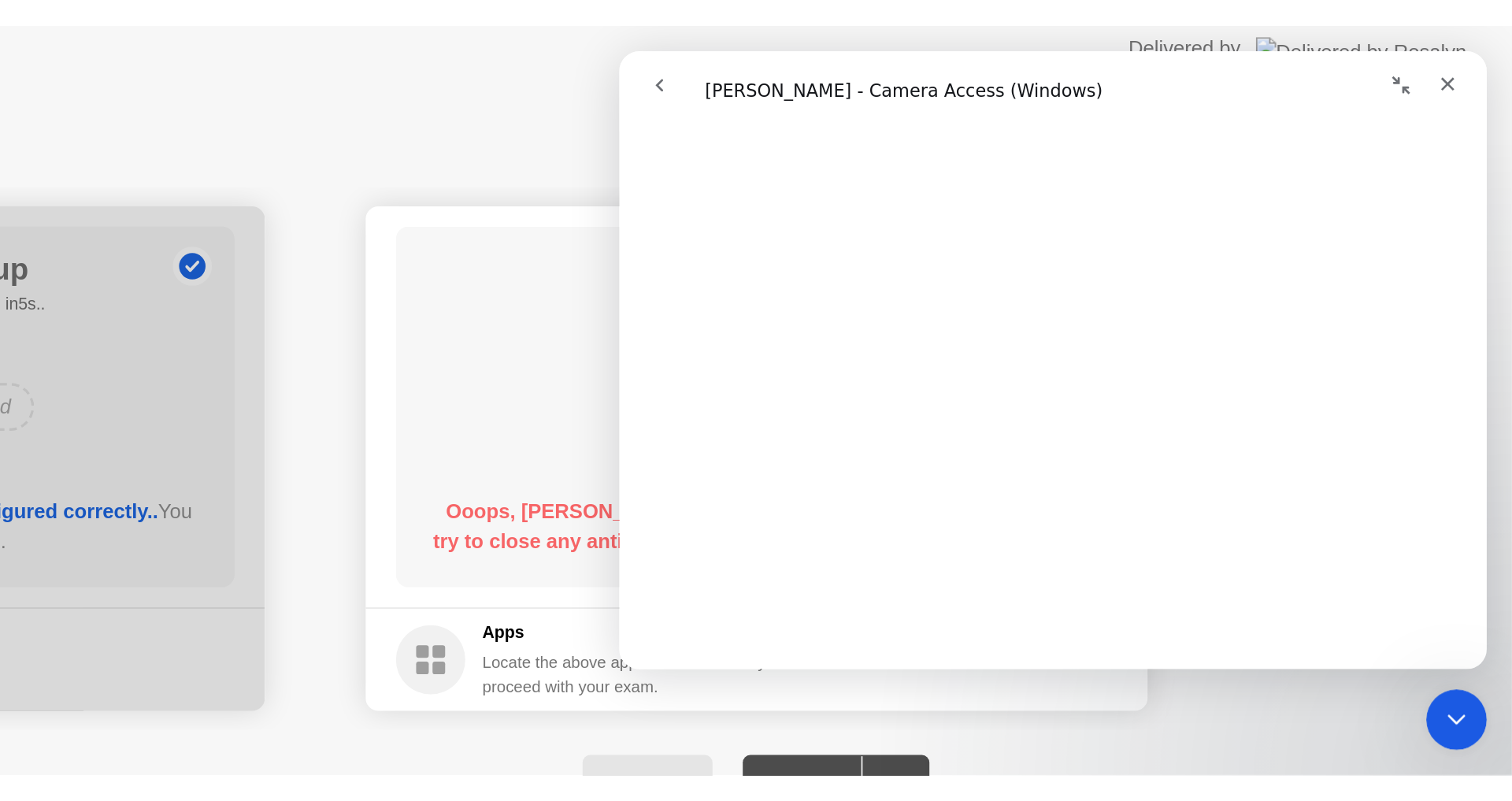
scroll to position [555, 0]
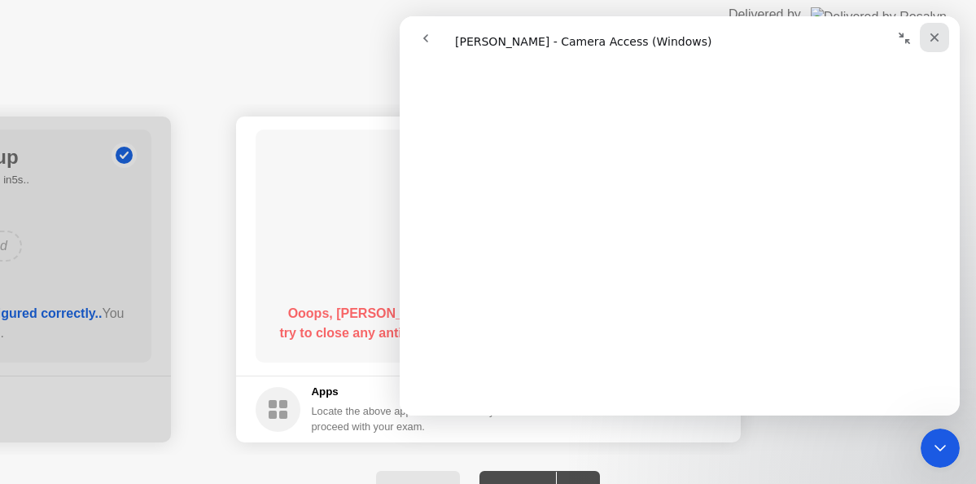
click at [940, 40] on icon "Close" at bounding box center [934, 37] width 13 height 13
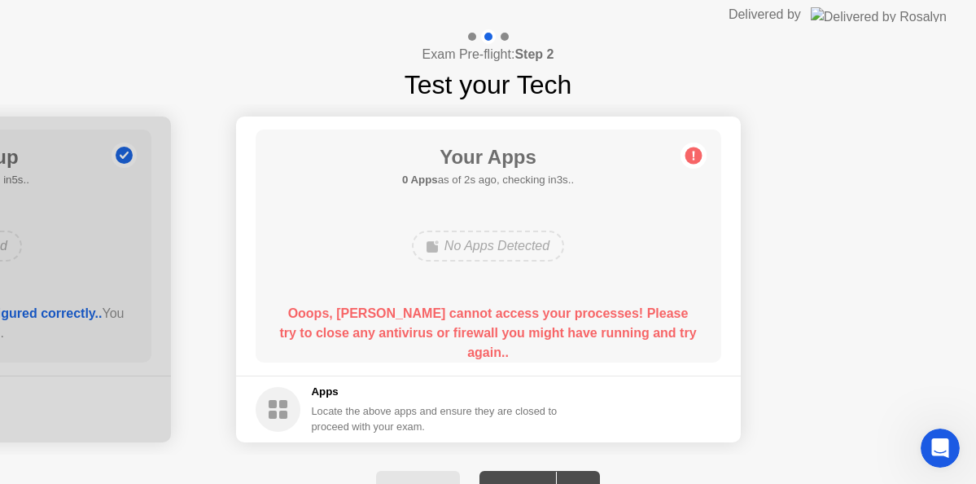
click at [436, 462] on div "Back Next" at bounding box center [488, 490] width 976 height 72
drag, startPoint x: 441, startPoint y: 467, endPoint x: 439, endPoint y: 476, distance: 9.3
click at [440, 472] on div "Back Next" at bounding box center [488, 490] width 976 height 72
click at [438, 476] on button "Back" at bounding box center [418, 490] width 84 height 39
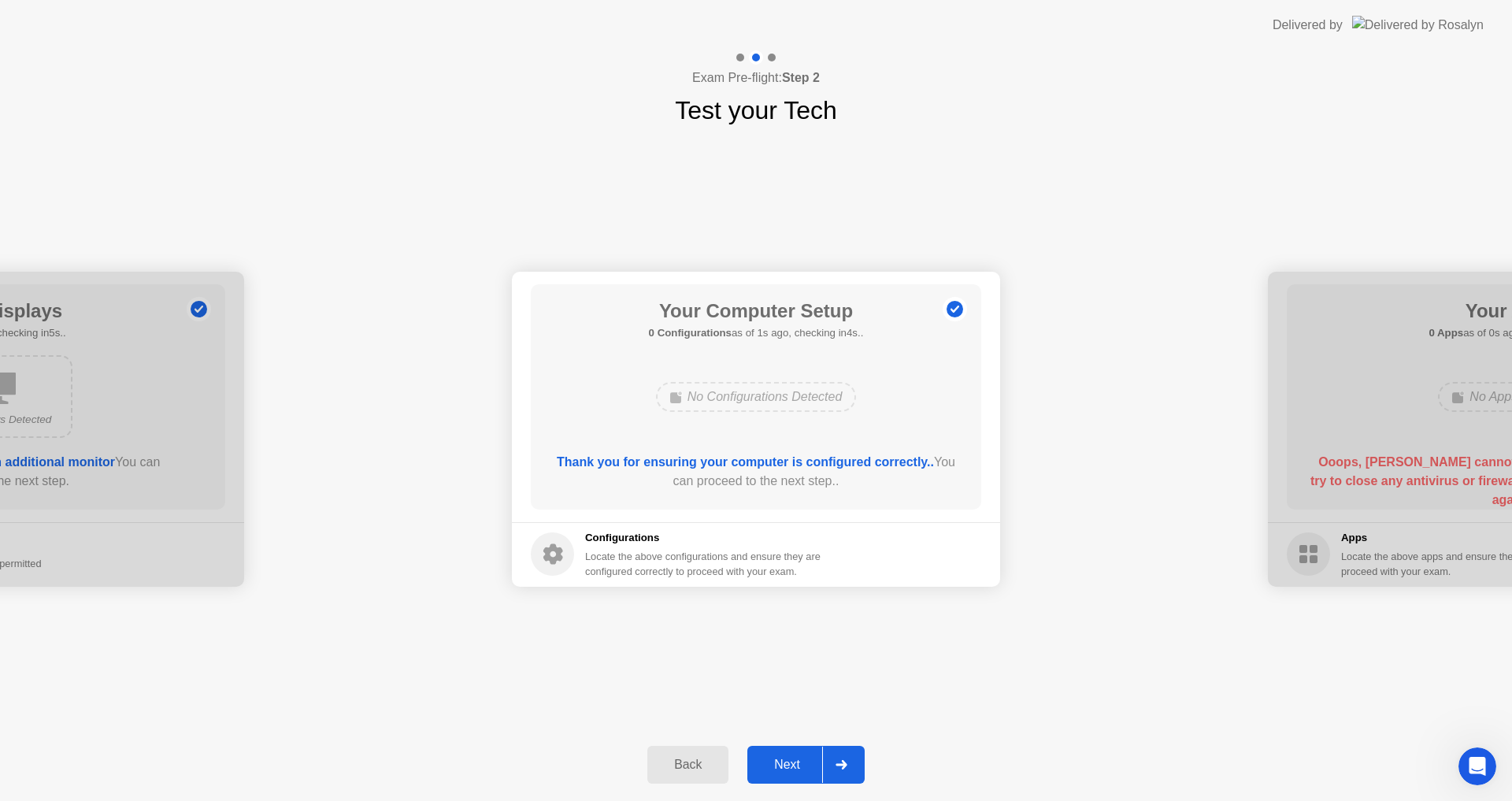
drag, startPoint x: 995, startPoint y: 367, endPoint x: 994, endPoint y: 388, distance: 21.0
click at [997, 378] on main "Your Computer Setup 0 Configurations as of 1s ago, checking in4s.. No Configura…" at bounding box center [756, 397] width 489 height 251
drag, startPoint x: 994, startPoint y: 388, endPoint x: 978, endPoint y: 405, distance: 23.3
click at [981, 404] on main "Your Computer Setup 0 Configurations as of 1s ago, checking in4s.. No Configura…" at bounding box center [756, 397] width 489 height 251
click at [904, 423] on div "Your Computer Setup 0 Configurations as of 2s ago, checking in3s.. No Configura…" at bounding box center [756, 397] width 451 height 225
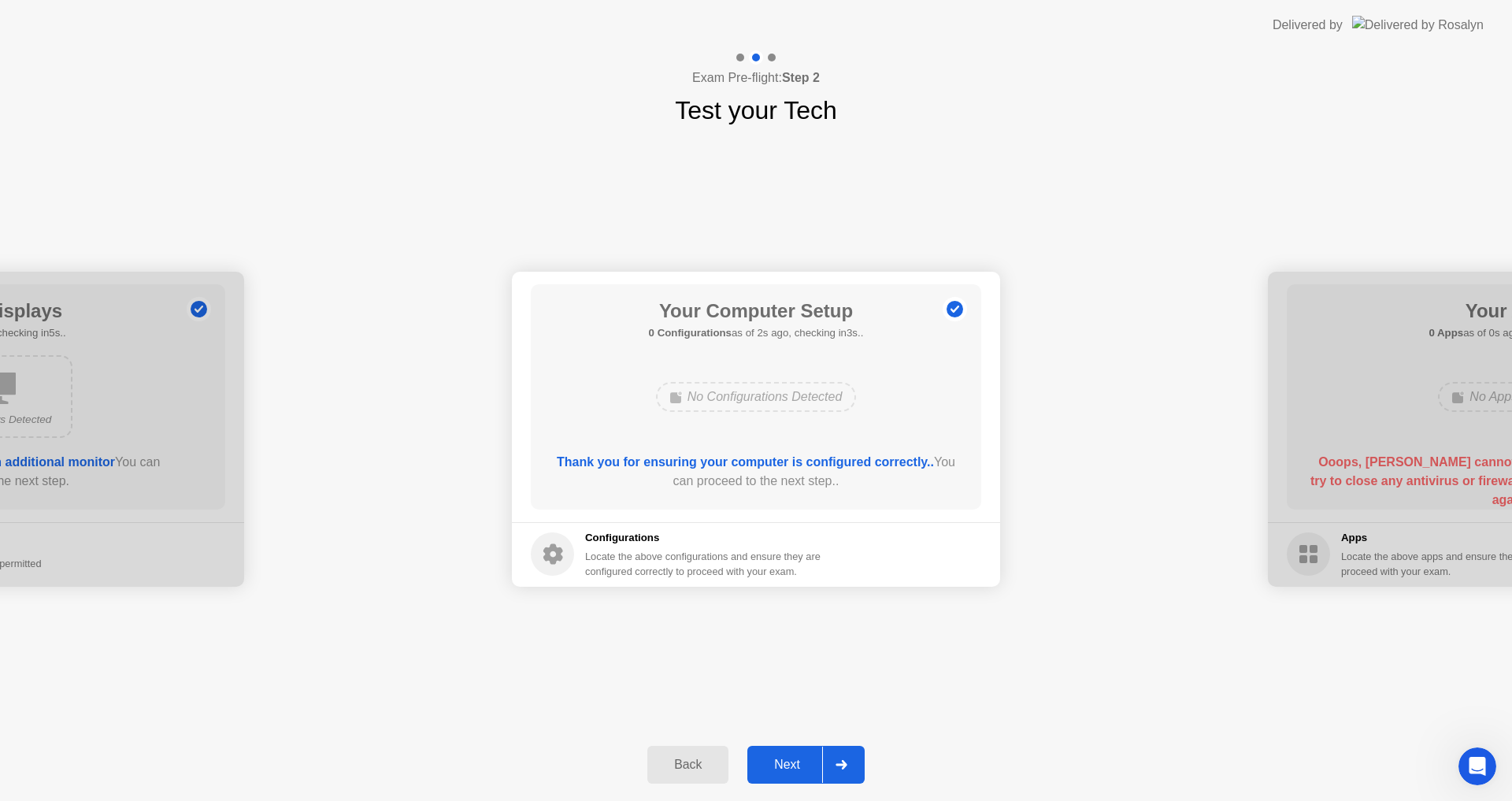
click at [881, 442] on div "Your Computer Setup 0 Configurations as of 2s ago, checking in3s.. No Configura…" at bounding box center [756, 397] width 451 height 225
click at [855, 752] on div at bounding box center [841, 764] width 38 height 36
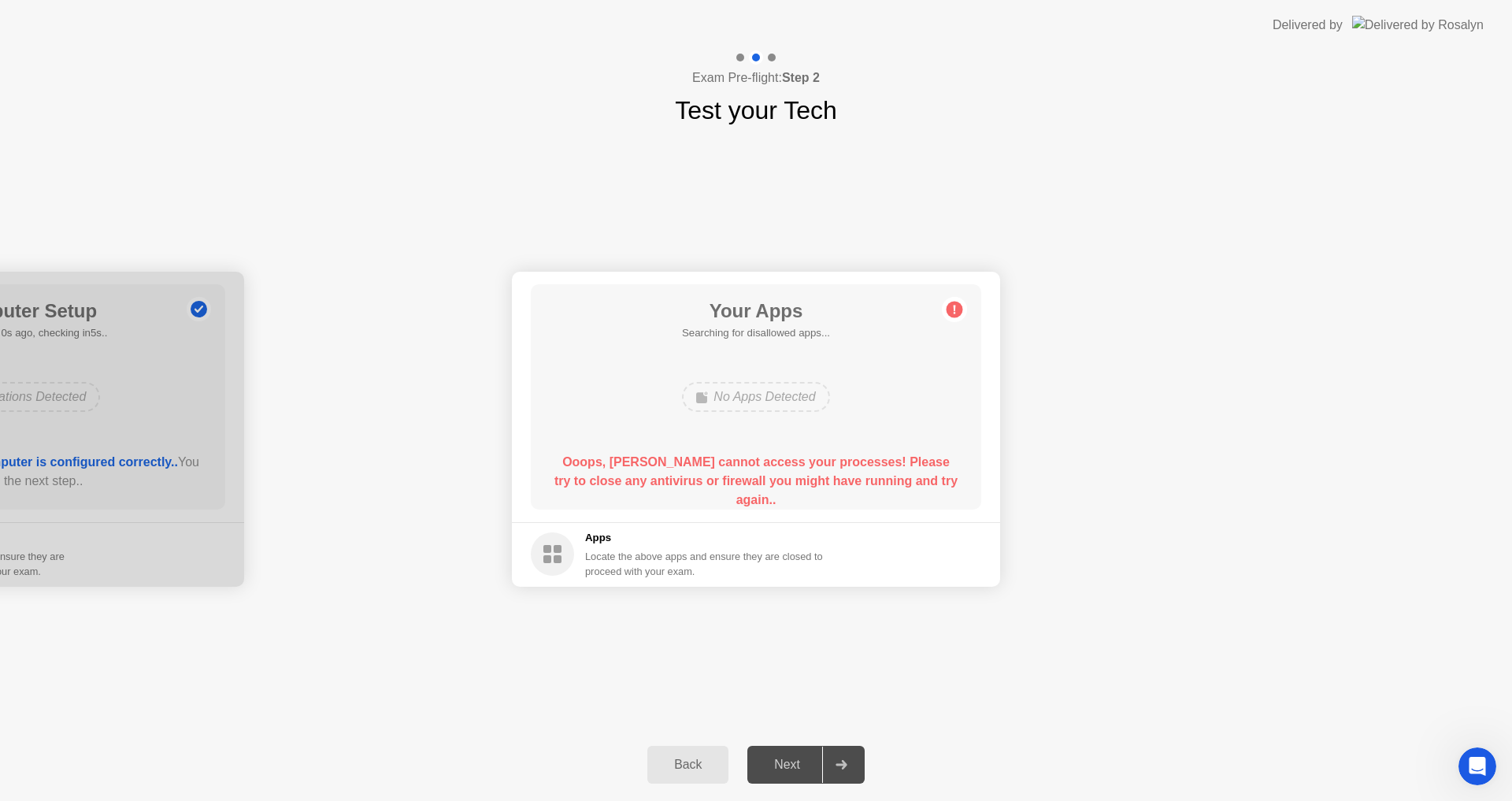
click at [998, 553] on footer "Apps Locate the above apps and ensure they are closed to proceed with your exam." at bounding box center [756, 554] width 489 height 65
drag, startPoint x: 998, startPoint y: 553, endPoint x: 1130, endPoint y: 273, distance: 309.6
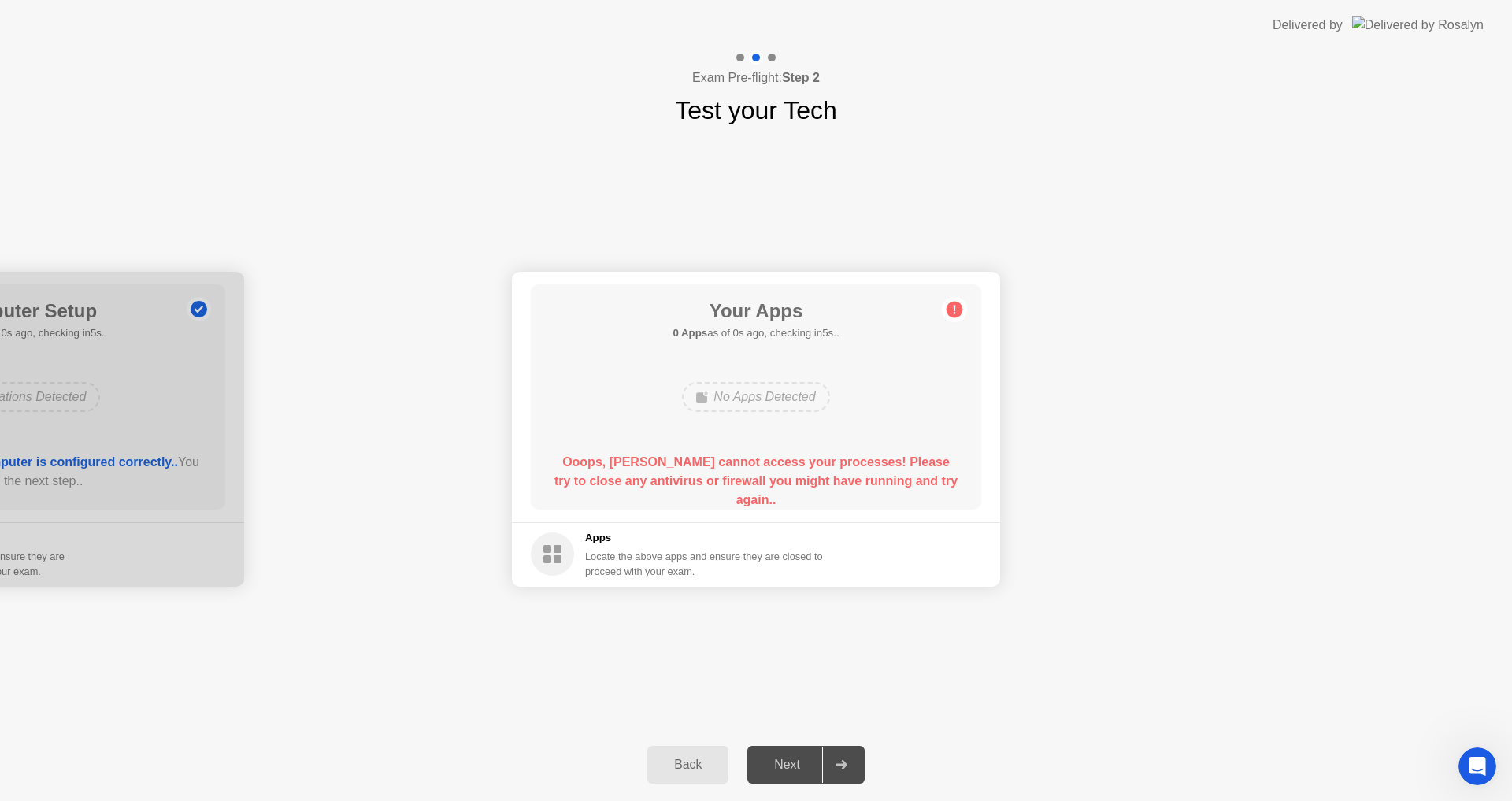
drag, startPoint x: 935, startPoint y: 261, endPoint x: 944, endPoint y: 267, distance: 10.8
drag, startPoint x: 955, startPoint y: 294, endPoint x: 904, endPoint y: 460, distance: 173.7
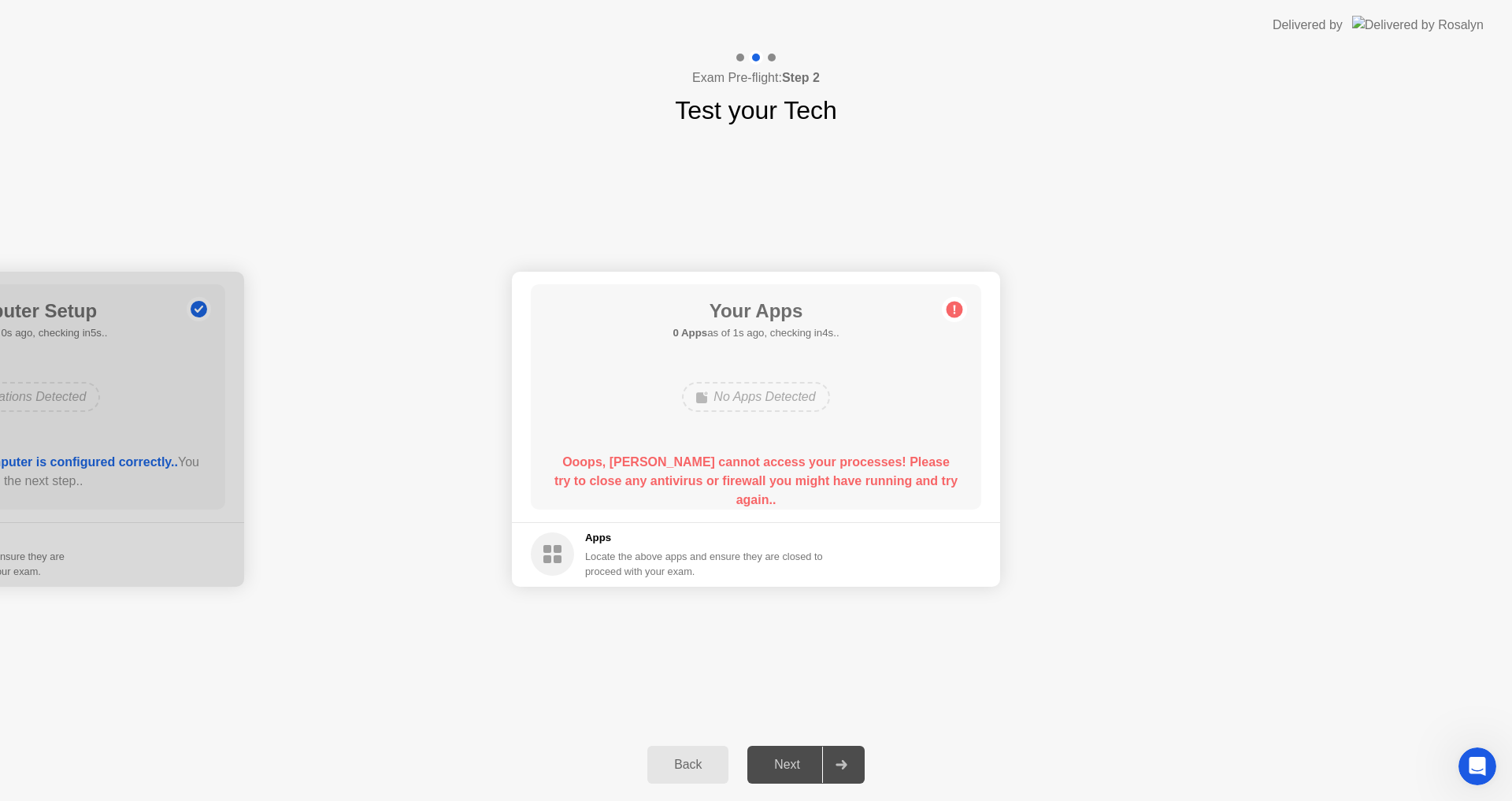
click at [964, 321] on main "Your Apps 0 Apps as of 1s ago, checking in4s.. No Apps Detected Ooops, [PERSON_…" at bounding box center [756, 397] width 489 height 251
drag, startPoint x: 878, startPoint y: 562, endPoint x: 883, endPoint y: 540, distance: 22.6
drag, startPoint x: 883, startPoint y: 540, endPoint x: 1352, endPoint y: 658, distance: 483.6
click at [1448, 40] on div "Delivered by" at bounding box center [1378, 25] width 211 height 50
click at [1428, 29] on img at bounding box center [1418, 24] width 132 height 18
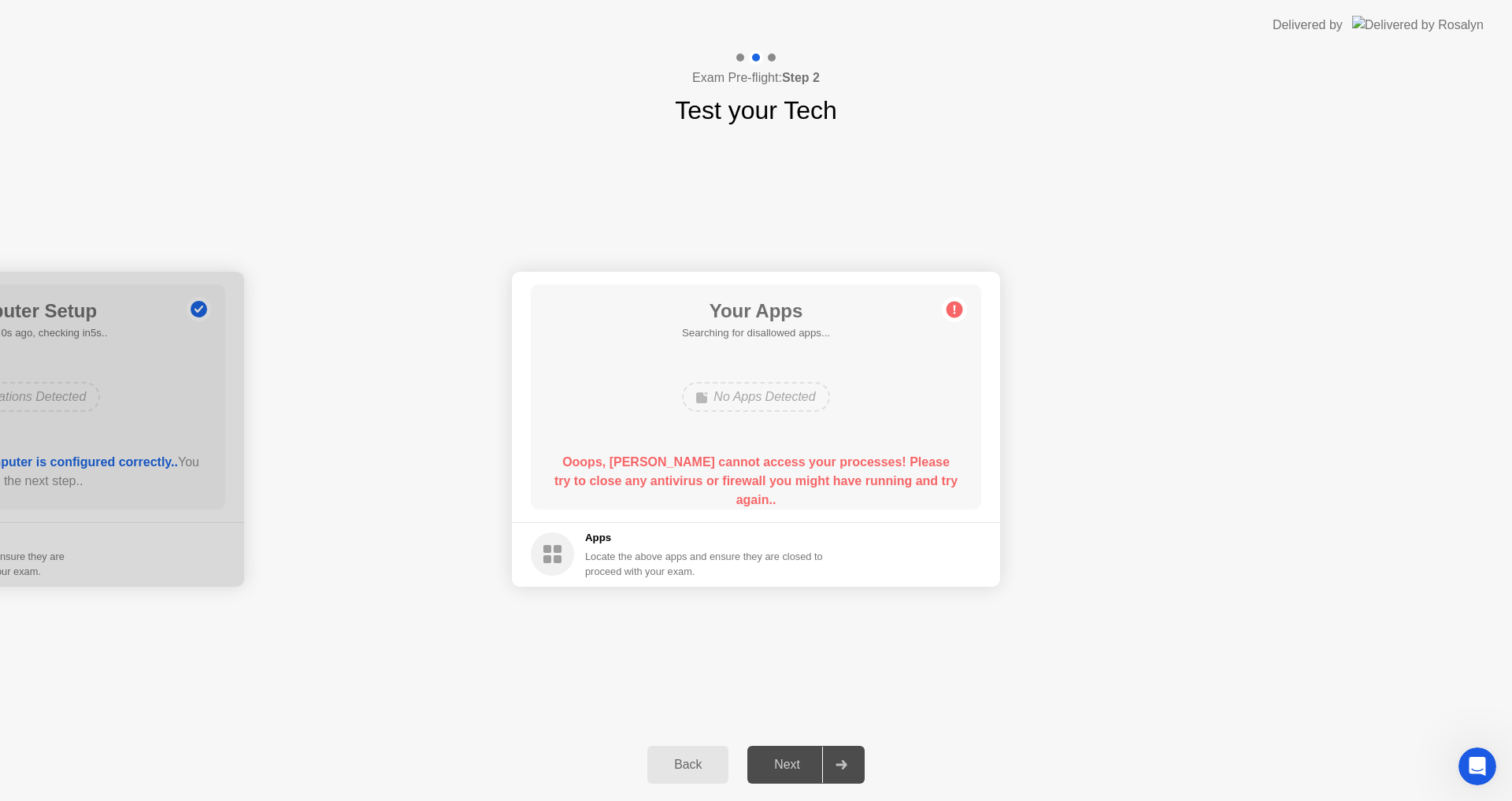
click at [1428, 29] on img at bounding box center [1418, 24] width 132 height 18
